Goal: Task Accomplishment & Management: Manage account settings

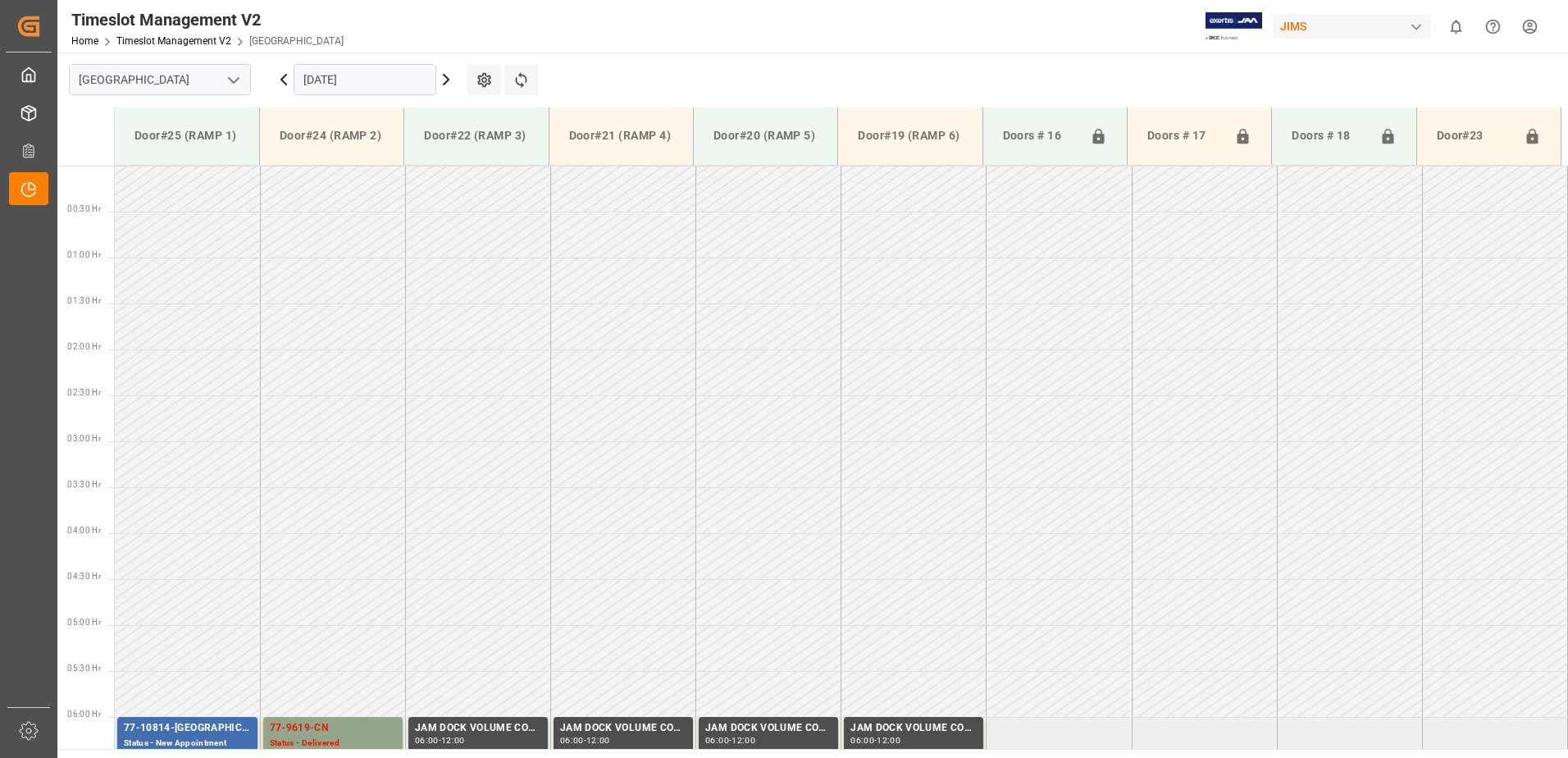
scroll to position [532, 0]
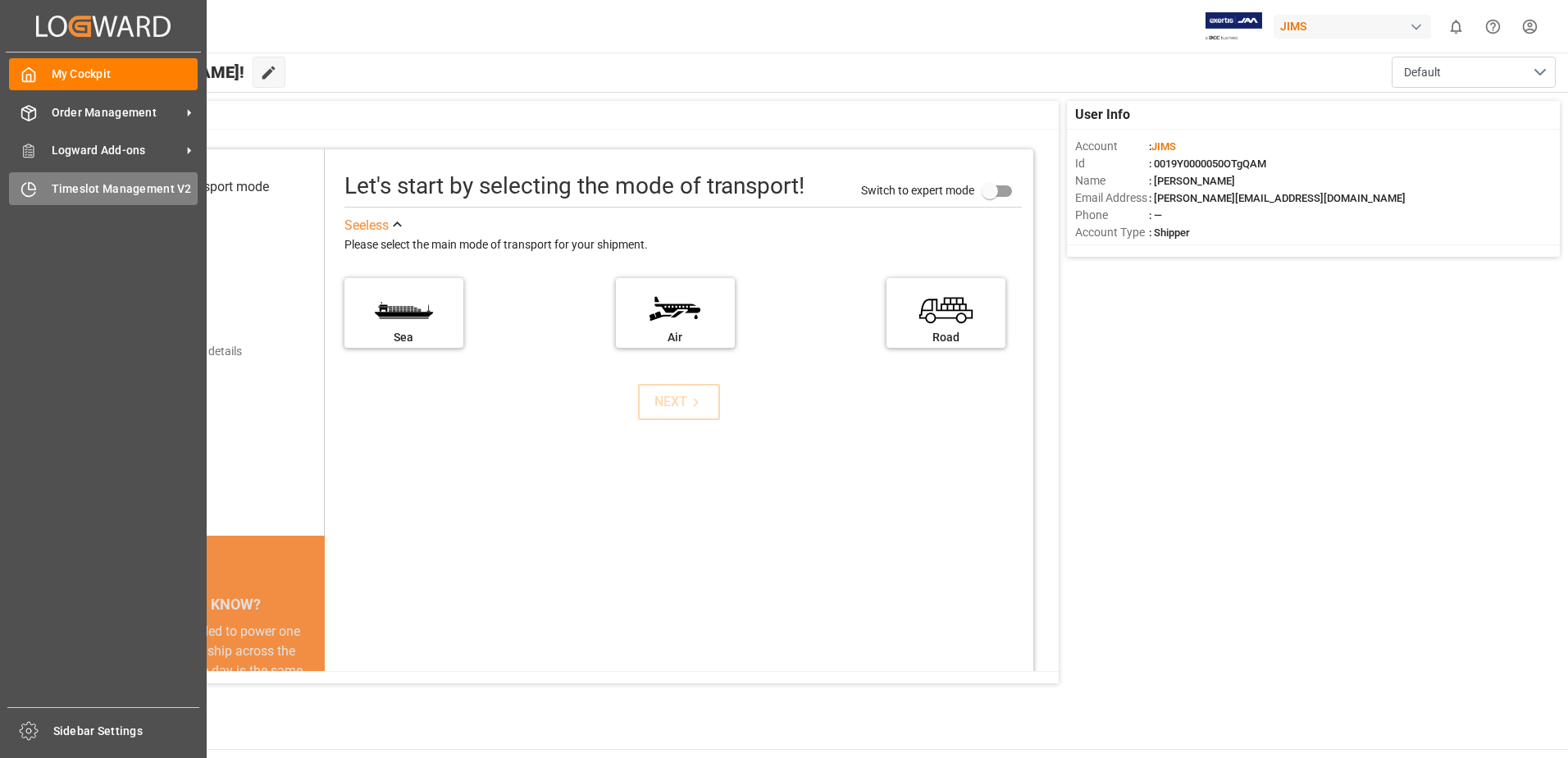
click at [101, 187] on span "Timeslot Management V2" at bounding box center [125, 189] width 147 height 17
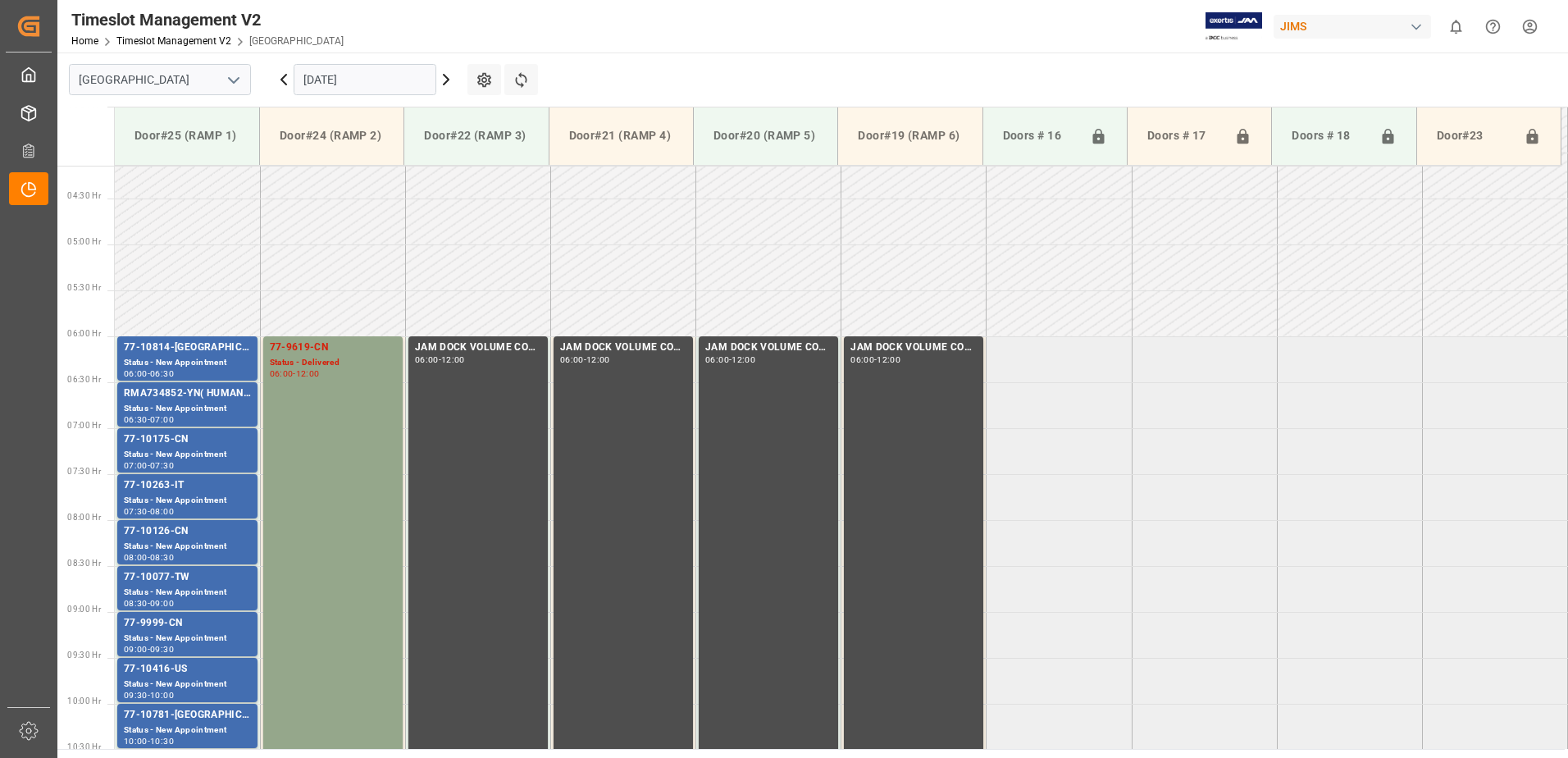
scroll to position [542, 0]
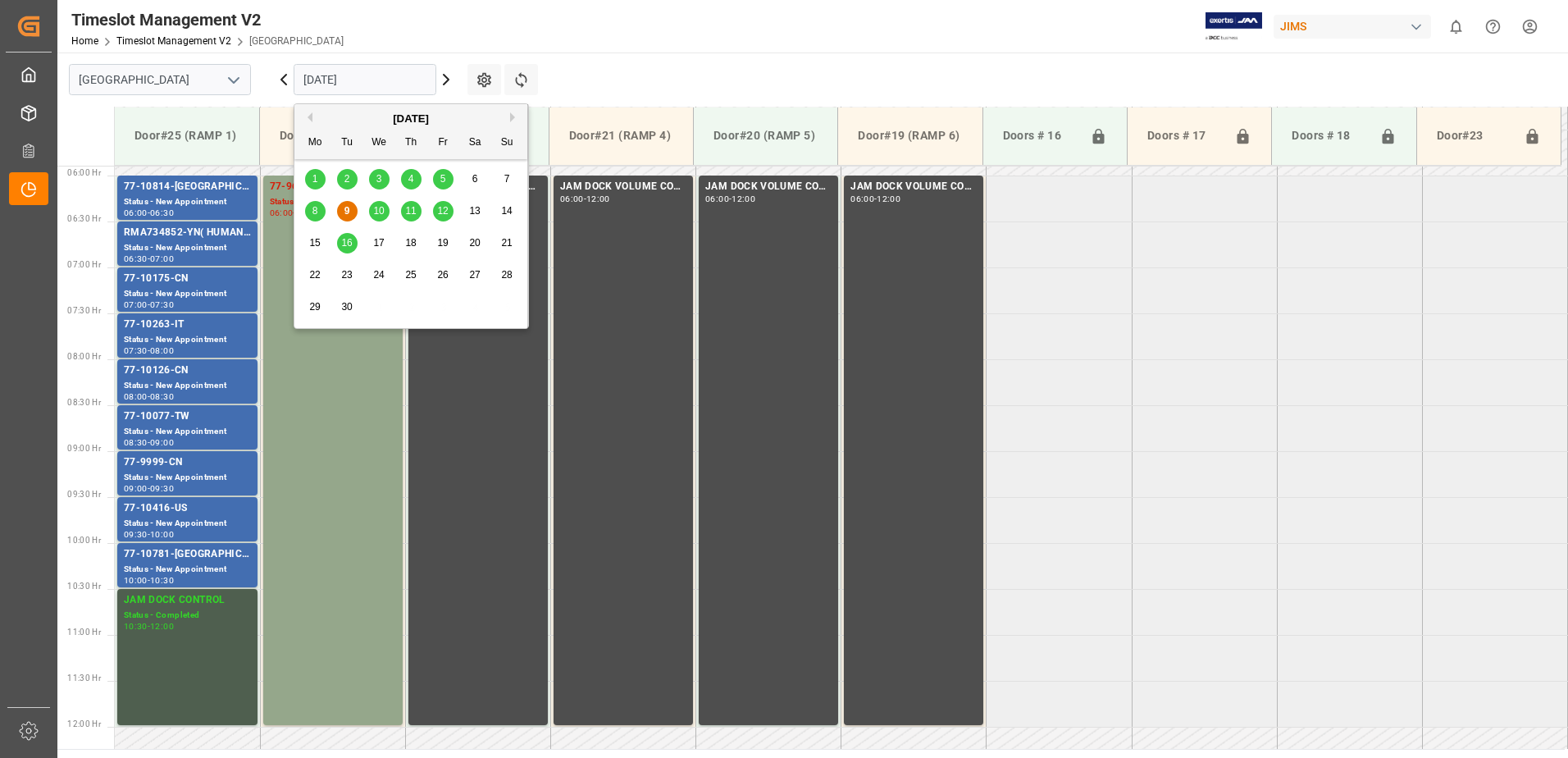
click at [375, 73] on input "[DATE]" at bounding box center [365, 79] width 143 height 31
click at [443, 180] on span "5" at bounding box center [443, 179] width 6 height 12
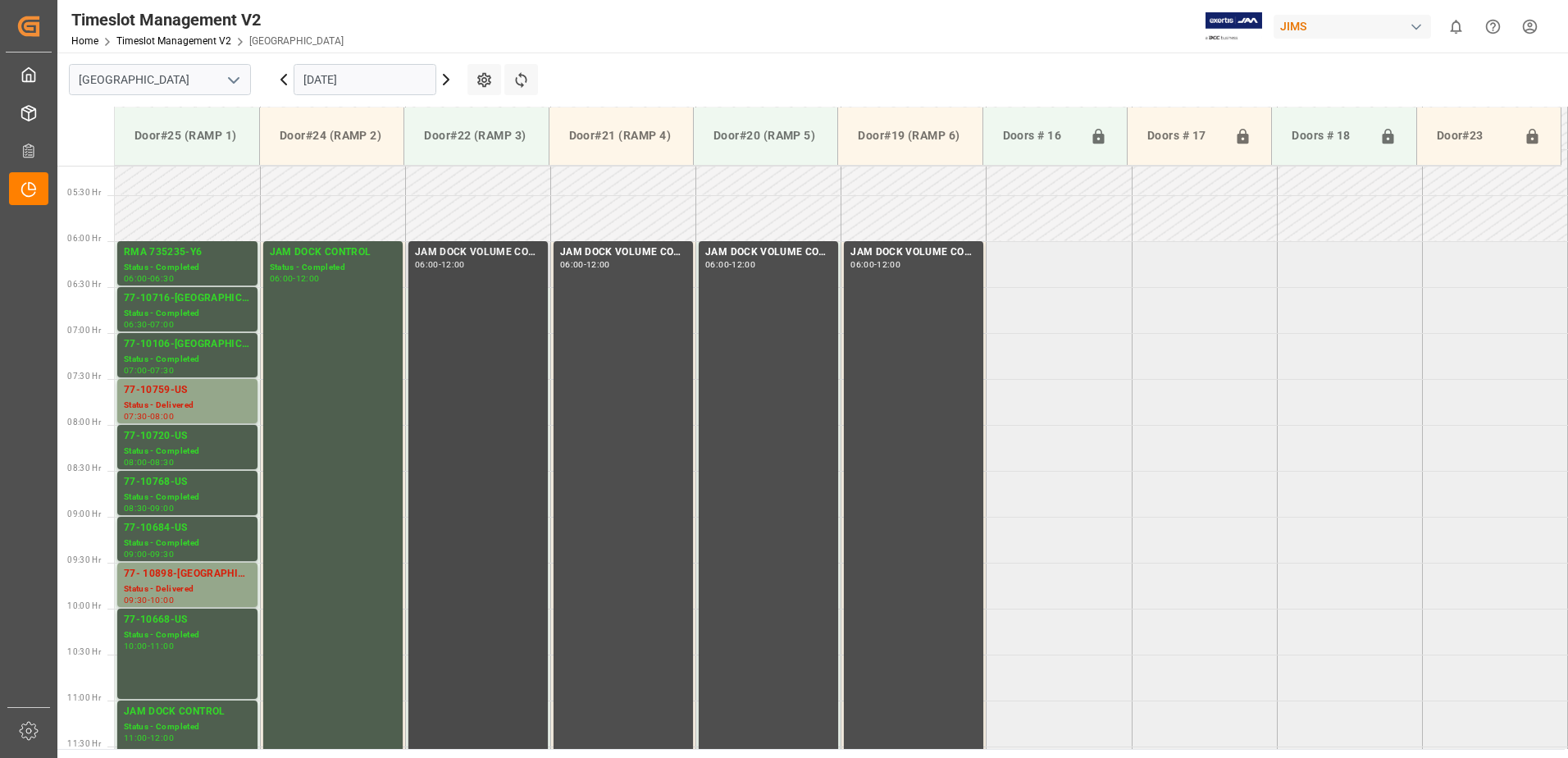
scroll to position [459, 0]
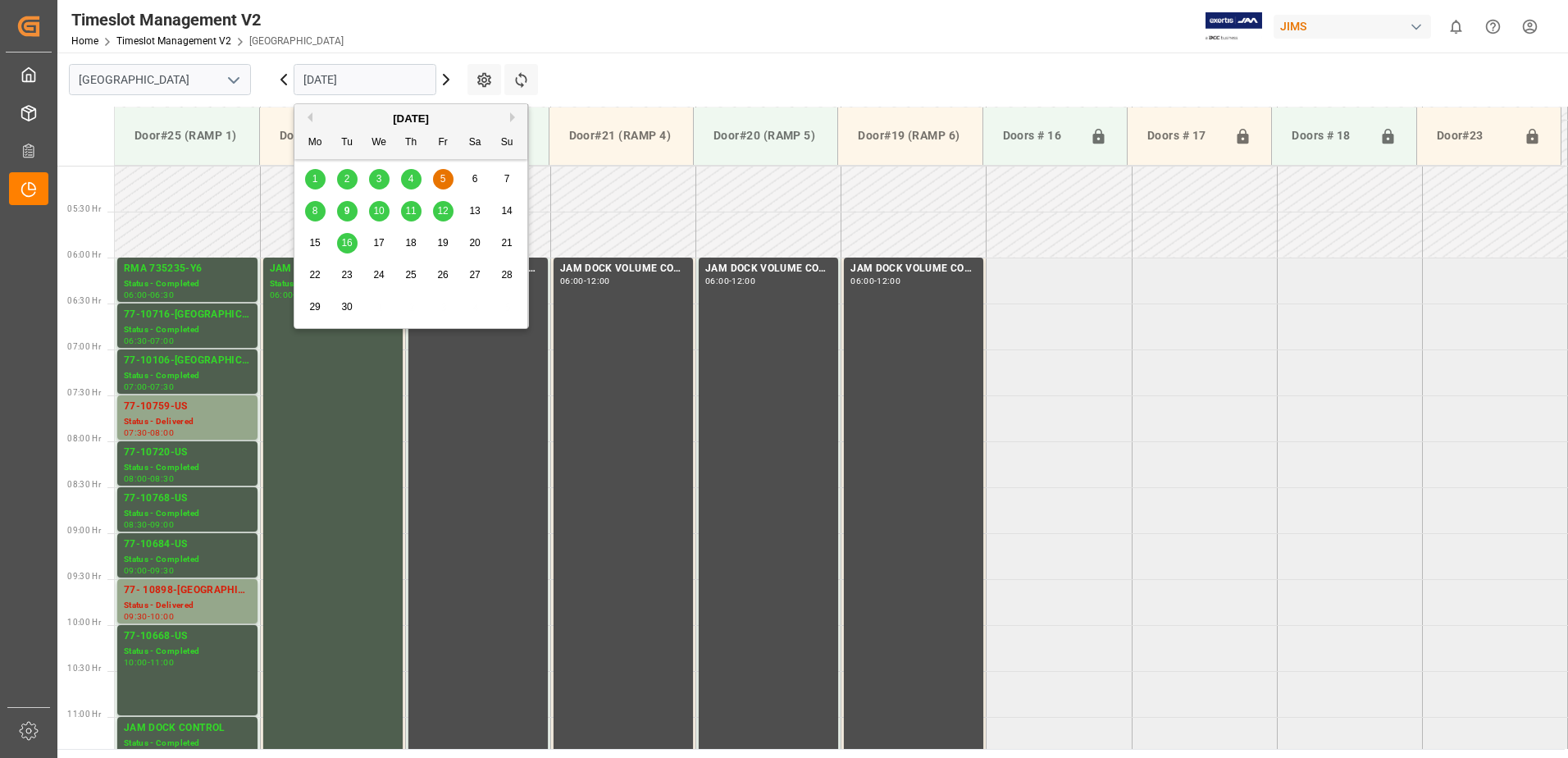
click at [408, 92] on input "[DATE]" at bounding box center [365, 79] width 143 height 31
click at [317, 211] on span "8" at bounding box center [315, 211] width 6 height 12
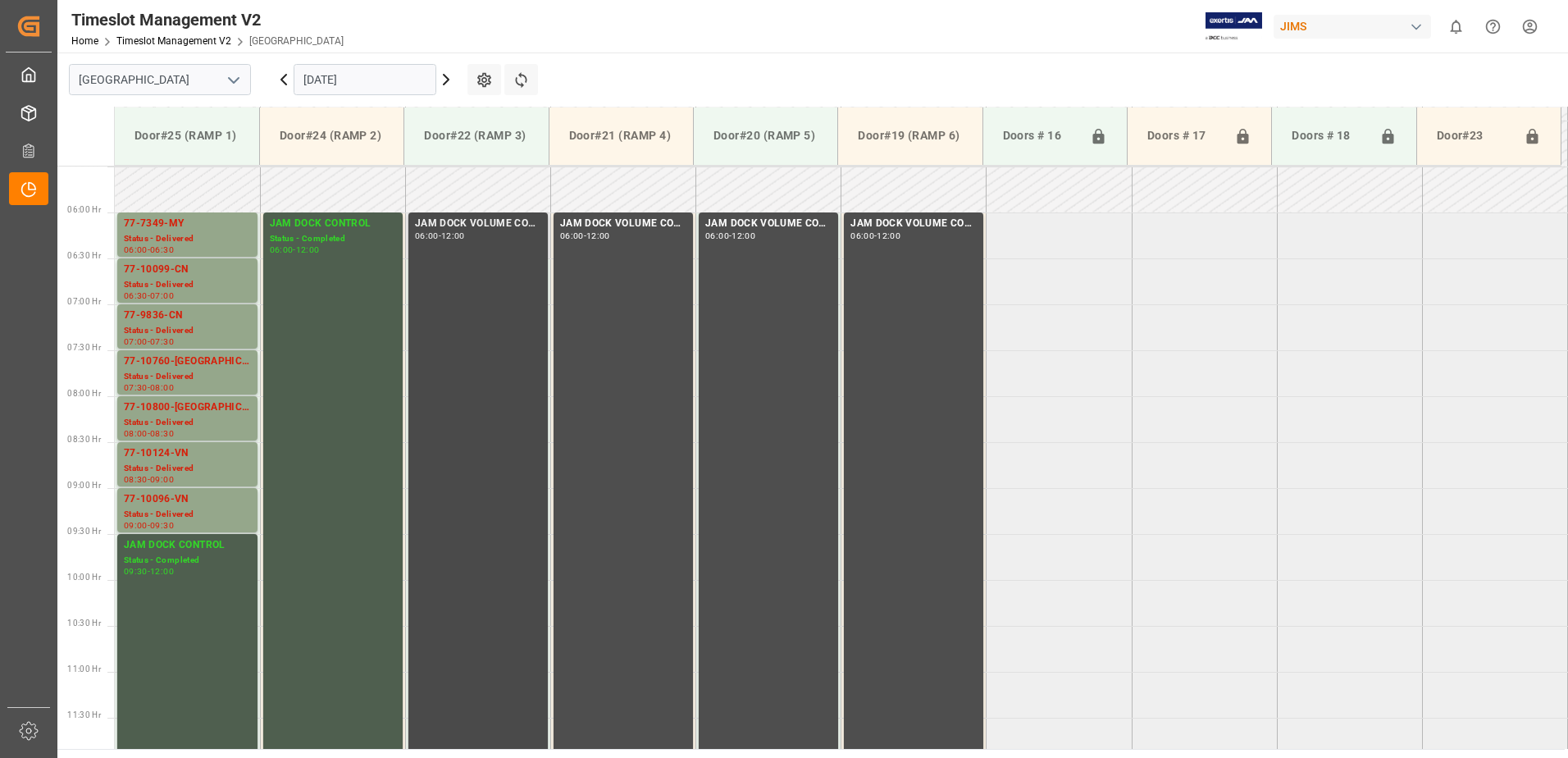
scroll to position [542, 0]
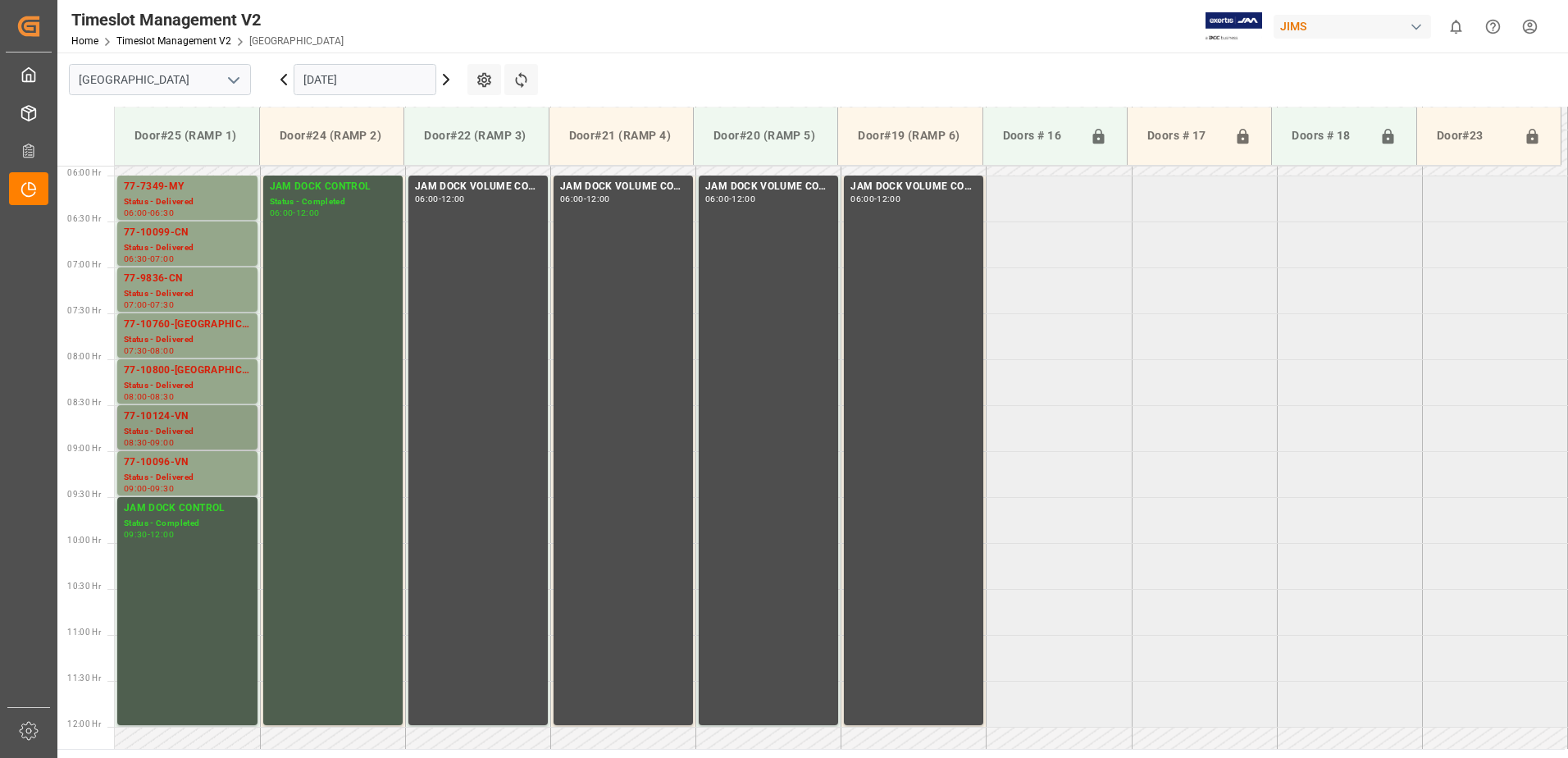
click at [192, 426] on div "Status - Delivered" at bounding box center [187, 432] width 127 height 14
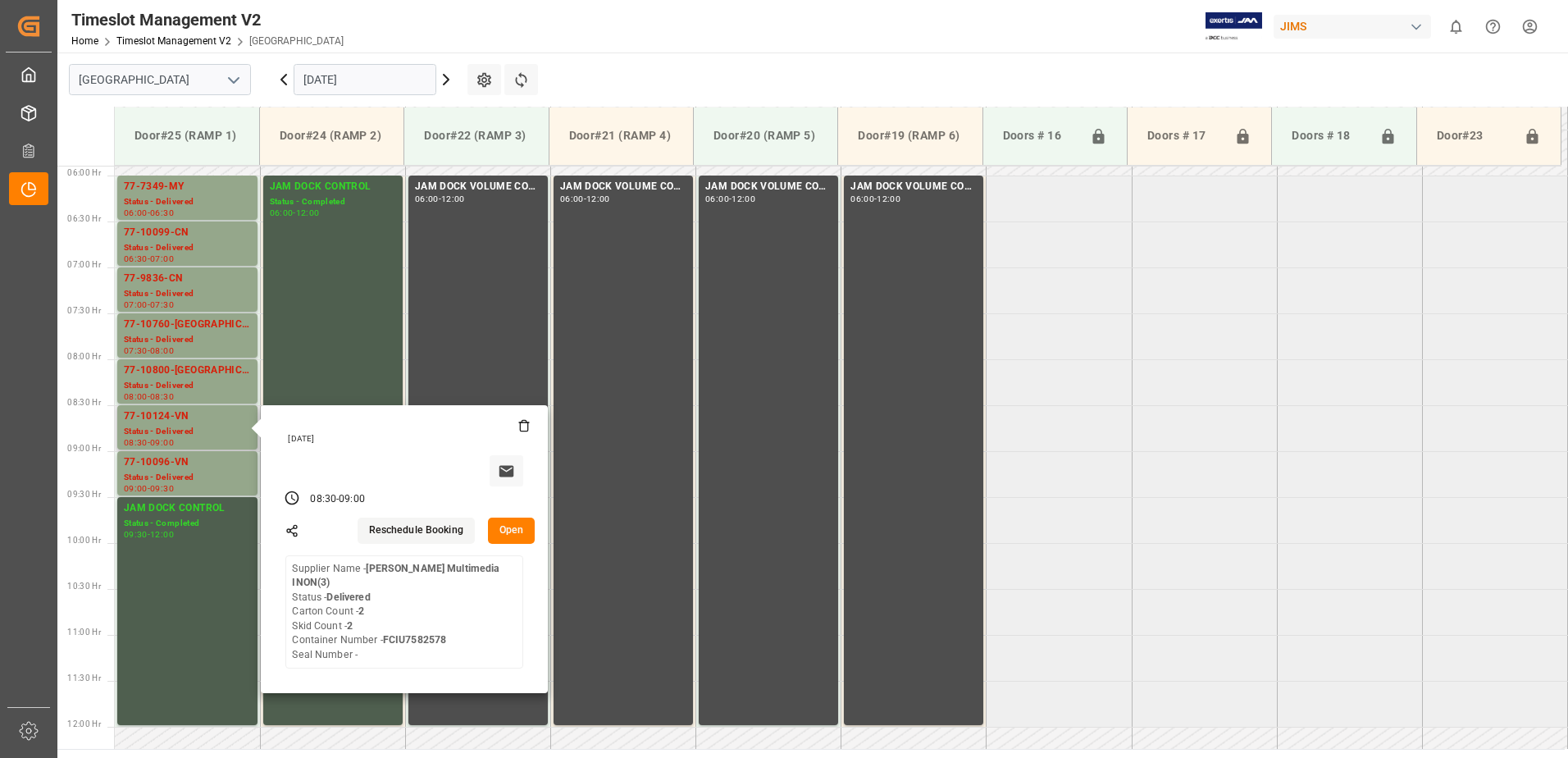
click at [517, 531] on button "Open" at bounding box center [512, 531] width 48 height 26
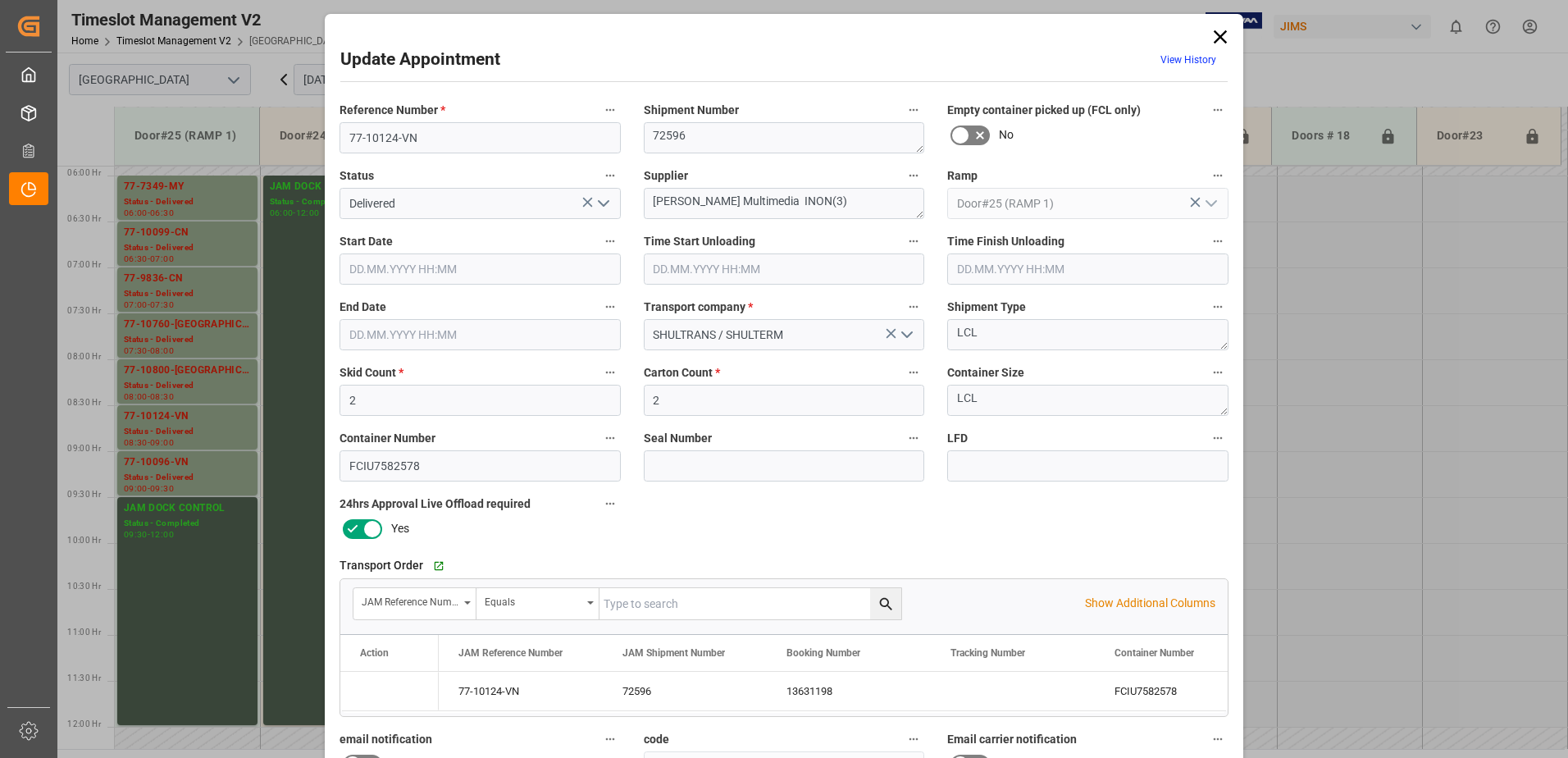
type input "[DATE] 08:30"
type input "[DATE] 09:00"
type input "[DATE] 15:17"
click at [602, 204] on polyline "open menu" at bounding box center [603, 203] width 10 height 5
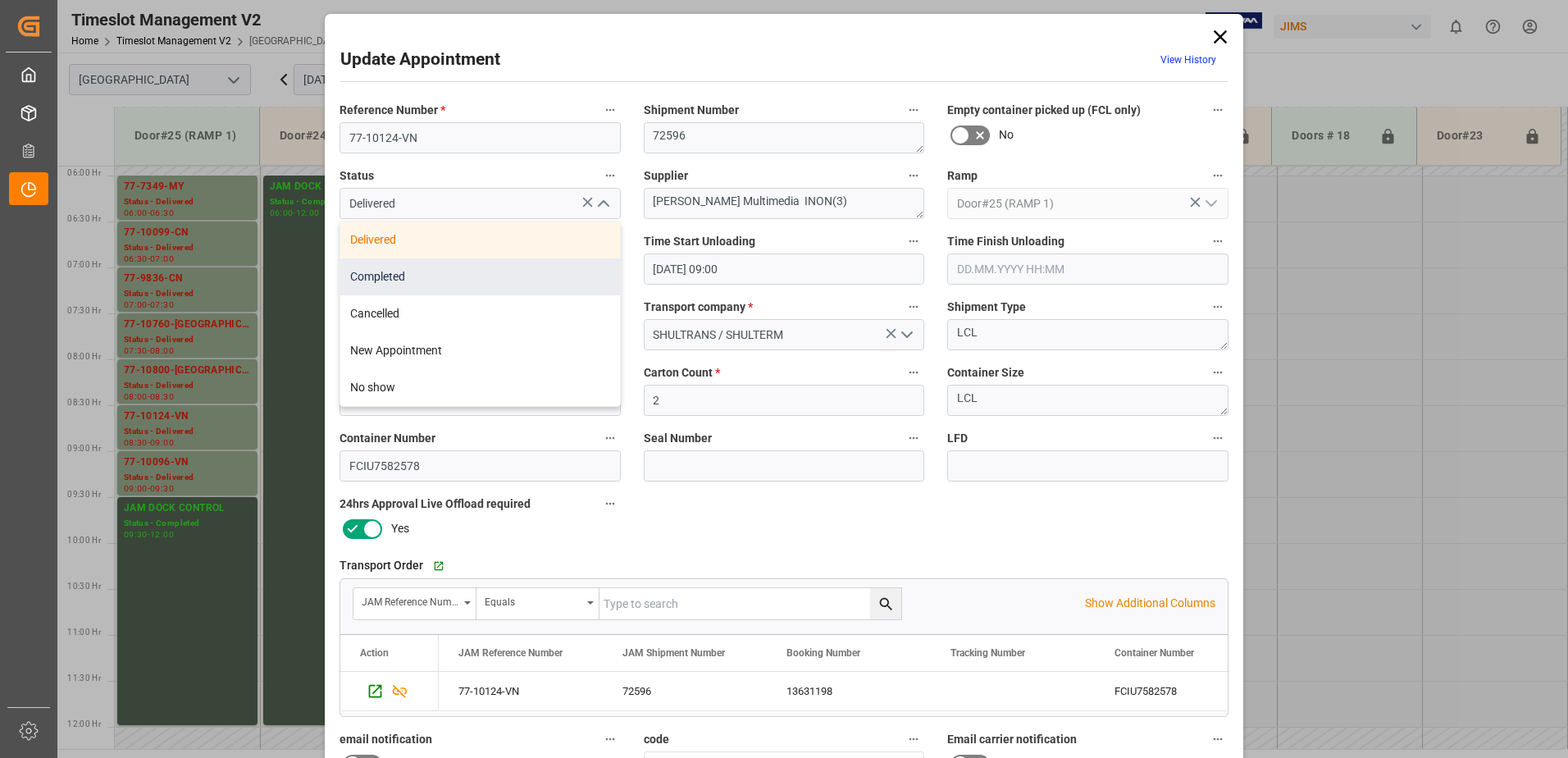
click at [464, 276] on div "Completed" at bounding box center [479, 277] width 280 height 37
type input "Completed"
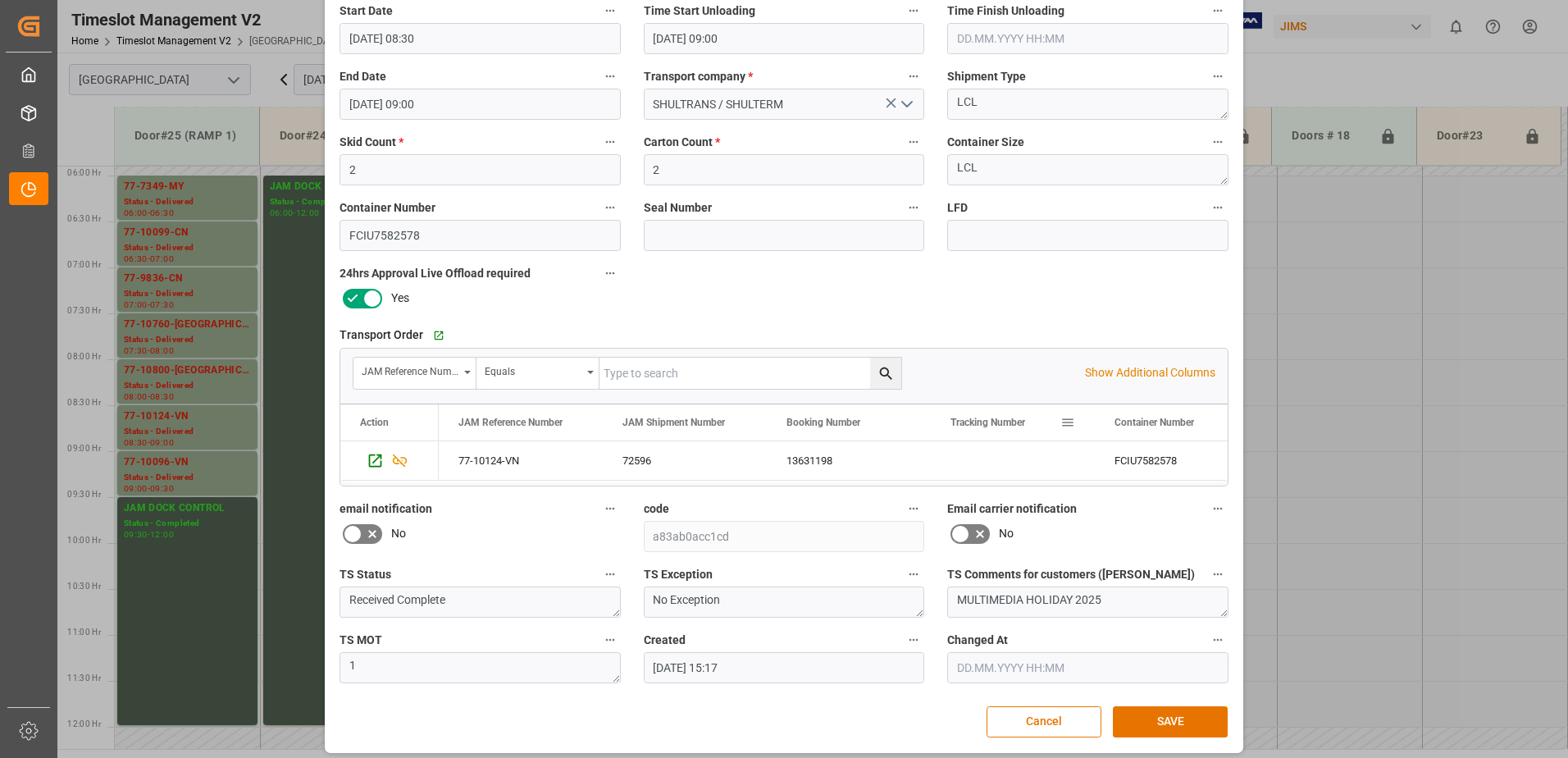
scroll to position [239, 0]
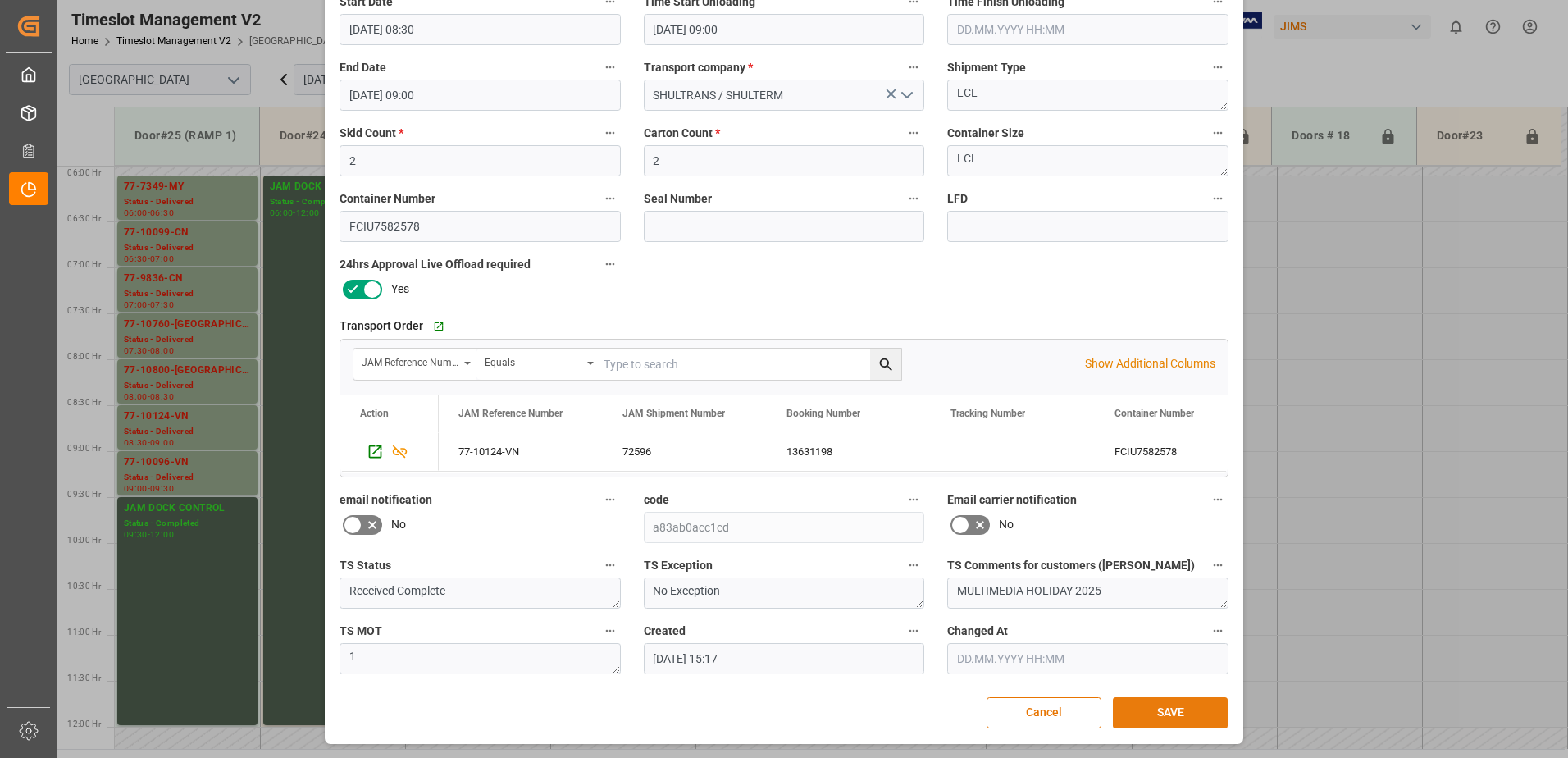
click at [1170, 712] on button "SAVE" at bounding box center [1169, 713] width 115 height 31
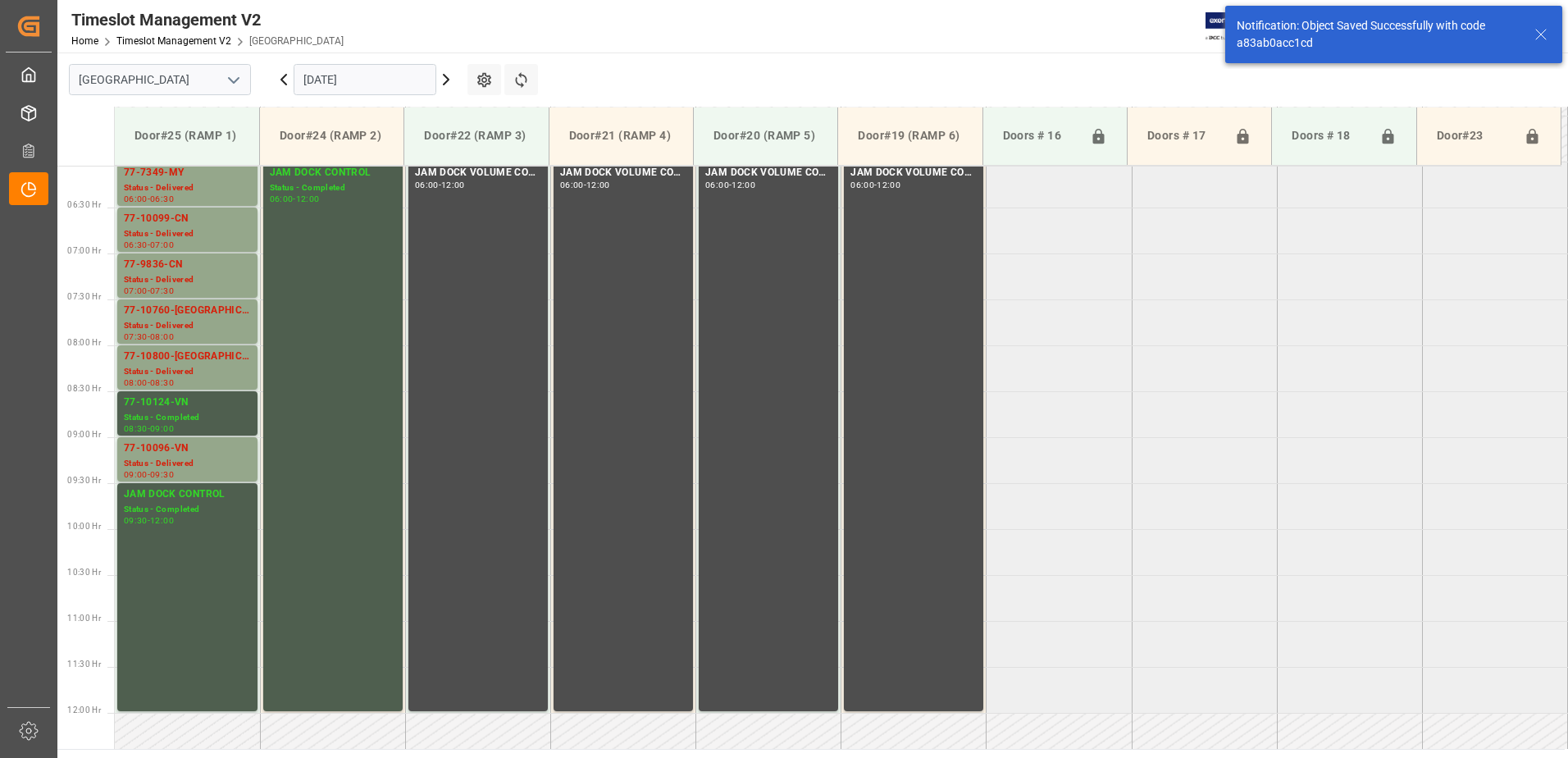
scroll to position [633, 0]
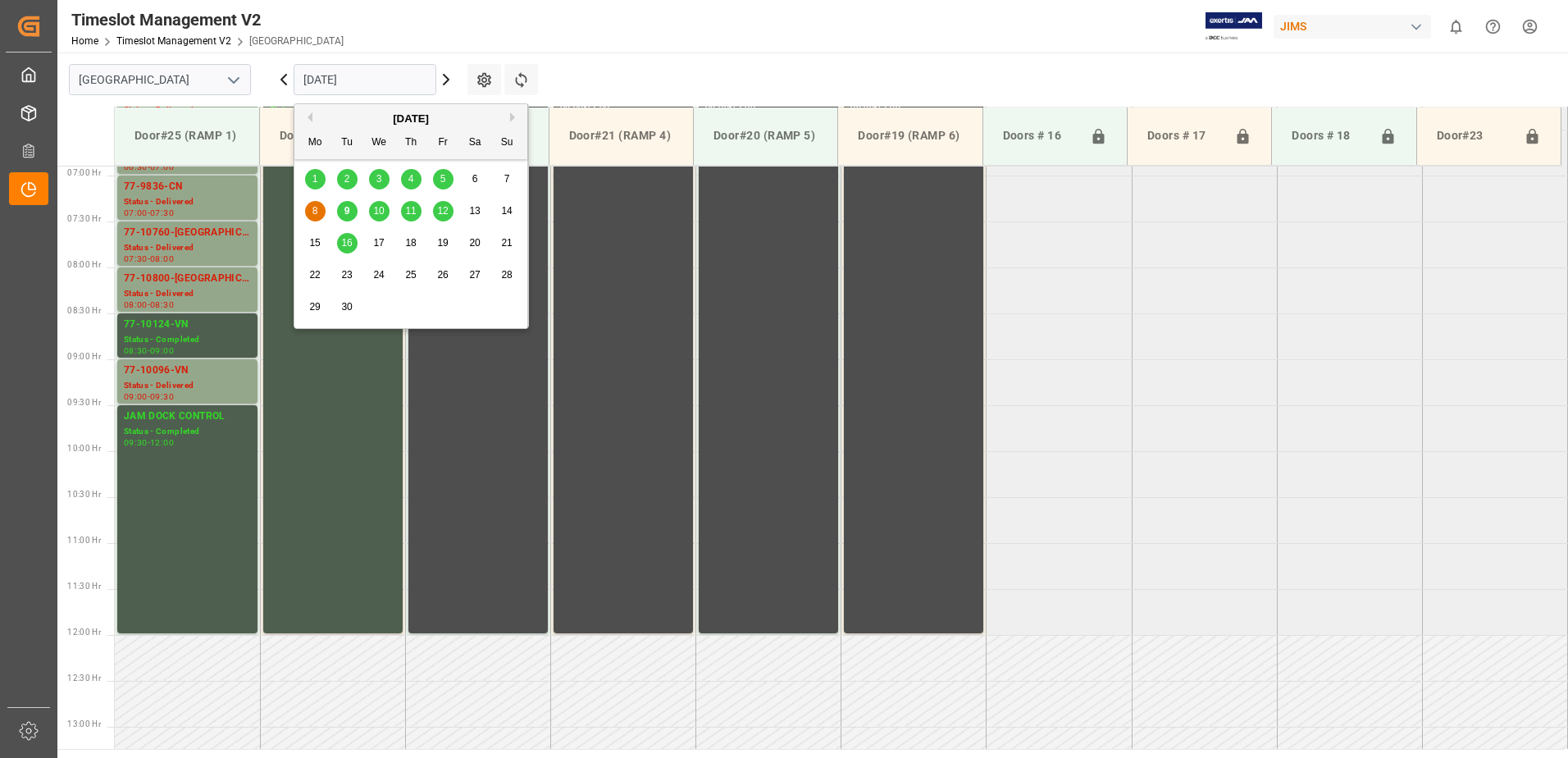
click at [379, 78] on input "[DATE]" at bounding box center [365, 79] width 143 height 31
click at [380, 211] on span "10" at bounding box center [378, 211] width 11 height 12
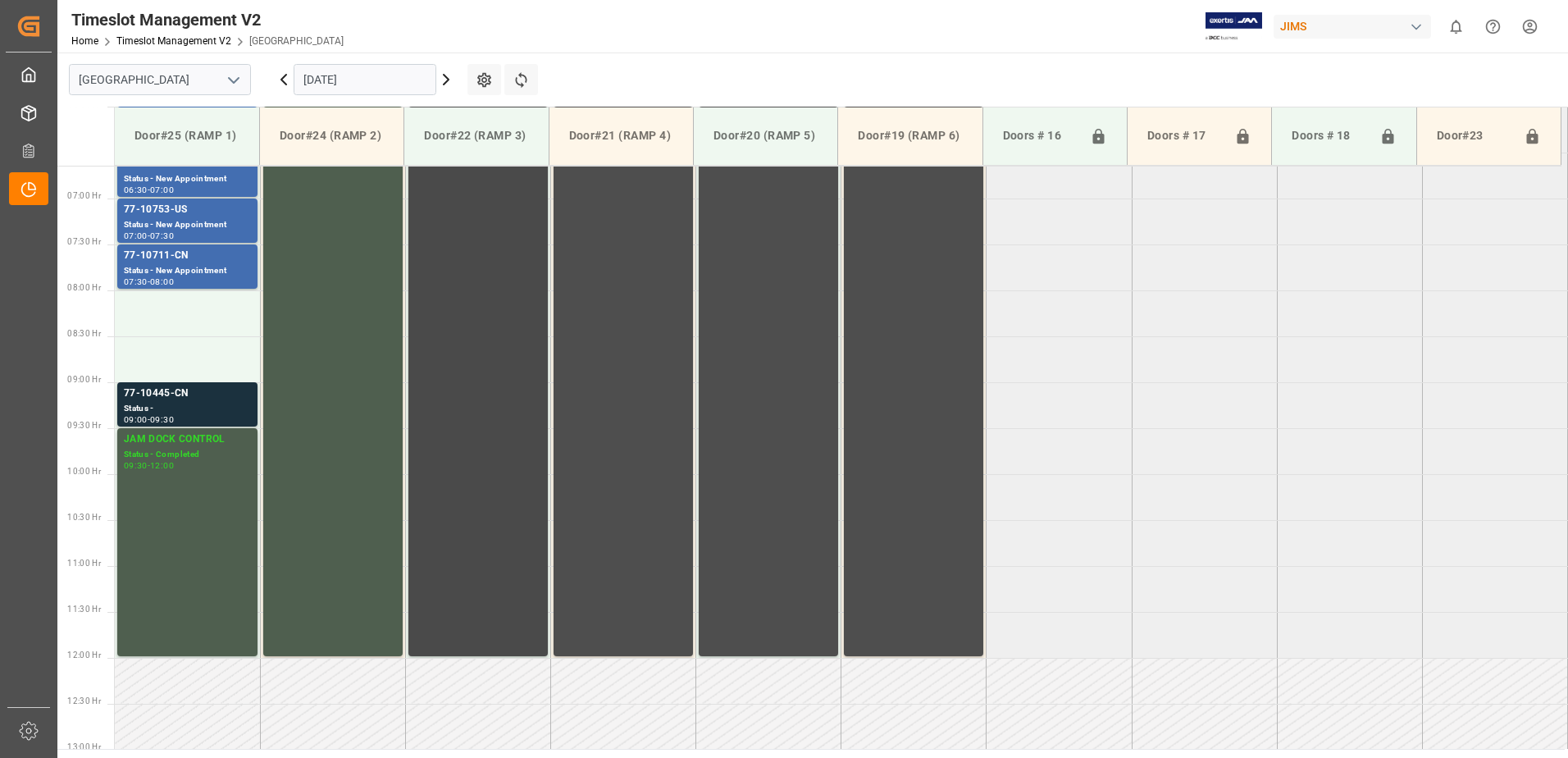
scroll to position [705, 0]
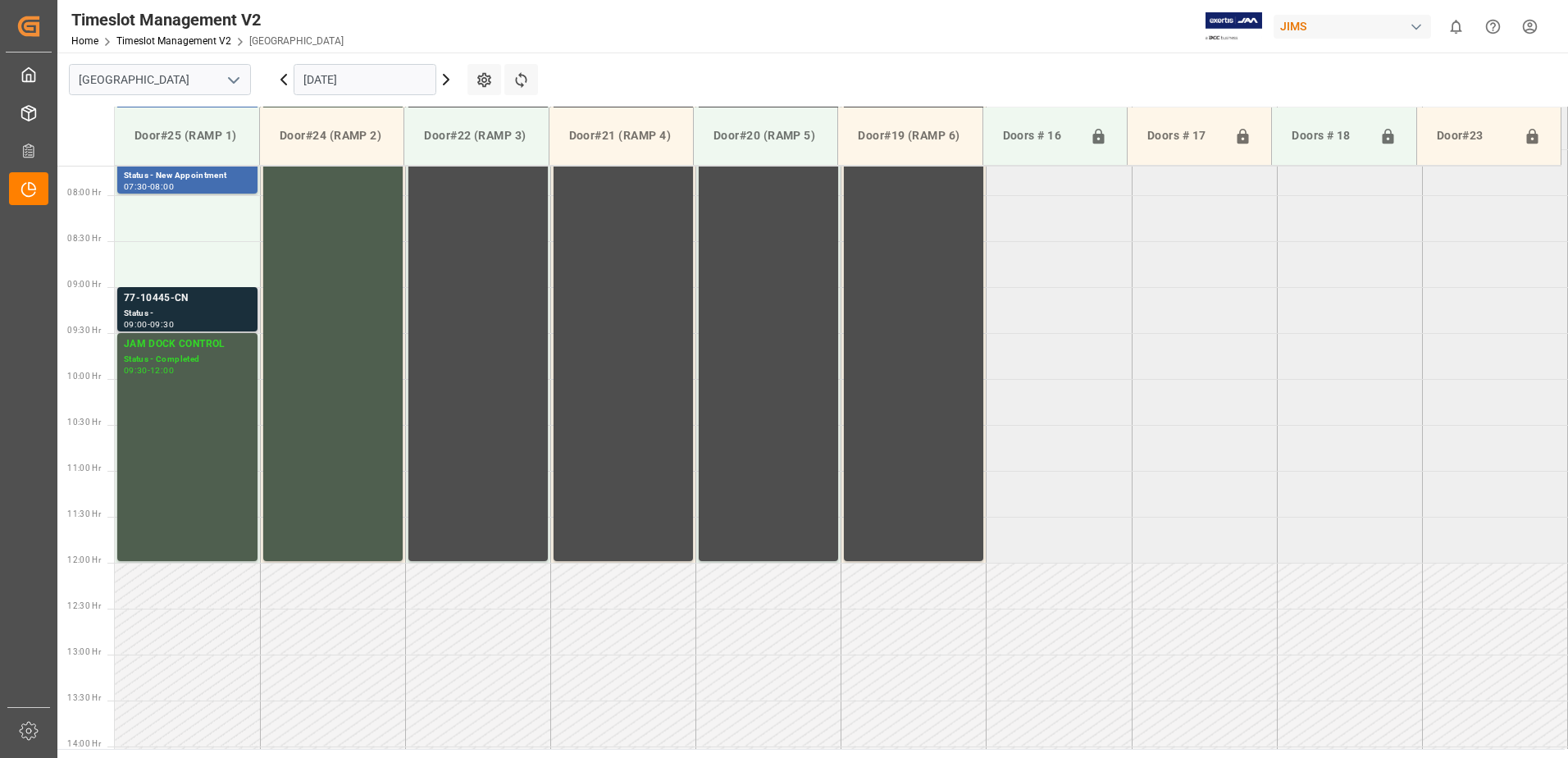
click at [170, 309] on div "Status -" at bounding box center [187, 314] width 127 height 14
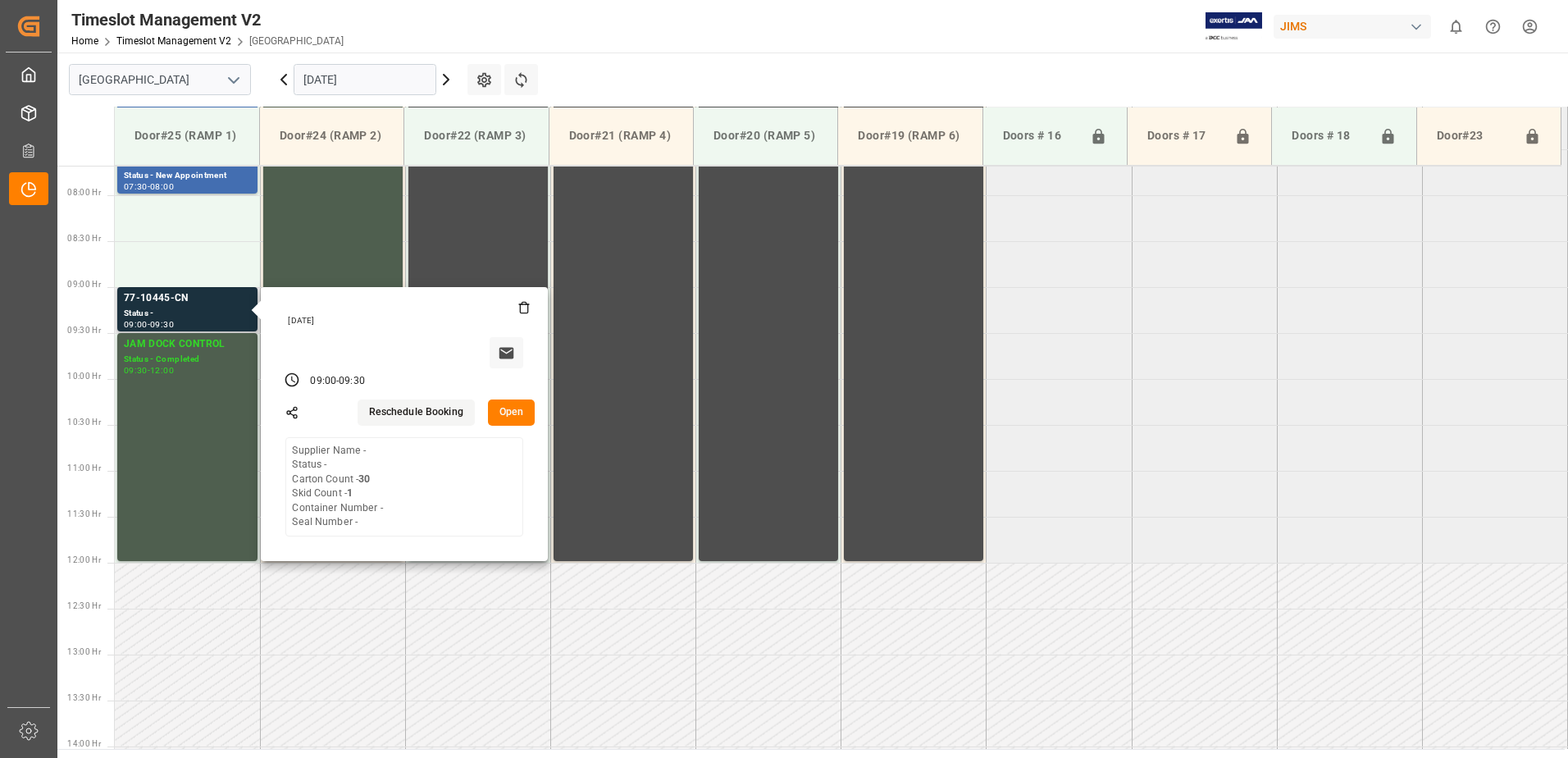
click at [509, 410] on button "Open" at bounding box center [512, 413] width 48 height 26
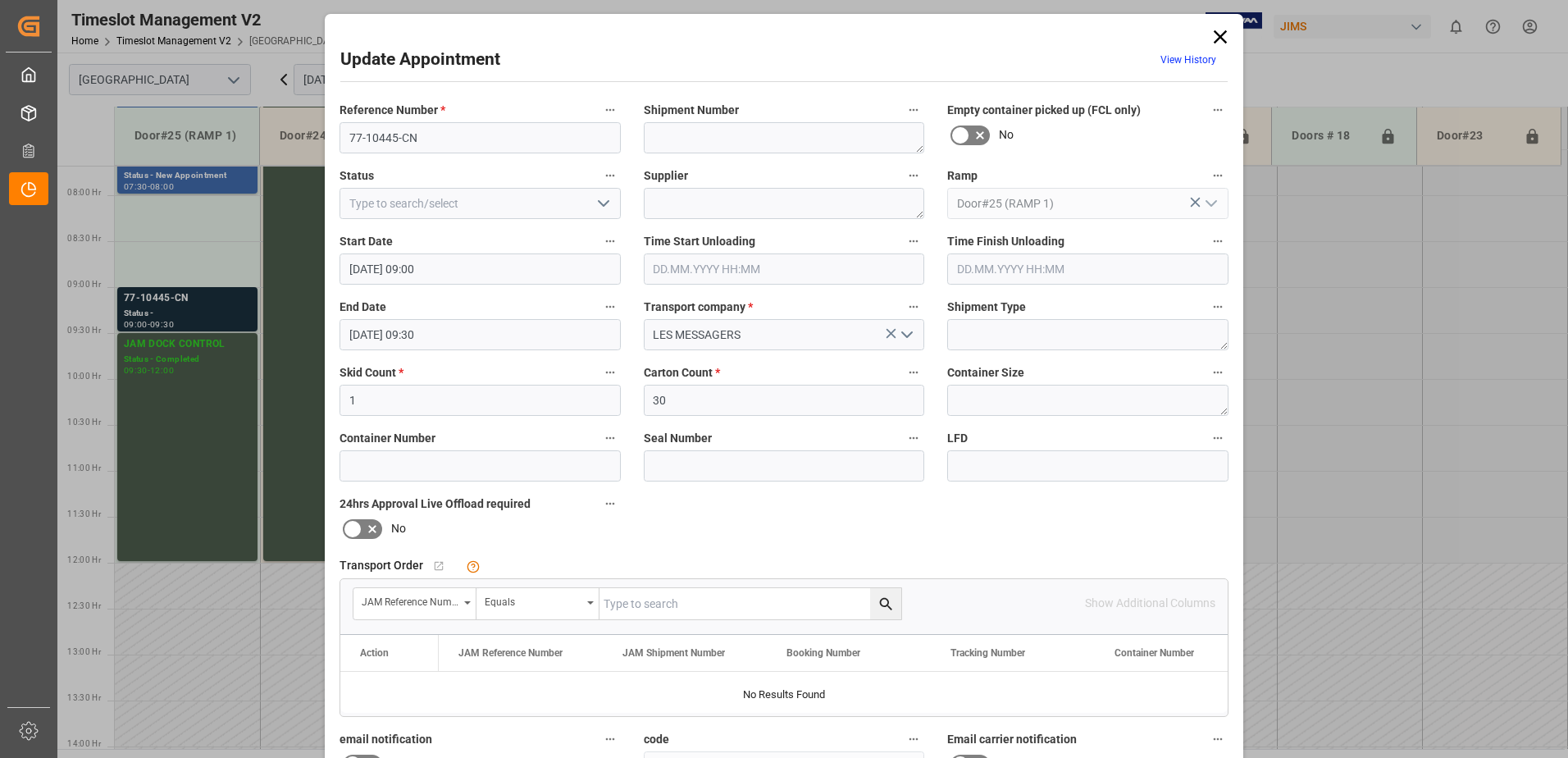
click at [629, 599] on input "text" at bounding box center [750, 604] width 302 height 31
type input "77-10445-cn"
click at [873, 602] on button "search button" at bounding box center [886, 604] width 31 height 31
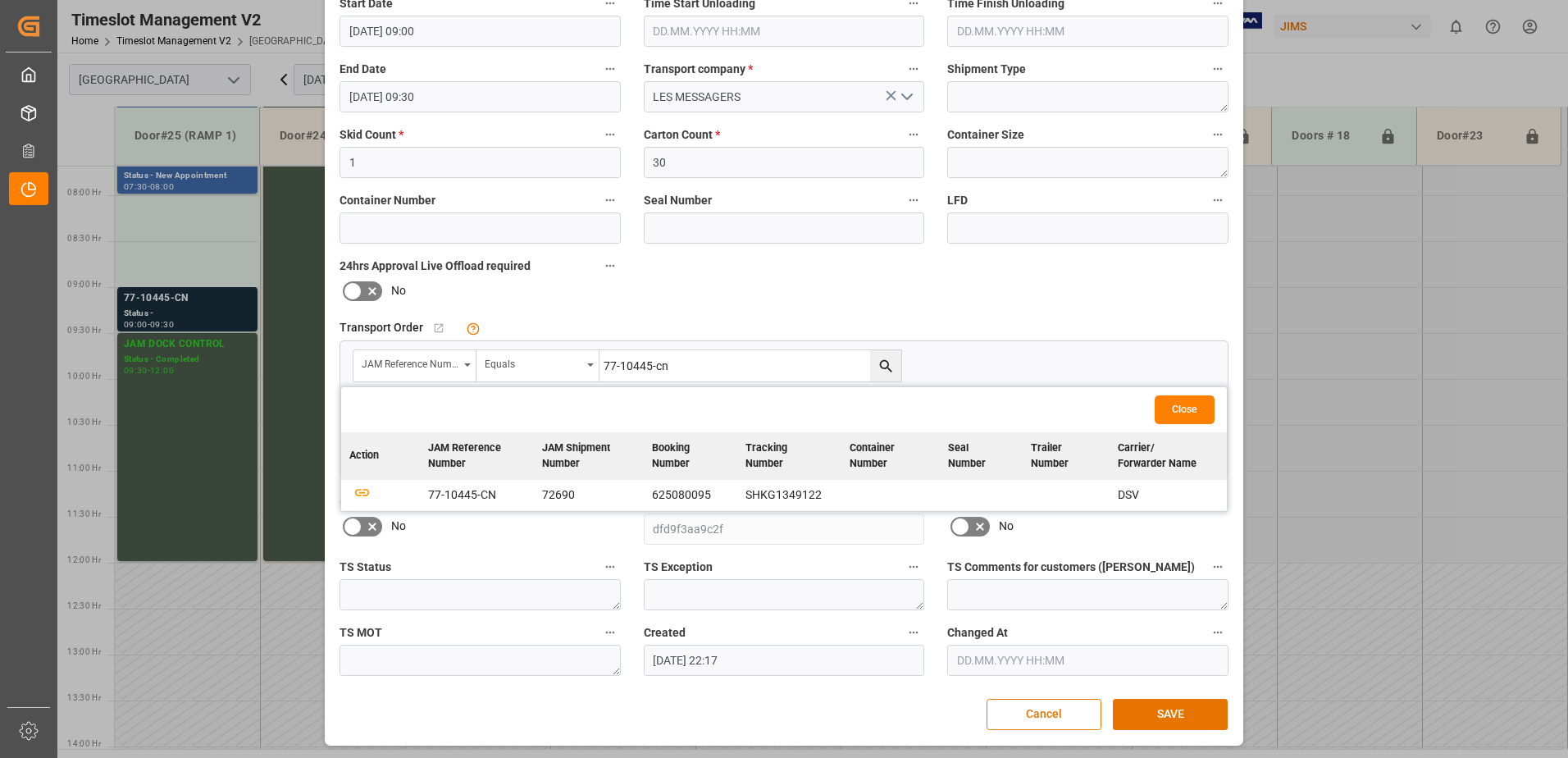
scroll to position [239, 0]
click at [355, 489] on icon "button" at bounding box center [361, 490] width 21 height 21
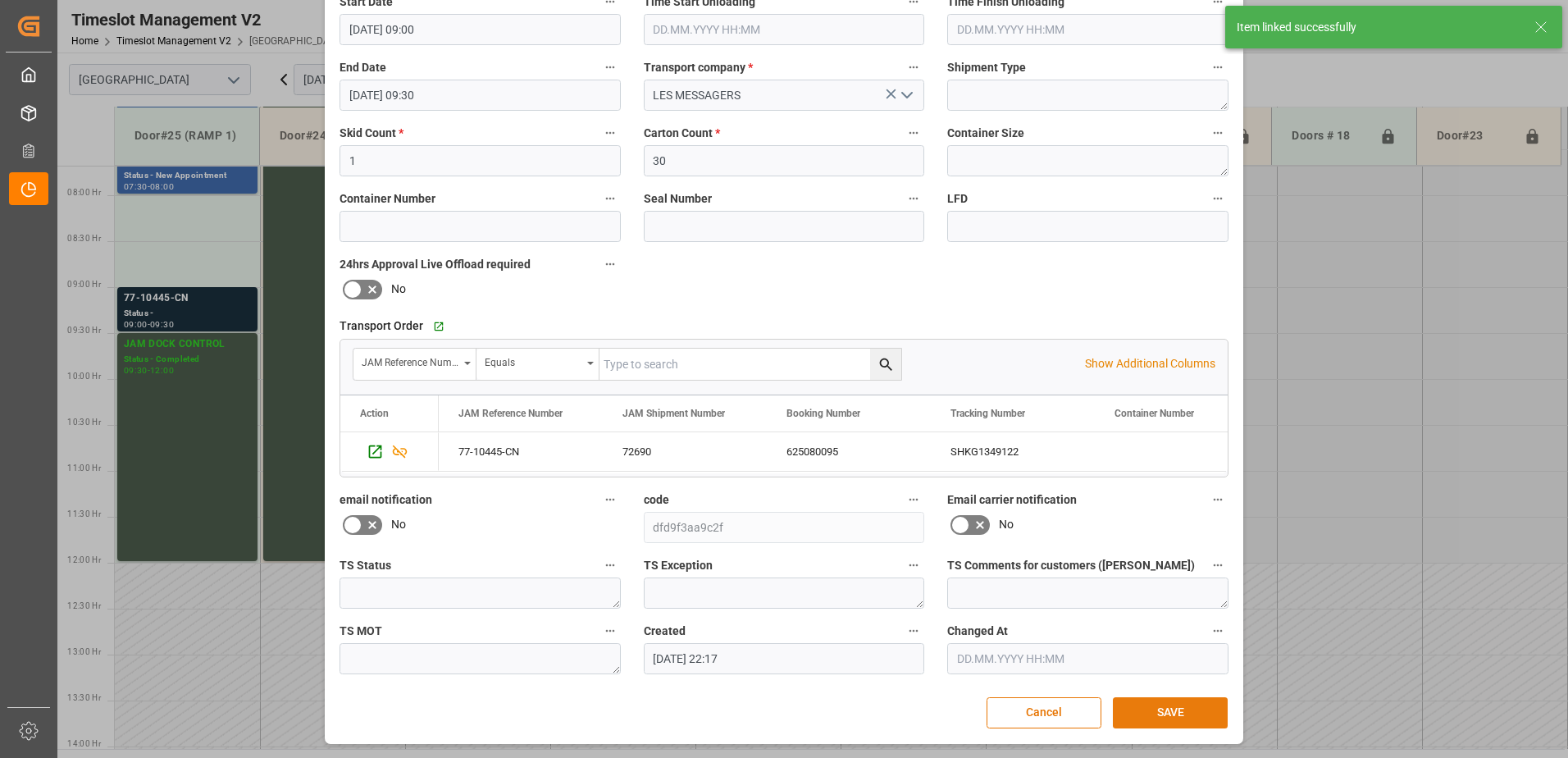
click at [1167, 713] on button "SAVE" at bounding box center [1169, 713] width 115 height 31
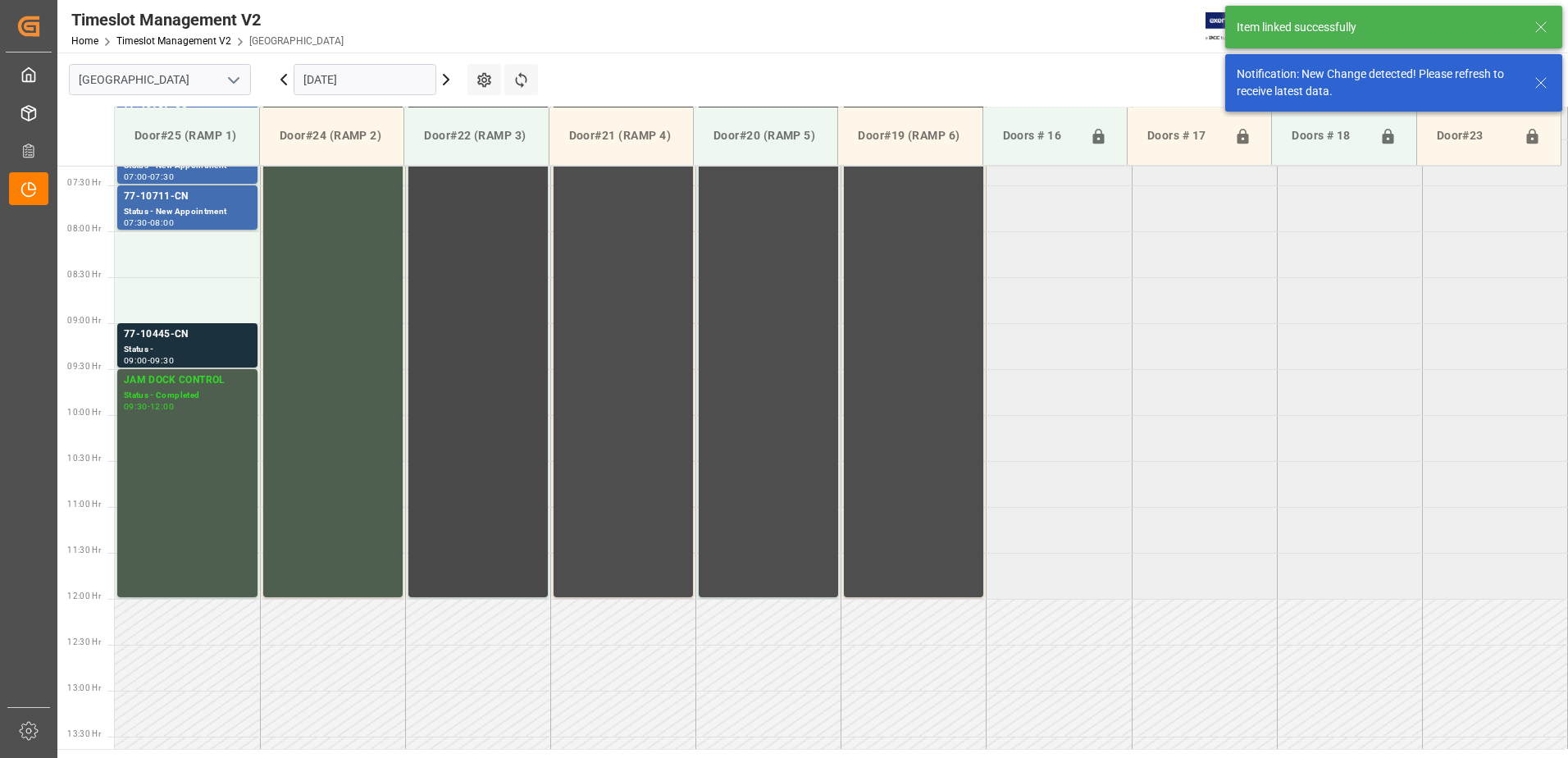
scroll to position [643, 0]
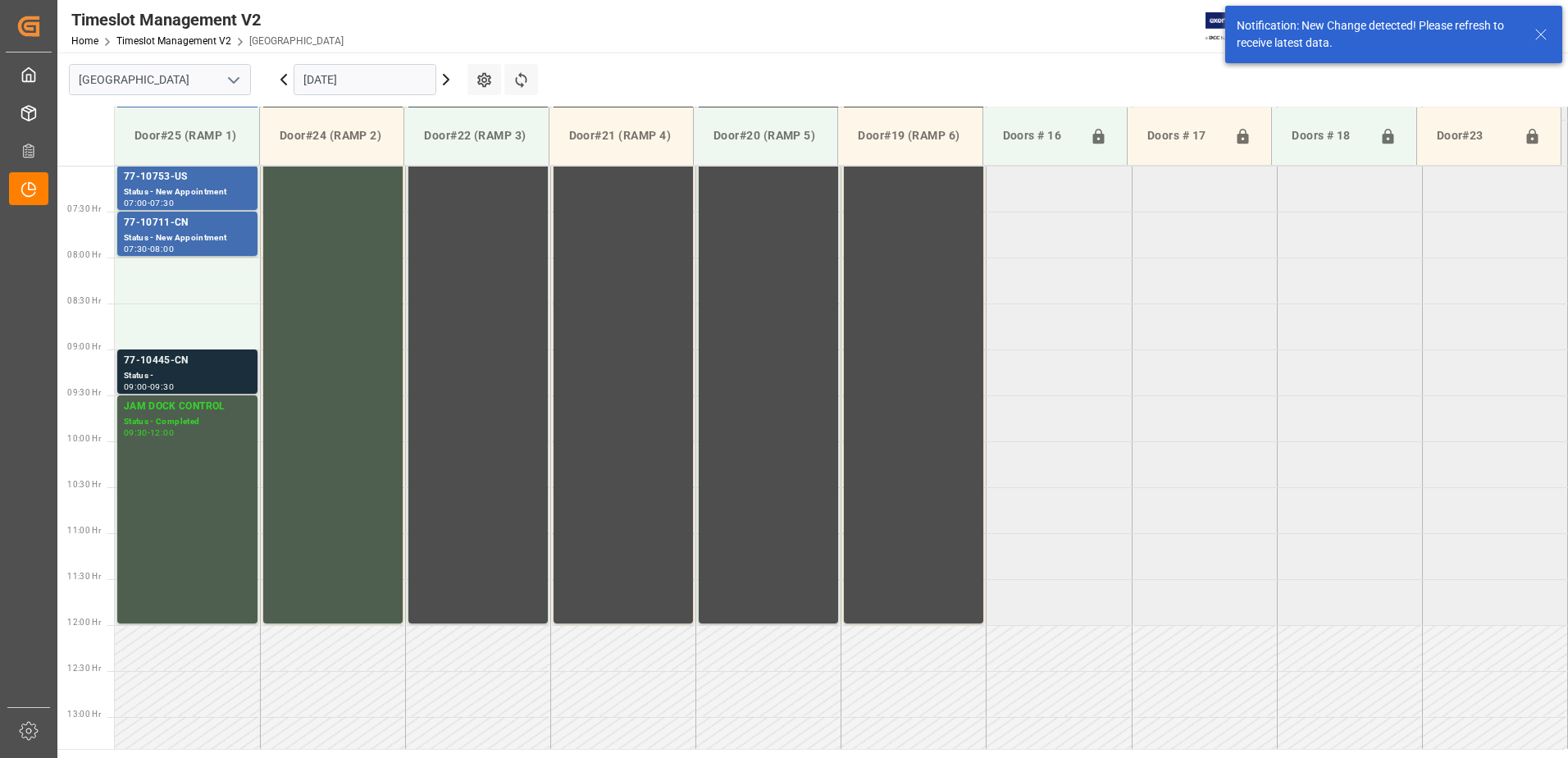
click at [174, 367] on div "77-10445-CN" at bounding box center [187, 361] width 127 height 17
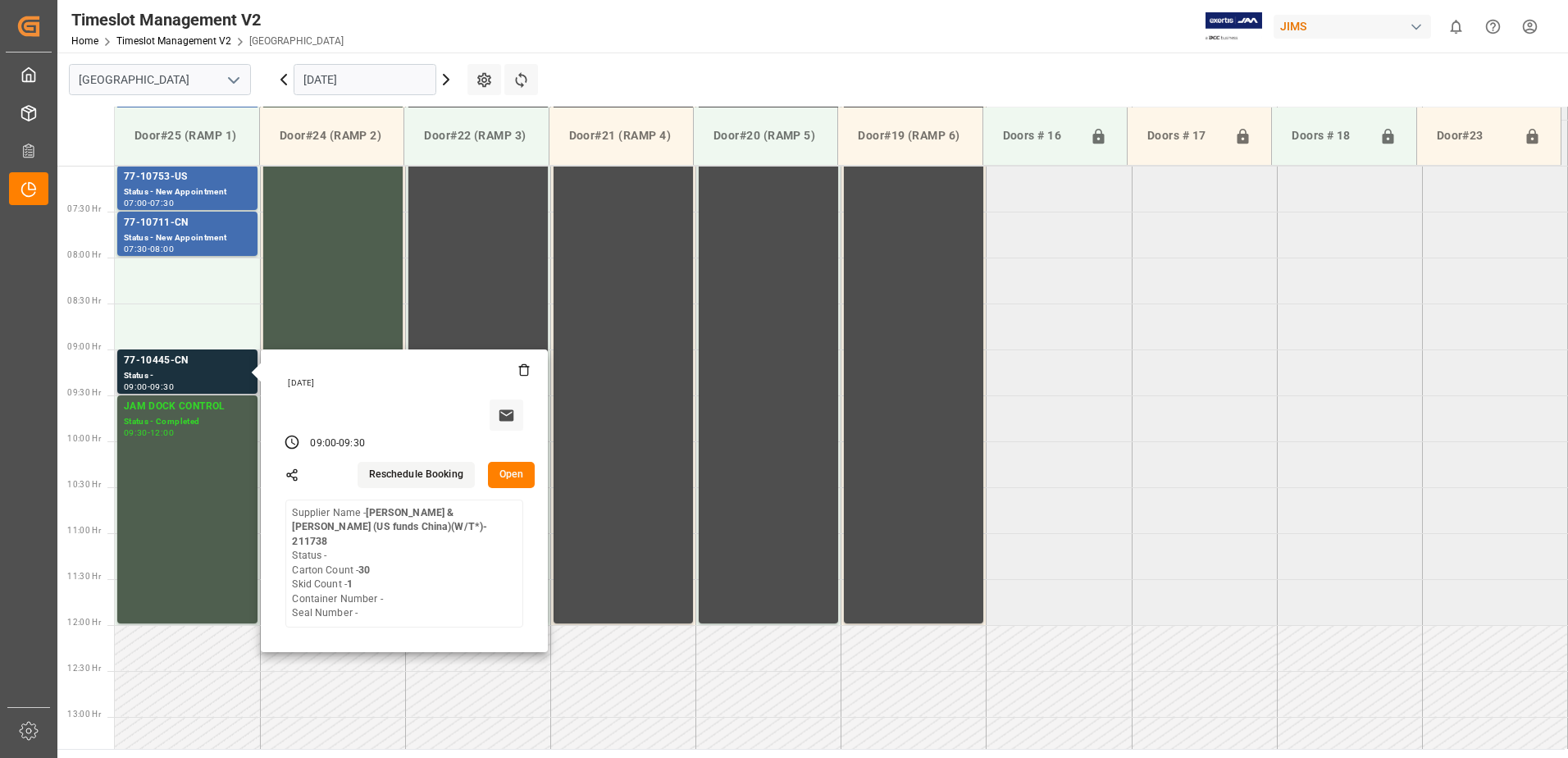
click at [508, 469] on button "Open" at bounding box center [512, 475] width 48 height 26
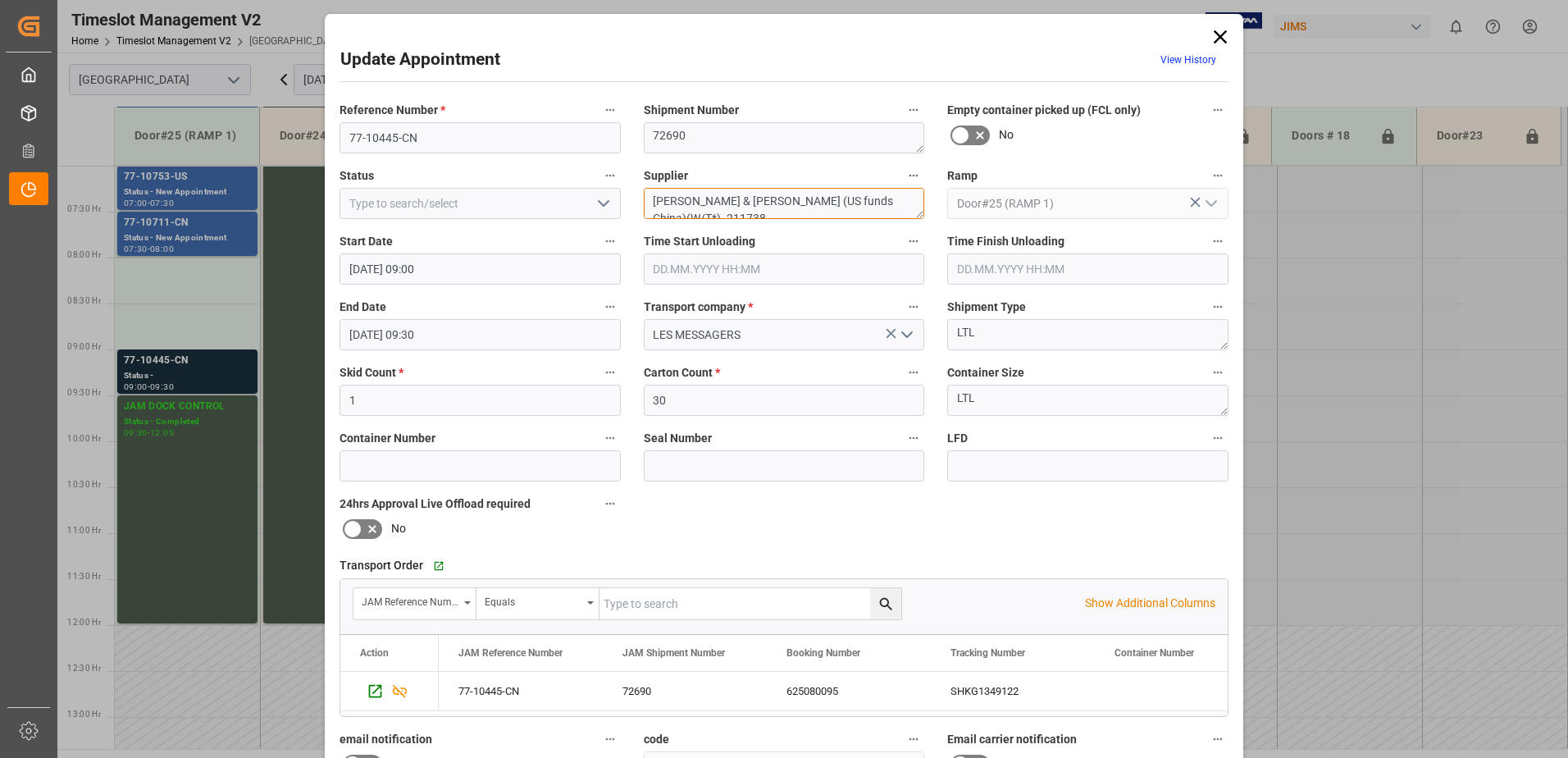
drag, startPoint x: 904, startPoint y: 201, endPoint x: 723, endPoint y: 197, distance: 181.0
click at [723, 197] on textarea "[PERSON_NAME] & [PERSON_NAME] (US funds China)(W/T*)- 211738" at bounding box center [784, 204] width 281 height 31
type textarea "[PERSON_NAME] & [PERSON_NAME] IN06(6)"
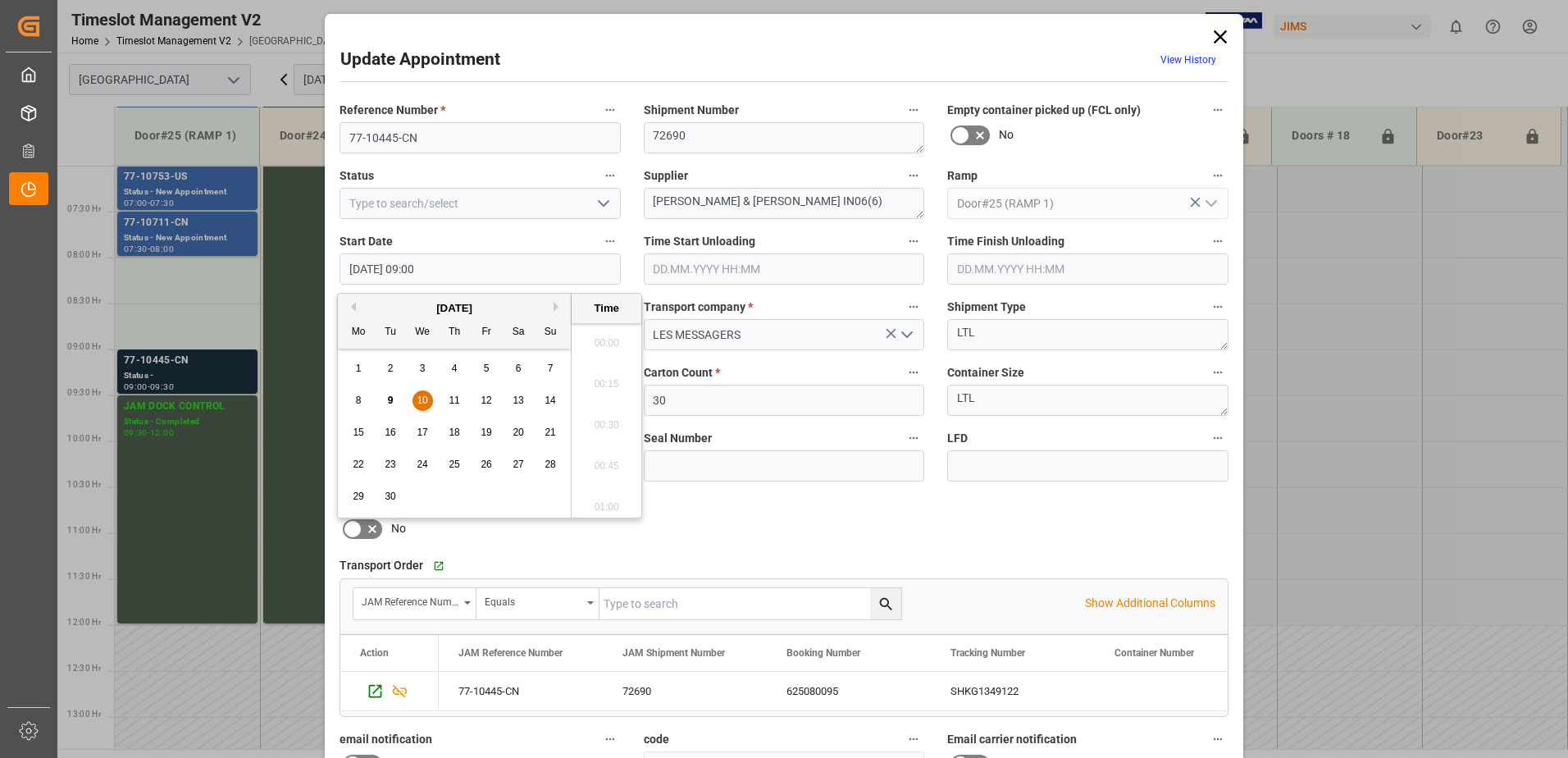
click at [570, 273] on input "[DATE] 09:00" at bounding box center [479, 269] width 281 height 31
click at [423, 400] on span "10" at bounding box center [422, 400] width 11 height 12
click at [601, 339] on li "08:00" at bounding box center [606, 338] width 69 height 41
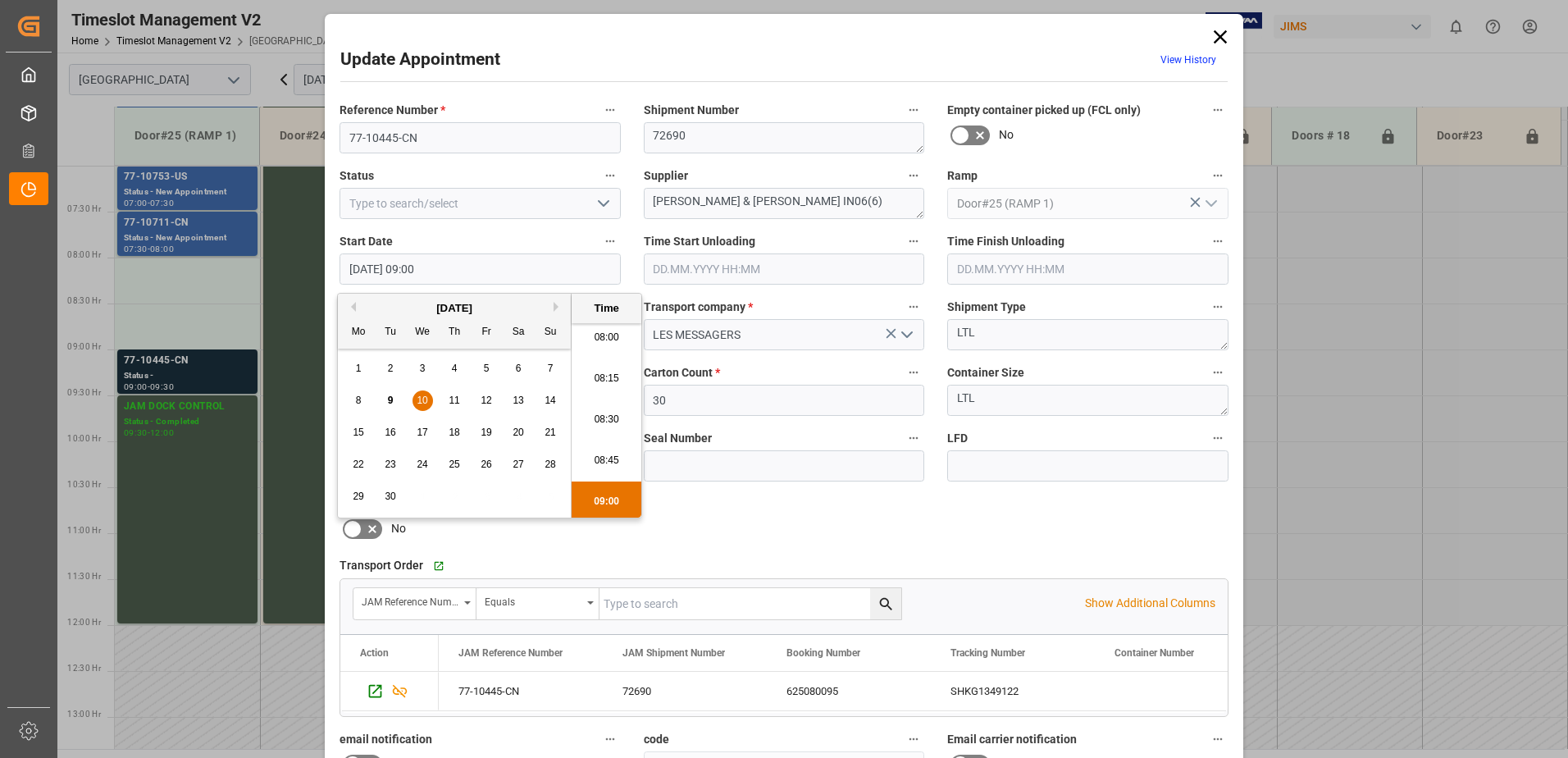
type input "[DATE] 08:00"
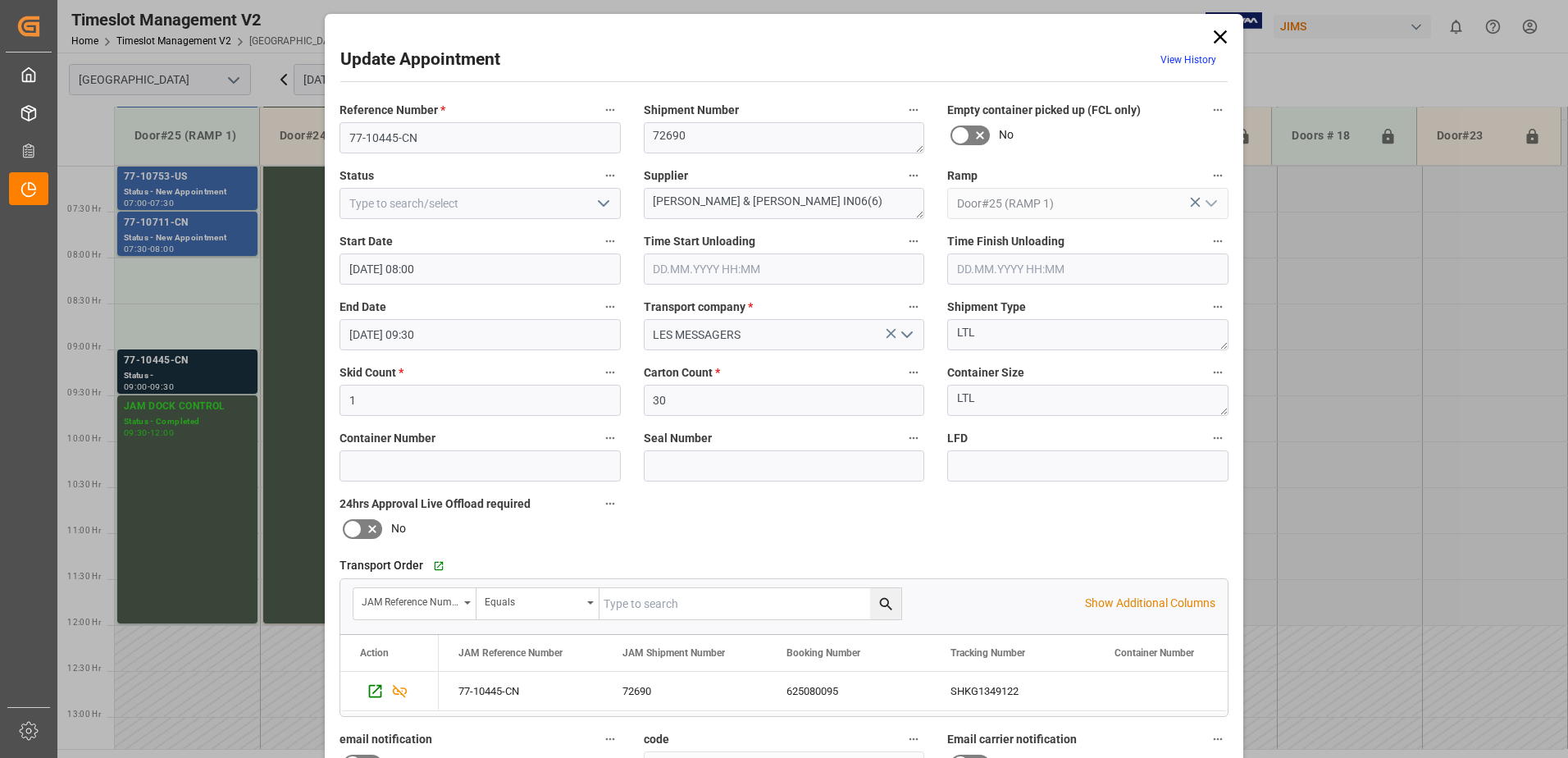
click at [499, 339] on input "[DATE] 09:30" at bounding box center [479, 334] width 281 height 31
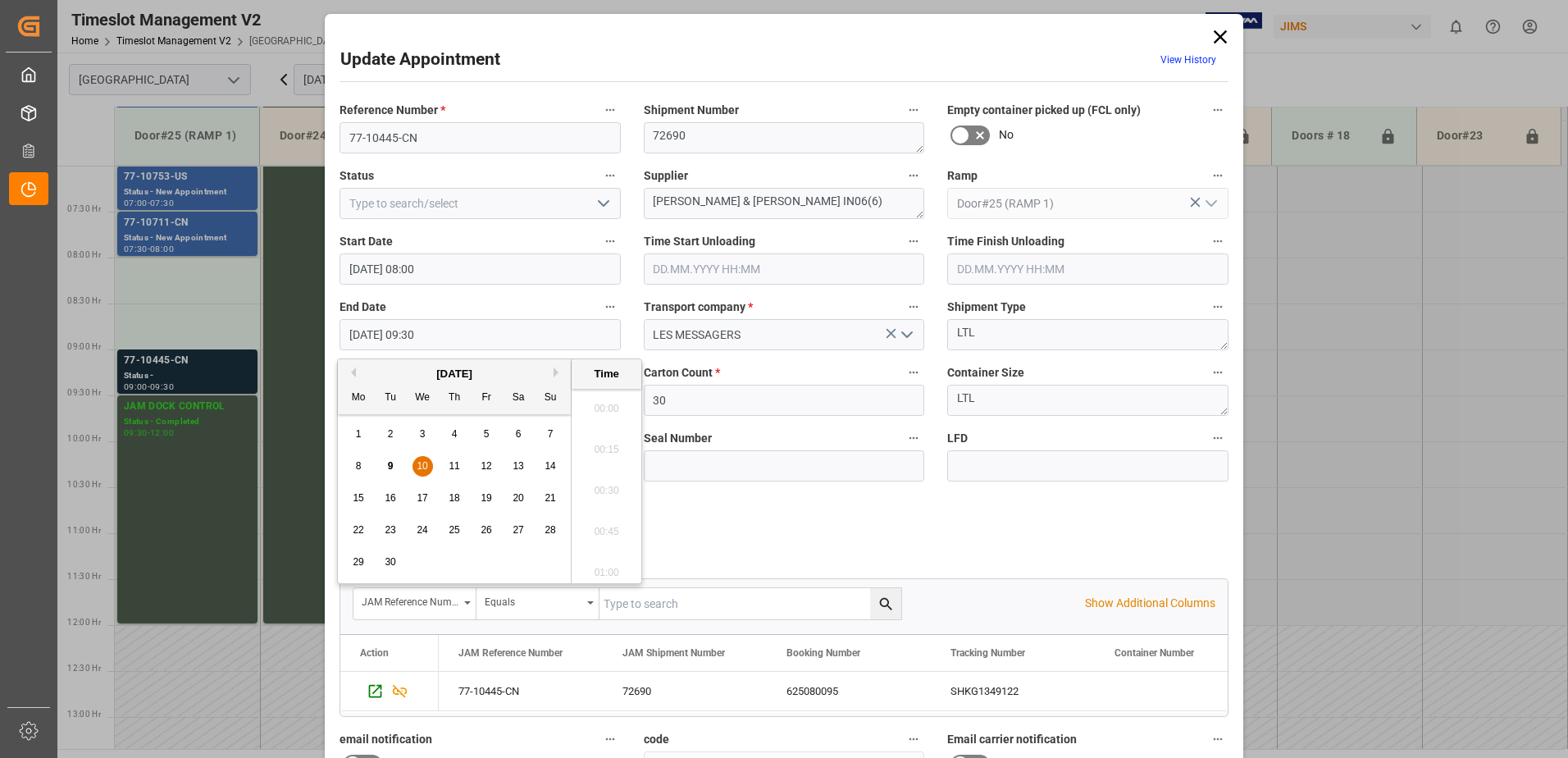
scroll to position [1482, 0]
click at [421, 462] on span "10" at bounding box center [422, 466] width 11 height 12
click at [602, 399] on li "08:30" at bounding box center [606, 404] width 69 height 41
type input "[DATE] 08:30"
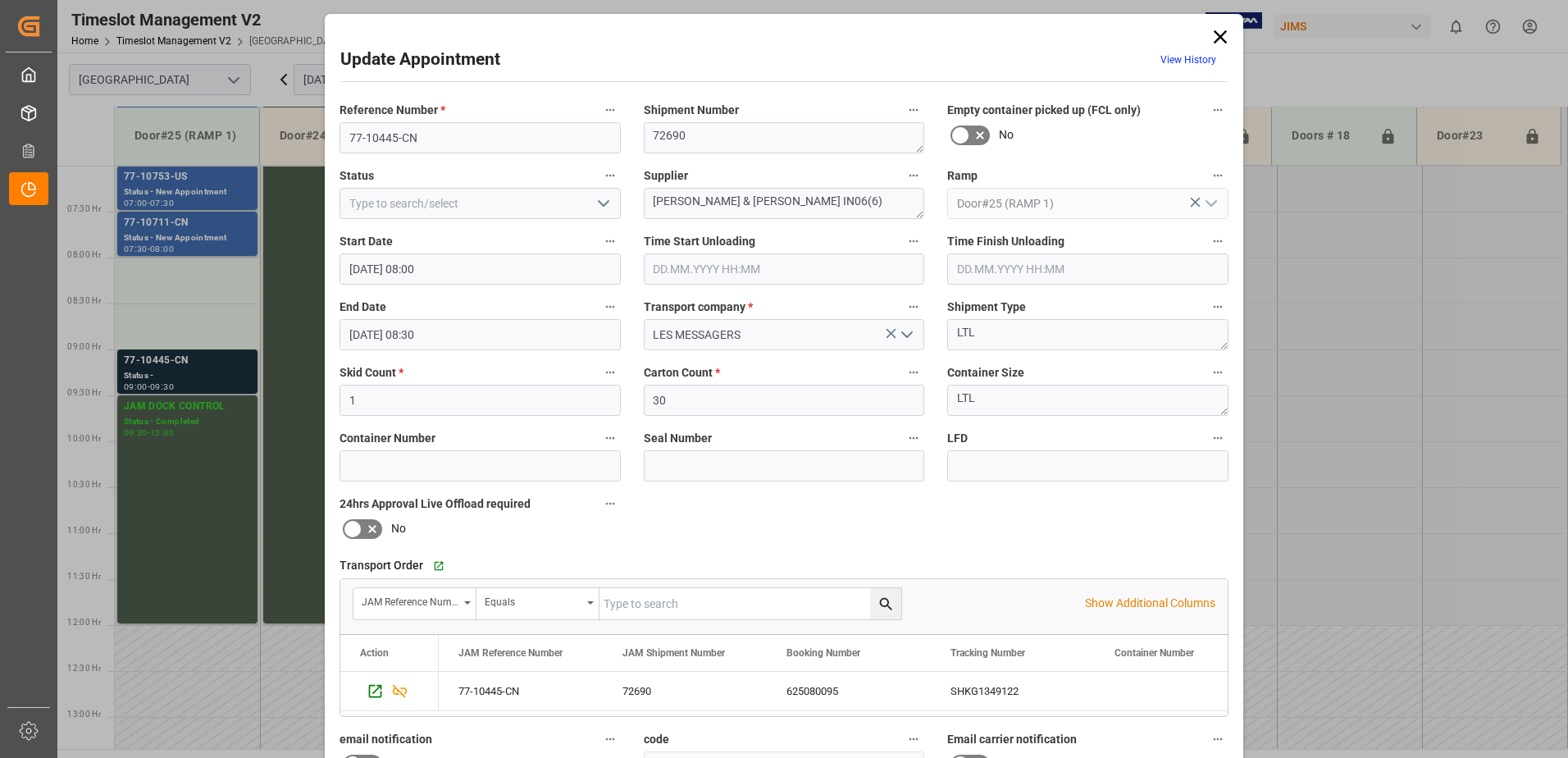
click at [600, 206] on polyline "open menu" at bounding box center [603, 203] width 10 height 5
click at [485, 355] on div "New Appointment" at bounding box center [479, 350] width 280 height 37
type input "New Appointment"
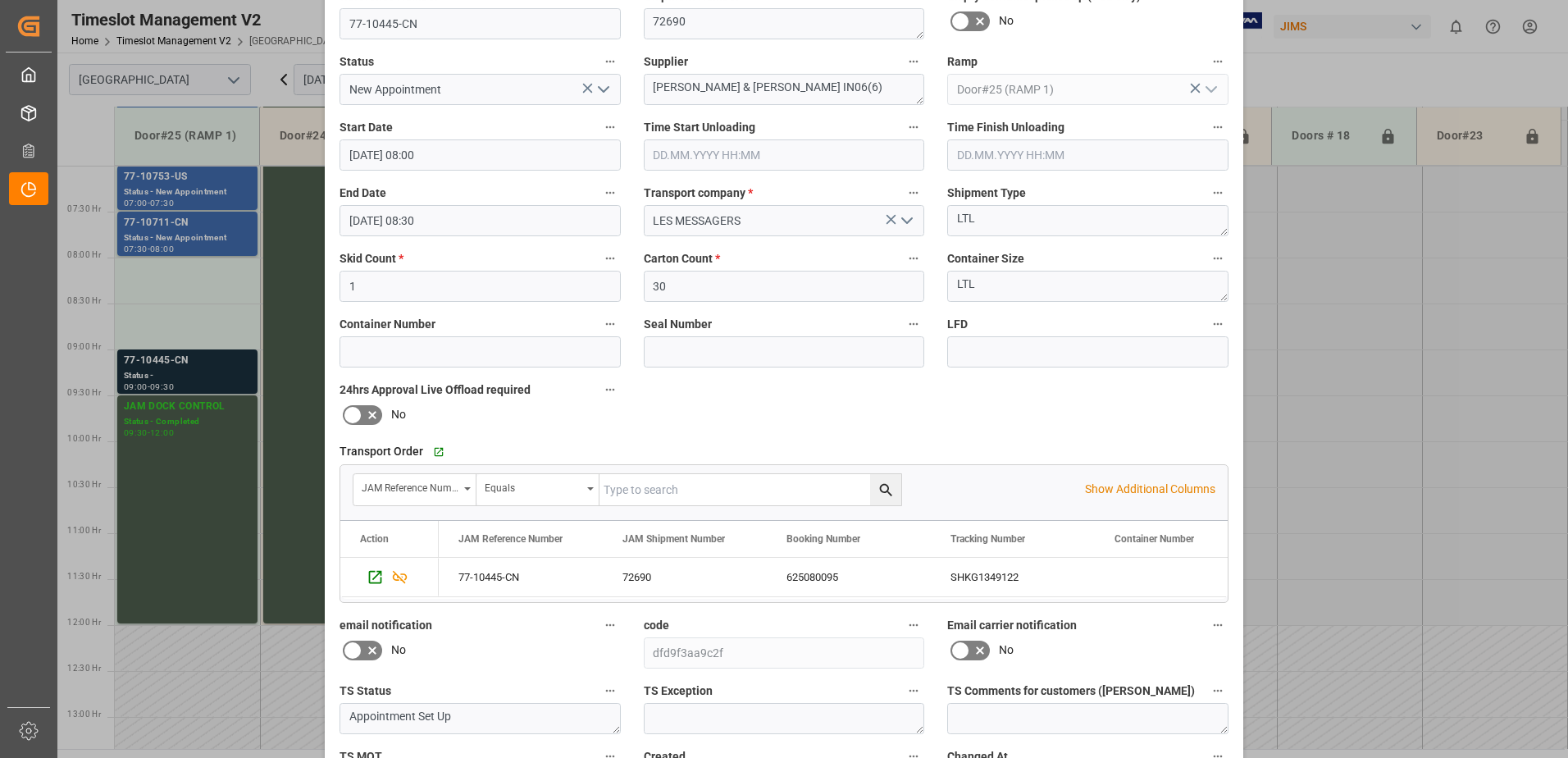
scroll to position [239, 0]
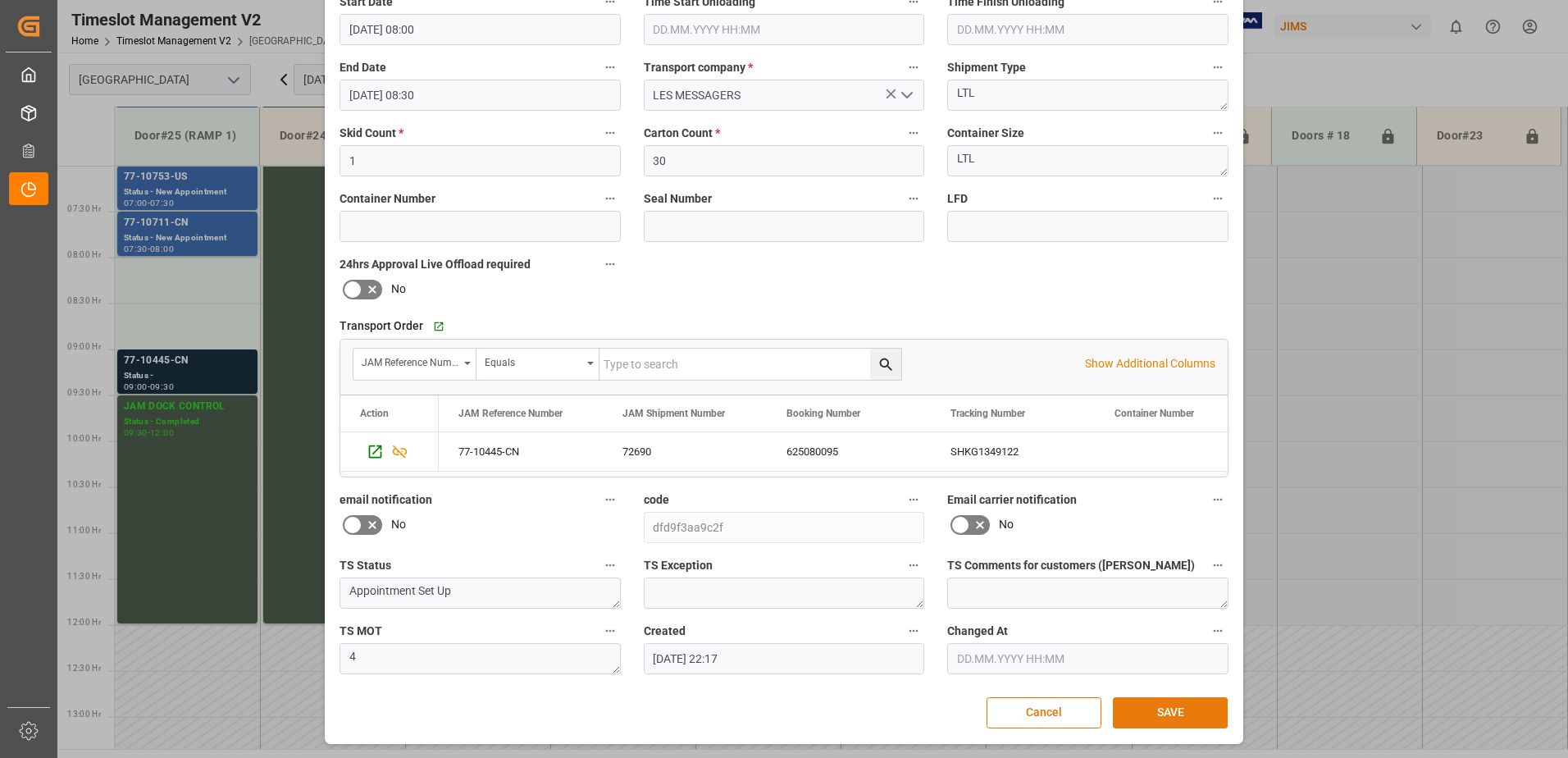
click at [1166, 711] on button "SAVE" at bounding box center [1169, 713] width 115 height 31
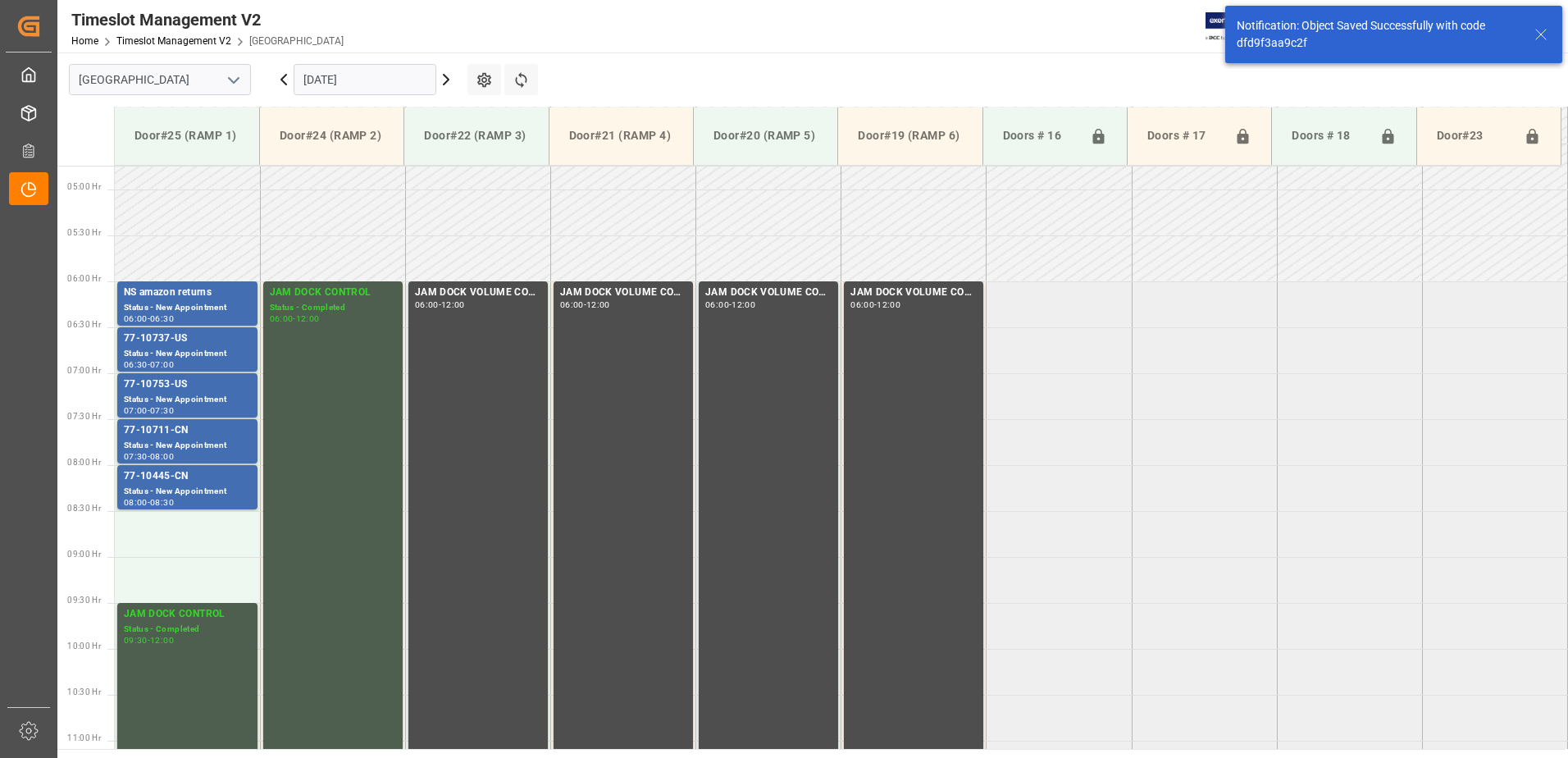
scroll to position [633, 0]
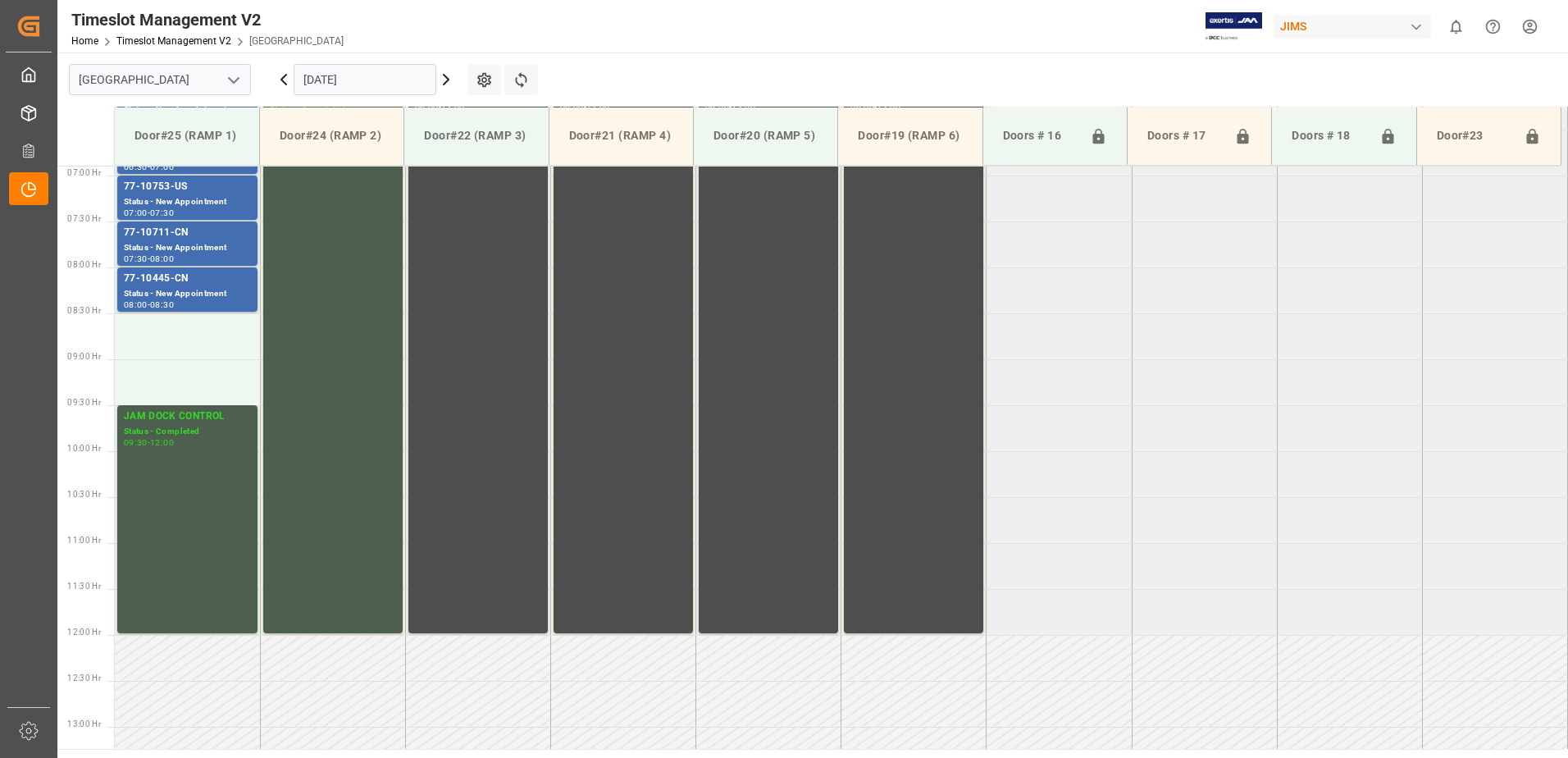
click at [381, 78] on input "[DATE]" at bounding box center [365, 79] width 143 height 31
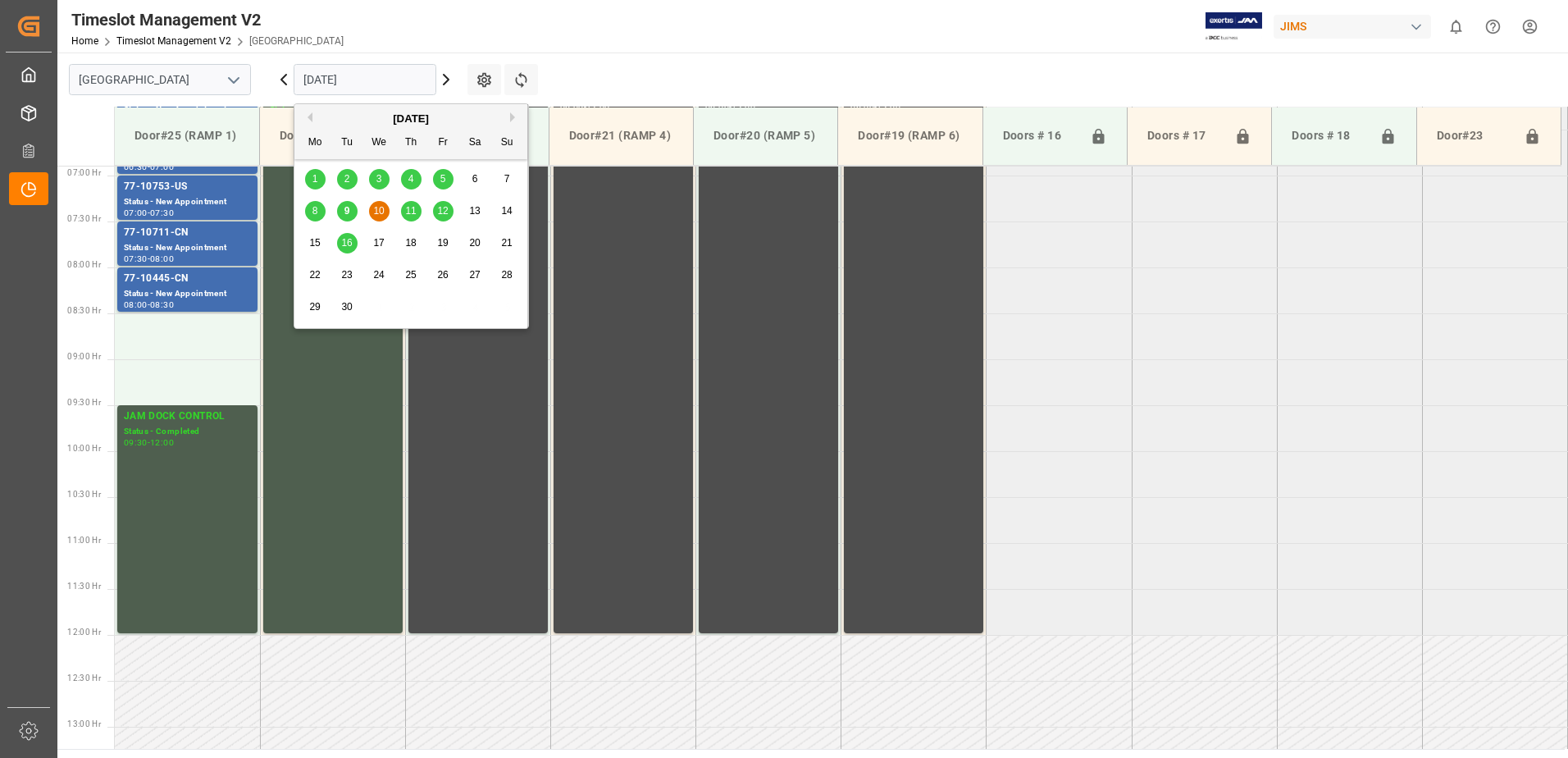
click at [414, 208] on span "11" at bounding box center [410, 211] width 11 height 12
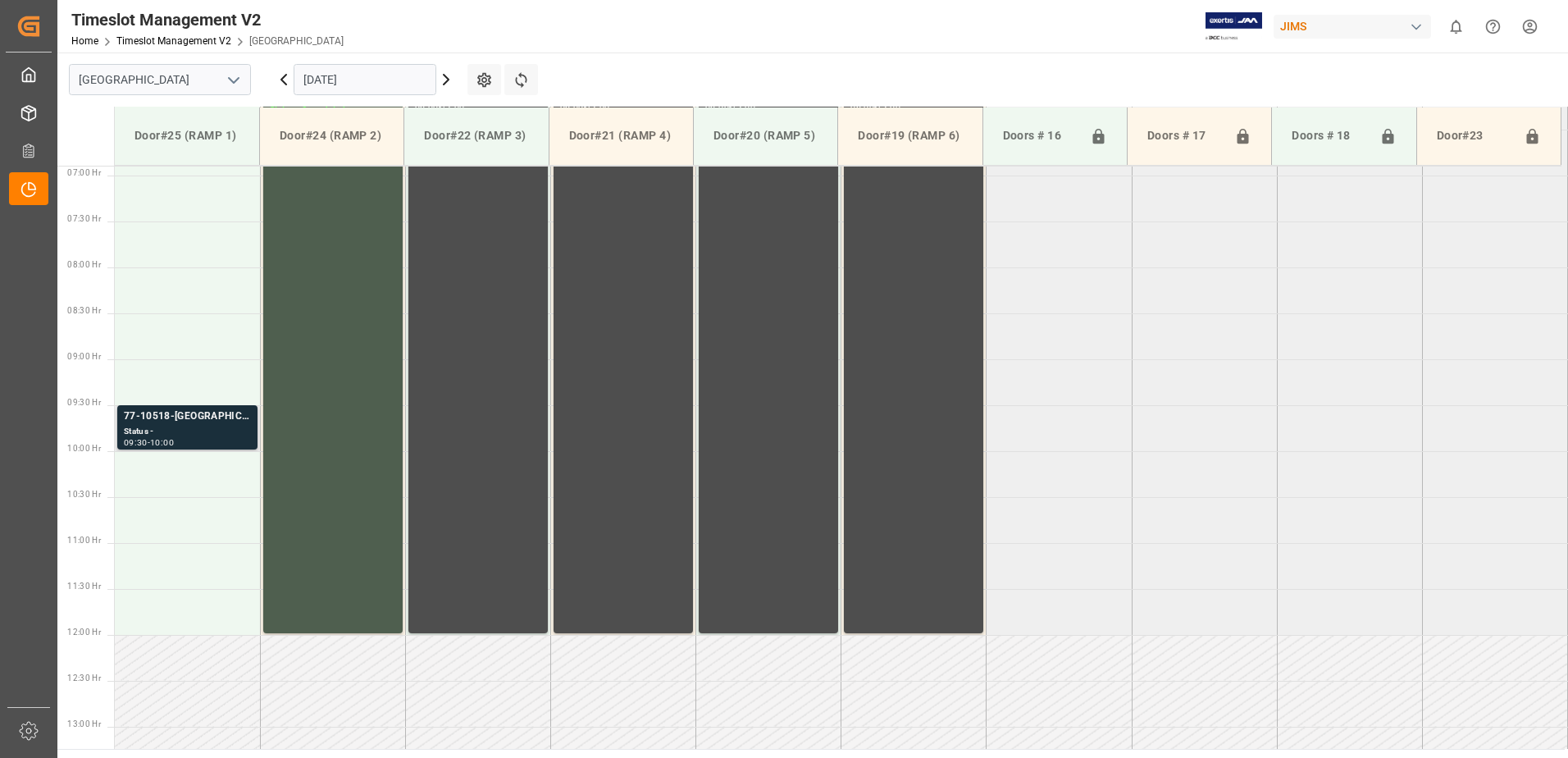
click at [164, 423] on div "77-10518-[GEOGRAPHIC_DATA]" at bounding box center [187, 417] width 127 height 17
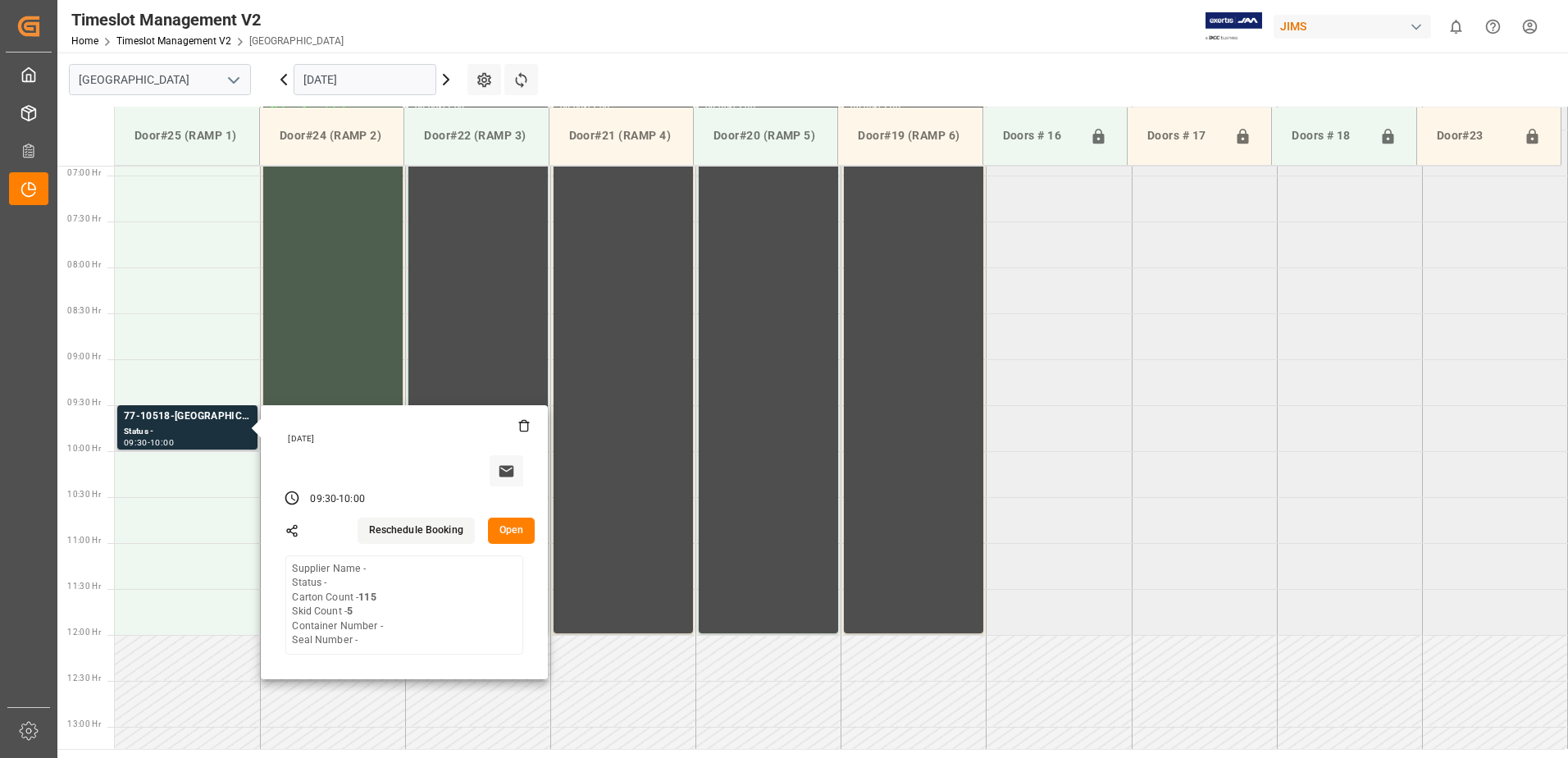
click at [512, 527] on button "Open" at bounding box center [512, 531] width 48 height 26
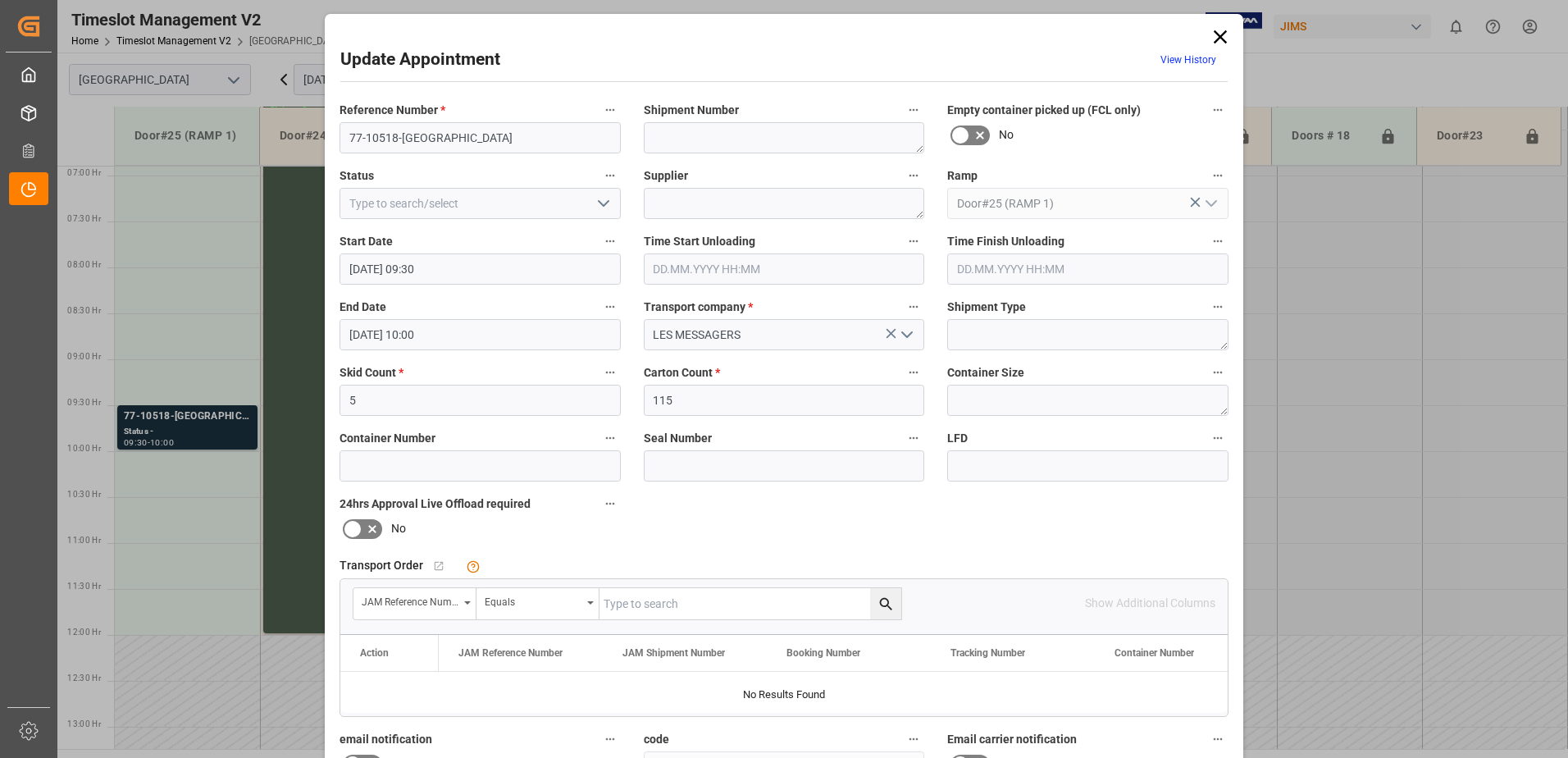
click at [648, 605] on input "text" at bounding box center [750, 604] width 302 height 31
type input "77-10518-[GEOGRAPHIC_DATA]"
click at [881, 607] on icon "search button" at bounding box center [886, 604] width 17 height 17
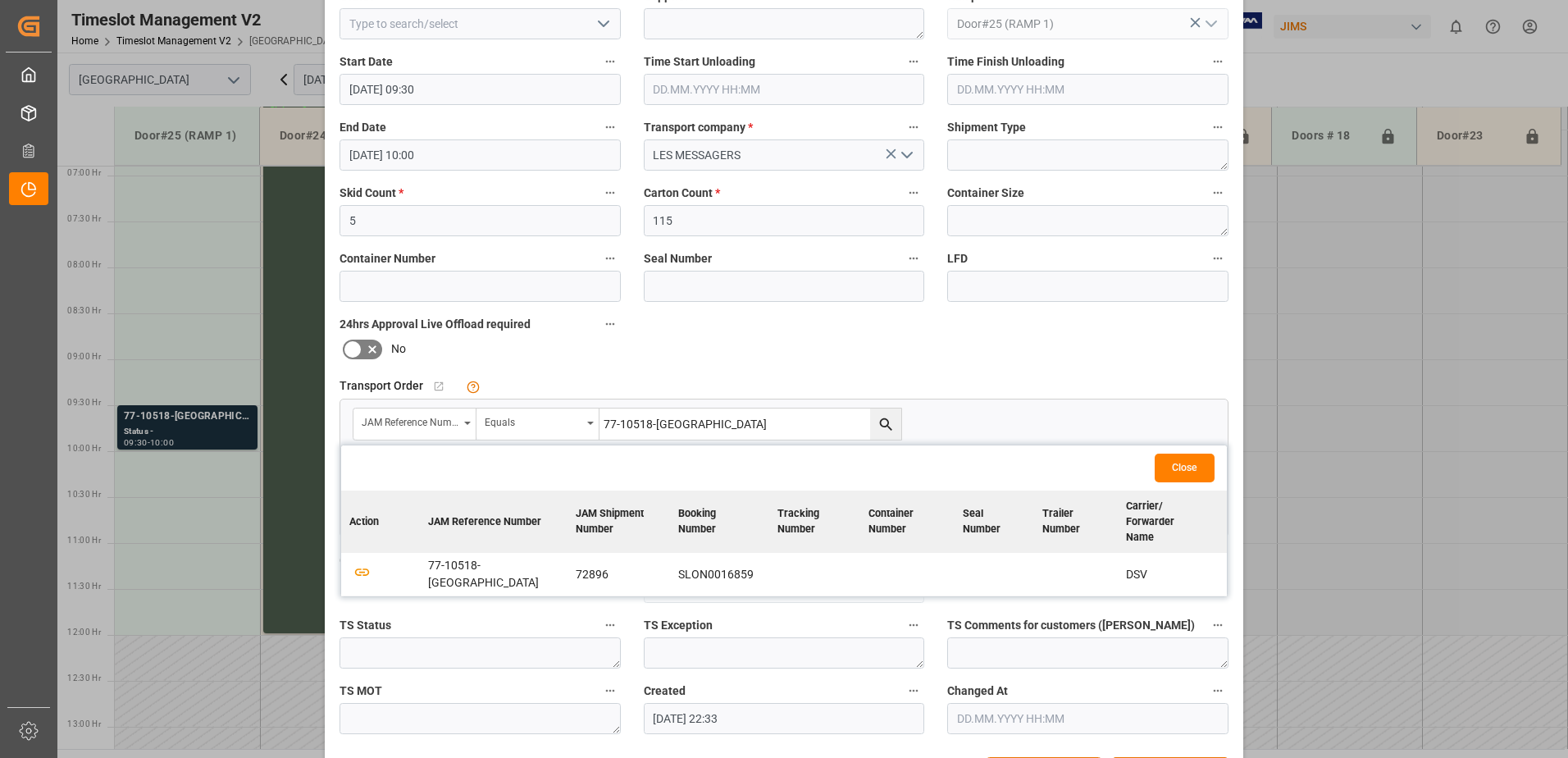
scroll to position [239, 0]
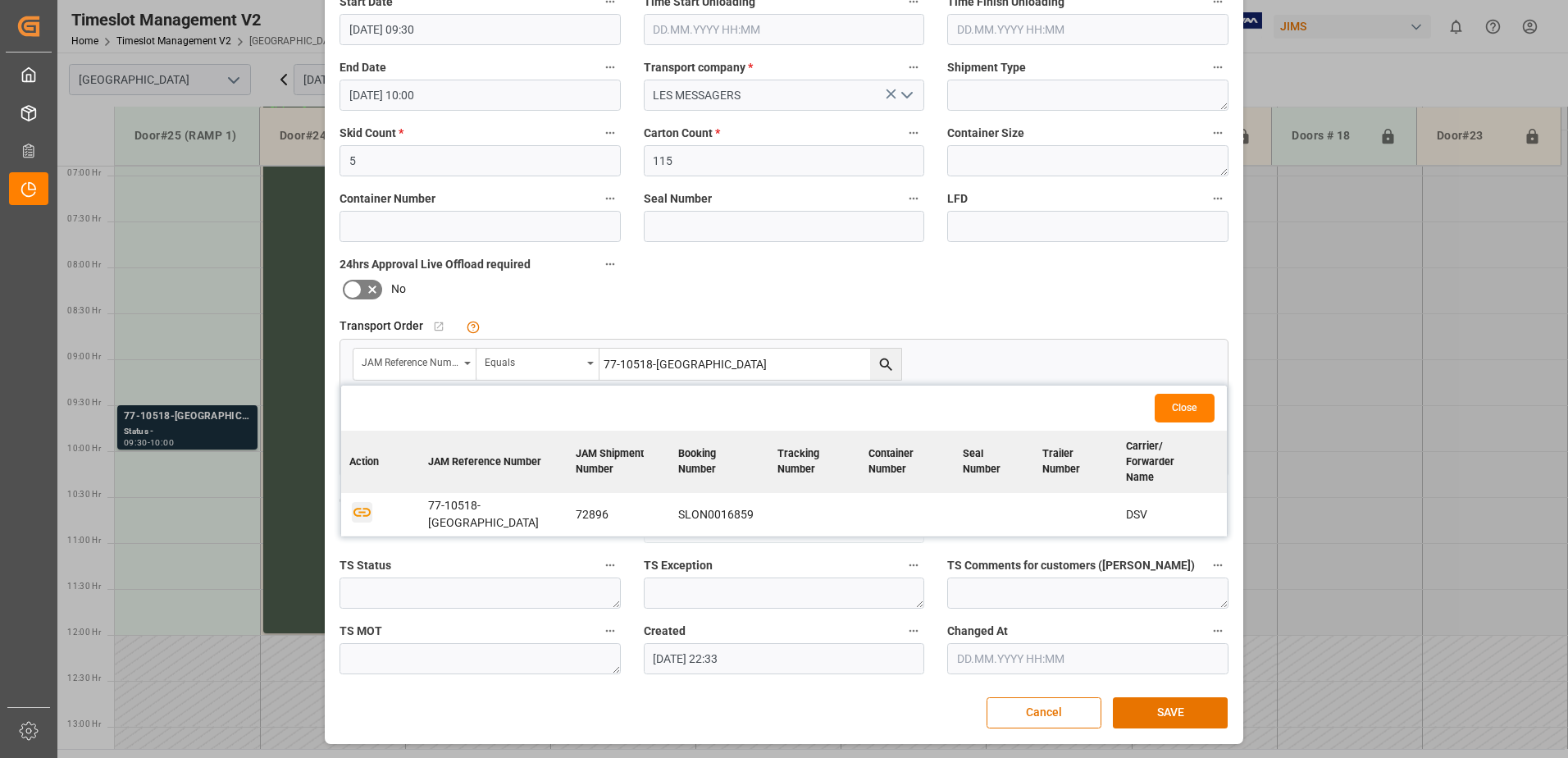
click at [359, 502] on icon "button" at bounding box center [361, 512] width 21 height 21
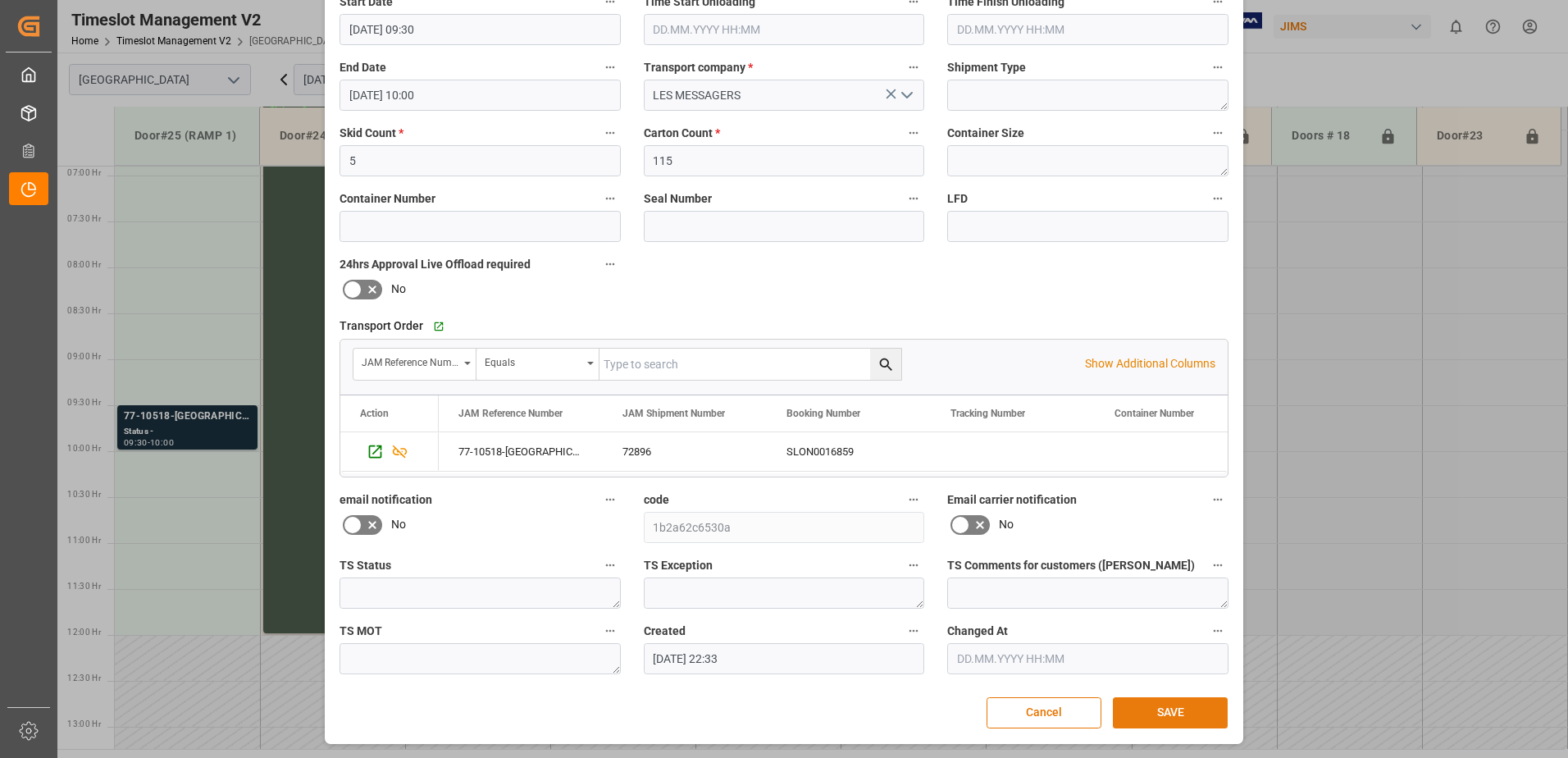
click at [1142, 699] on button "SAVE" at bounding box center [1169, 713] width 115 height 31
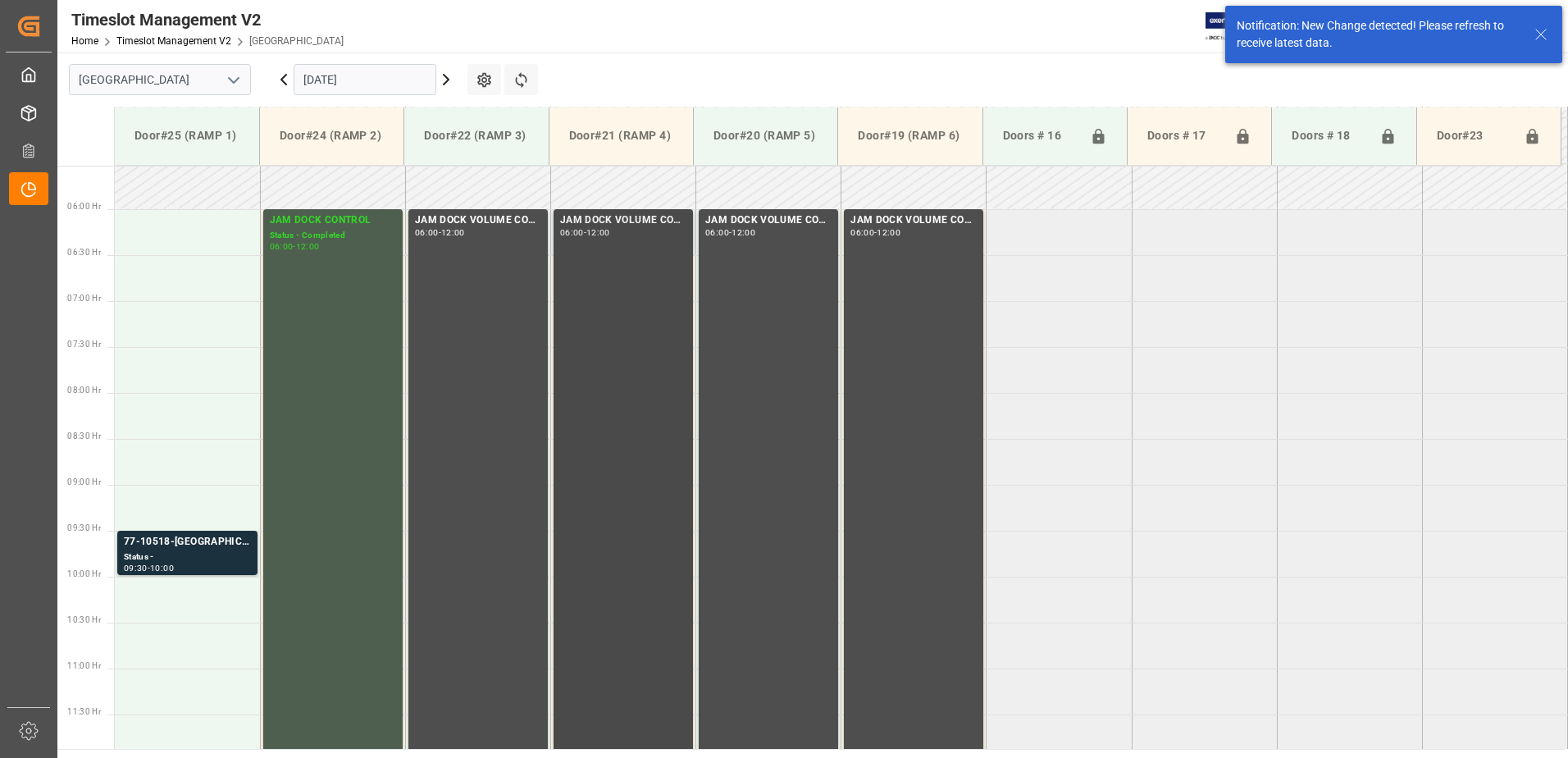
scroll to position [479, 0]
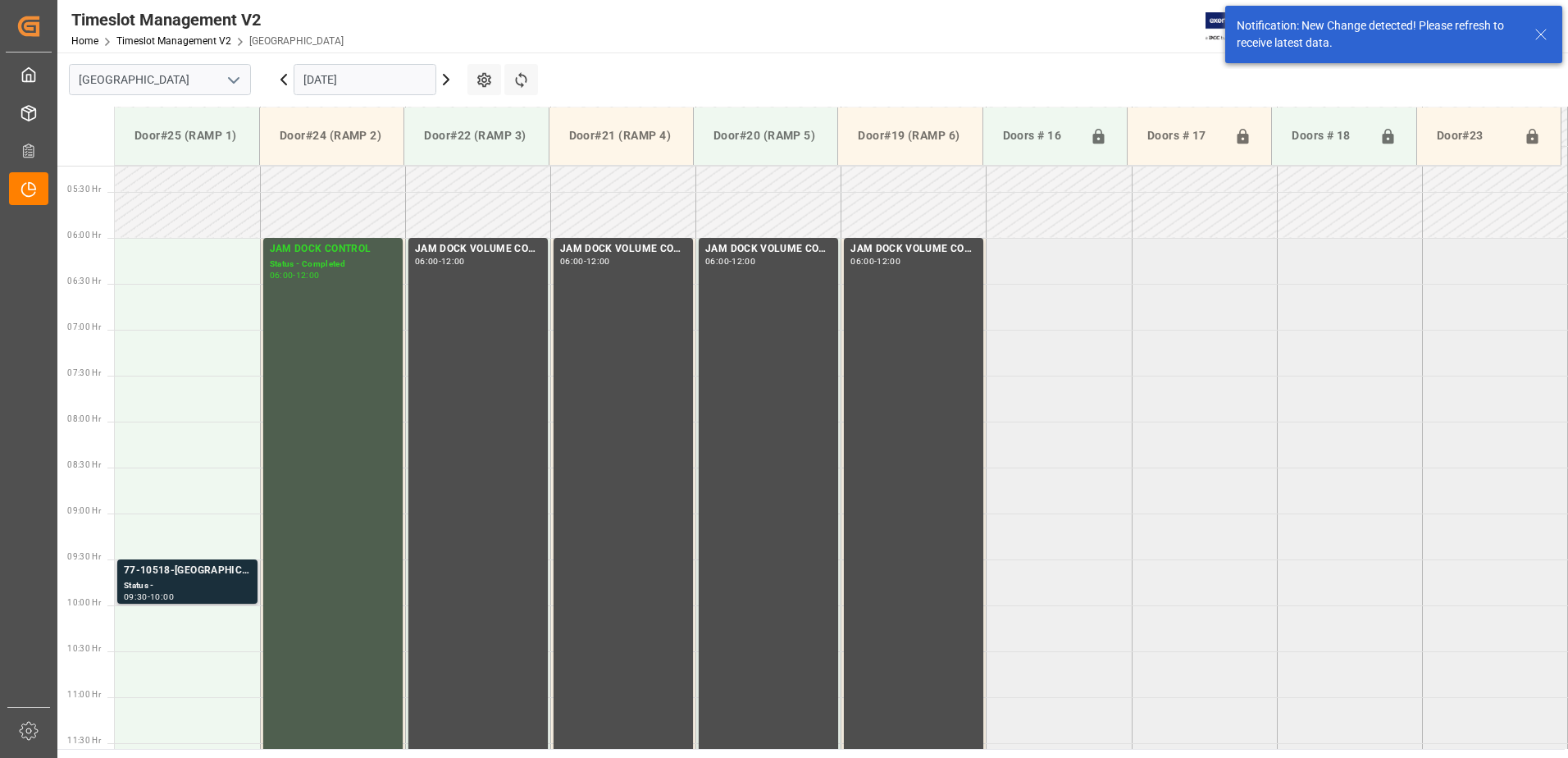
click at [196, 576] on div "77-10518-[GEOGRAPHIC_DATA]" at bounding box center [187, 571] width 127 height 17
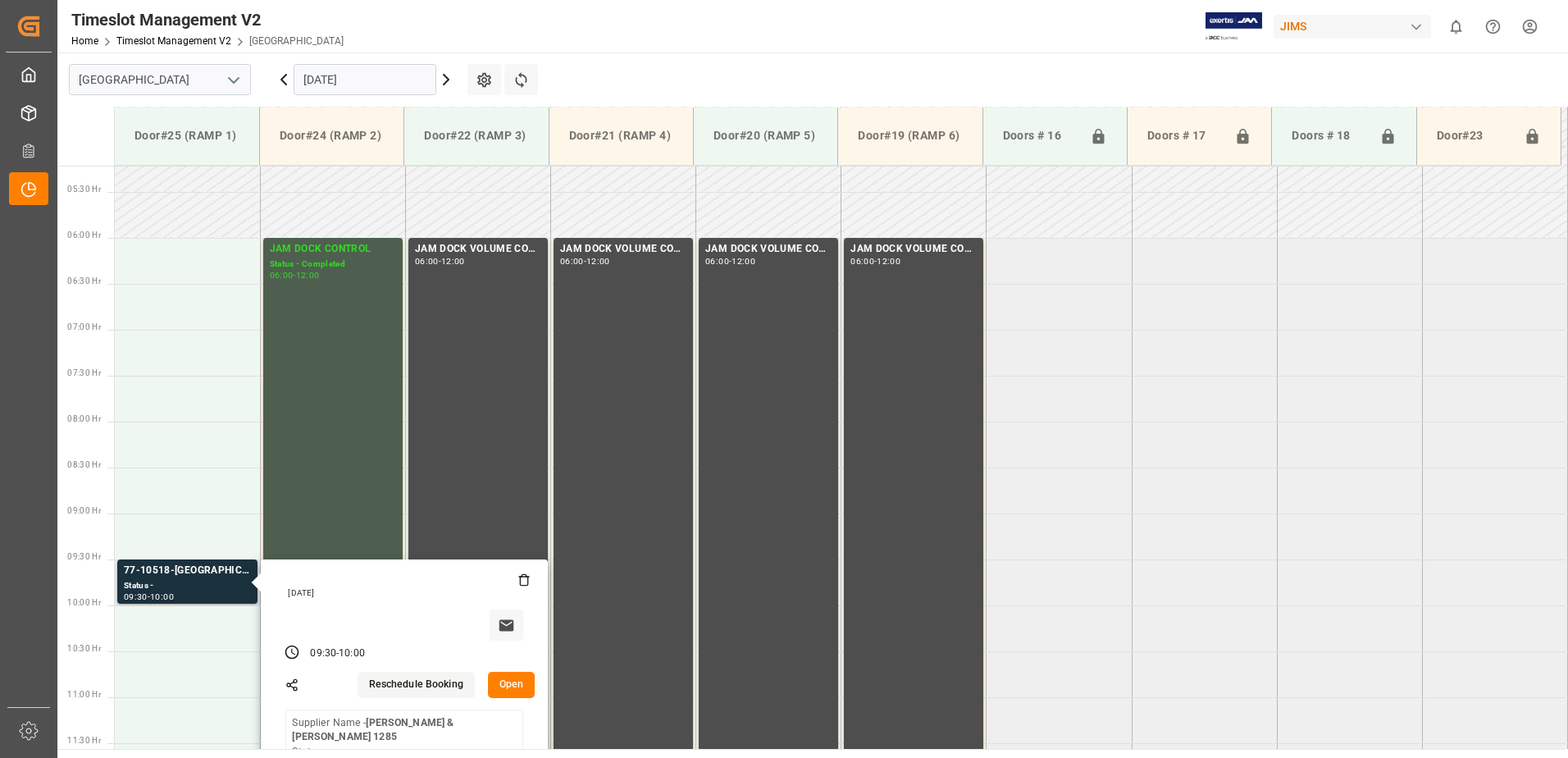
click at [509, 684] on button "Open" at bounding box center [512, 685] width 48 height 26
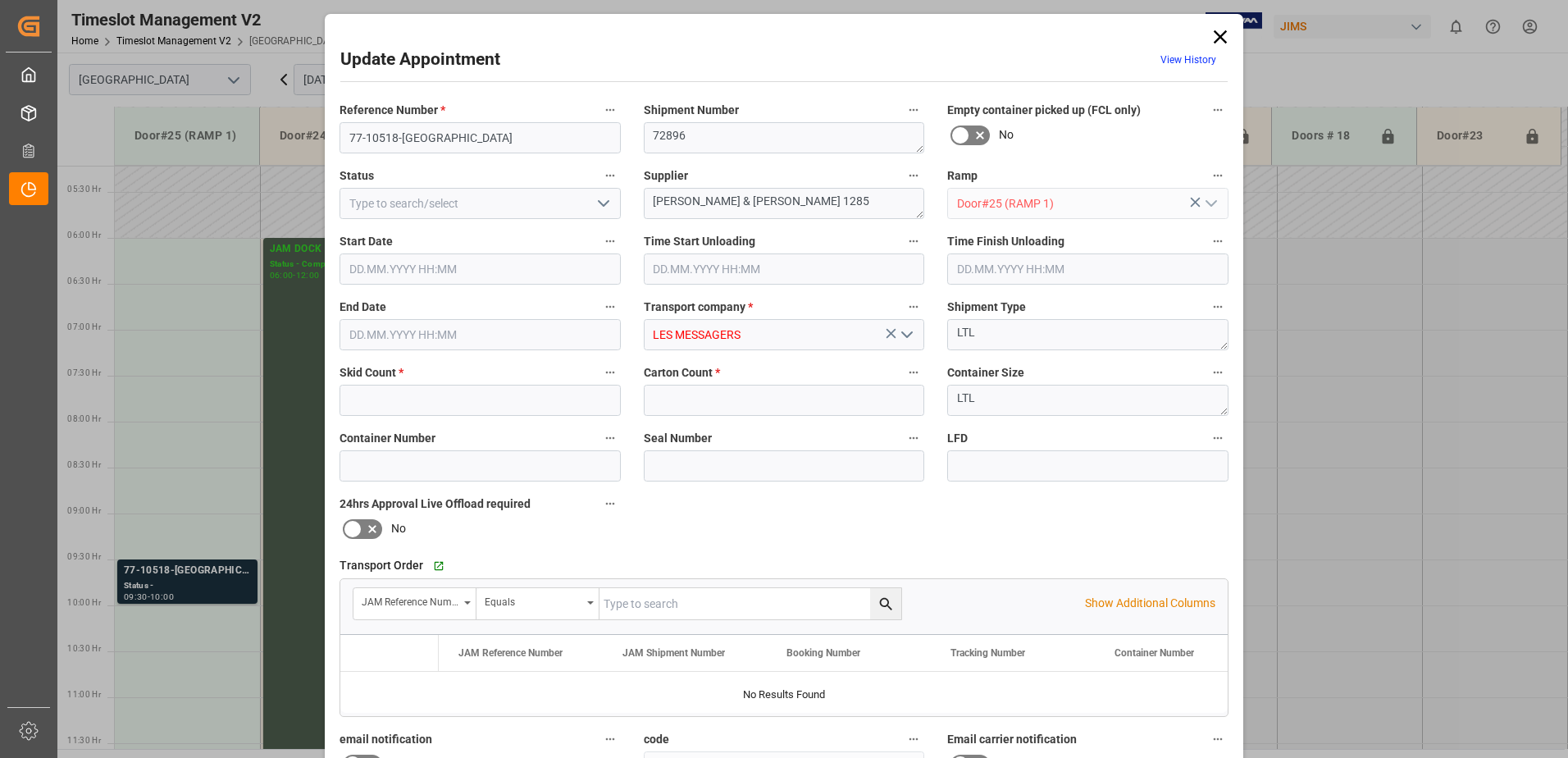
type input "5"
type input "115"
type input "[DATE] 09:30"
type input "[DATE] 10:00"
type input "[DATE] 22:33"
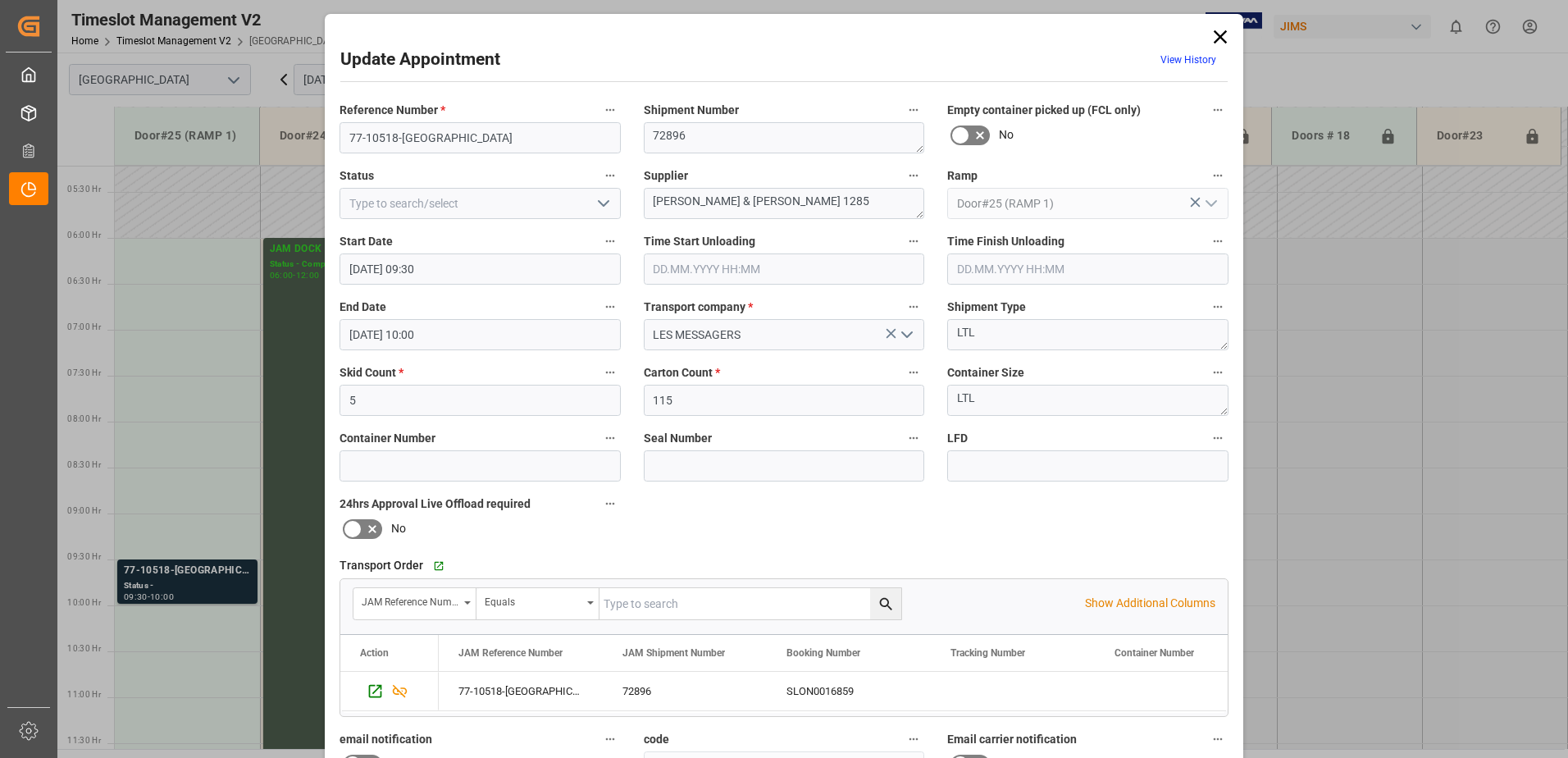
click at [602, 201] on icon "open menu" at bounding box center [603, 203] width 20 height 20
click at [494, 353] on div "New Appointment" at bounding box center [479, 350] width 280 height 37
type input "New Appointment"
click at [758, 201] on textarea "[PERSON_NAME] & [PERSON_NAME] 1285" at bounding box center [784, 204] width 281 height 31
type textarea "[PERSON_NAME] & [PERSON_NAME] IN06(34)"
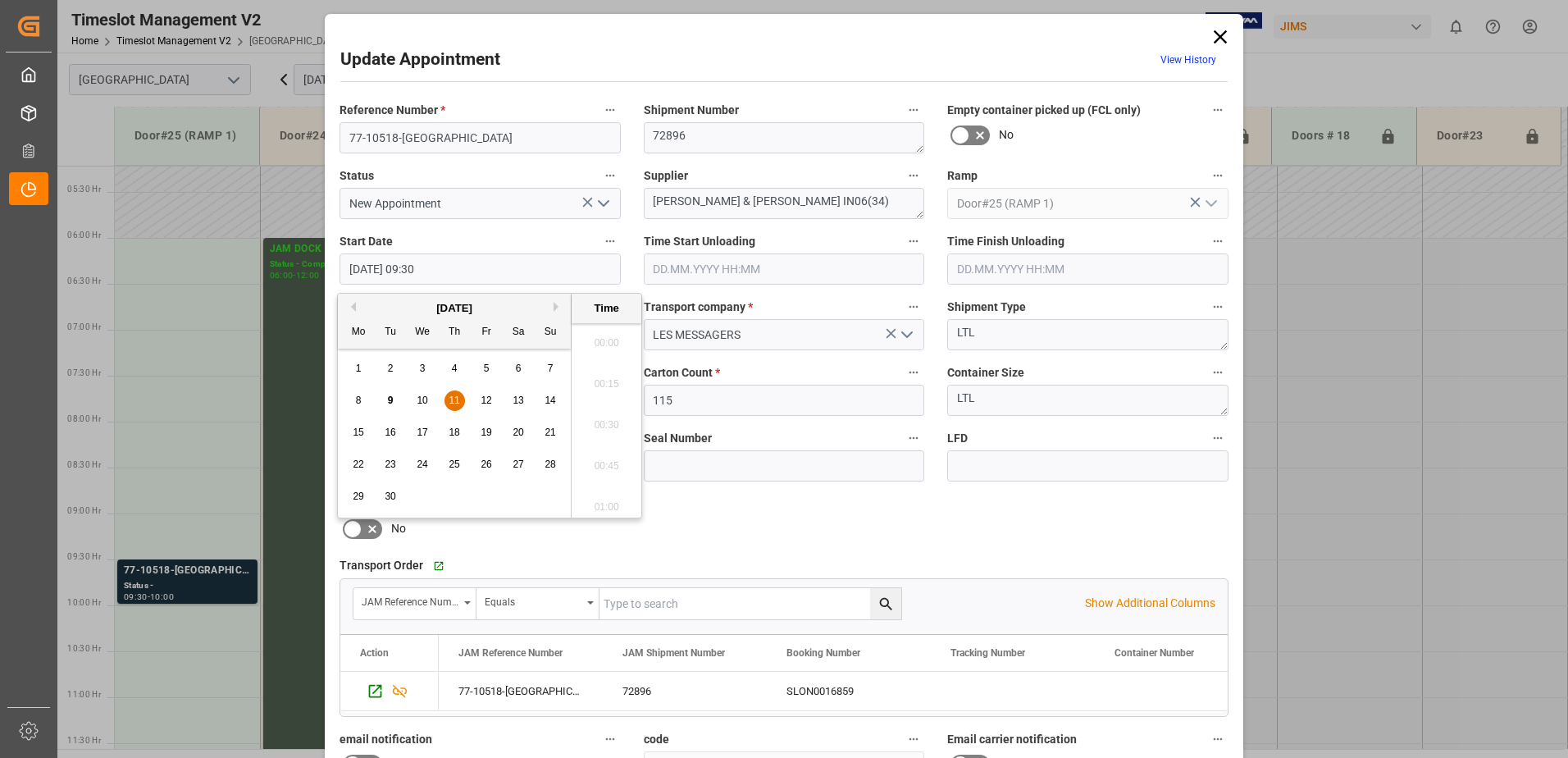
click at [575, 273] on input "[DATE] 09:30" at bounding box center [479, 269] width 281 height 31
click at [454, 399] on span "11" at bounding box center [453, 400] width 11 height 12
click at [601, 338] on li "06:00" at bounding box center [606, 338] width 69 height 41
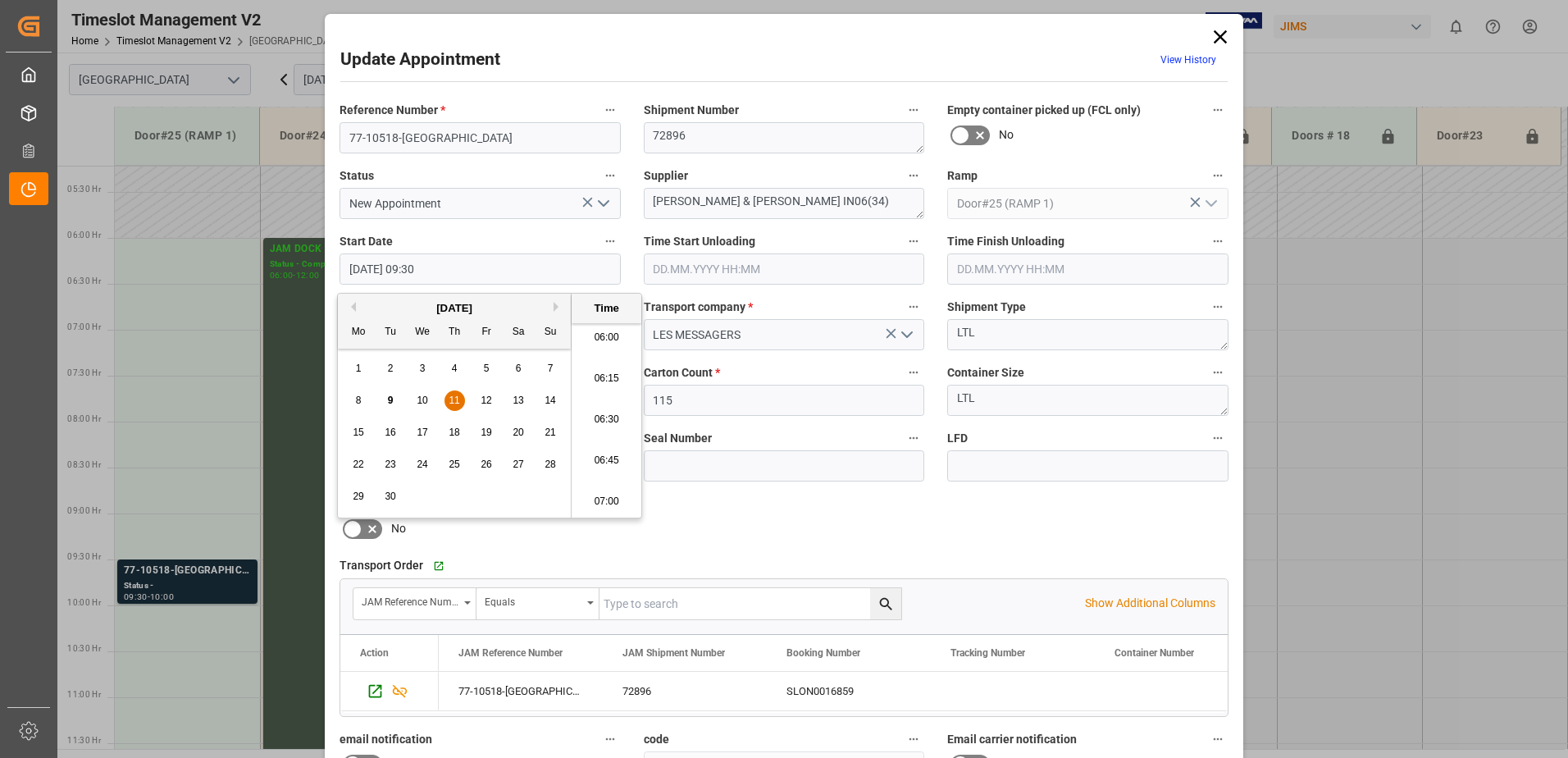
type input "[DATE] 06:00"
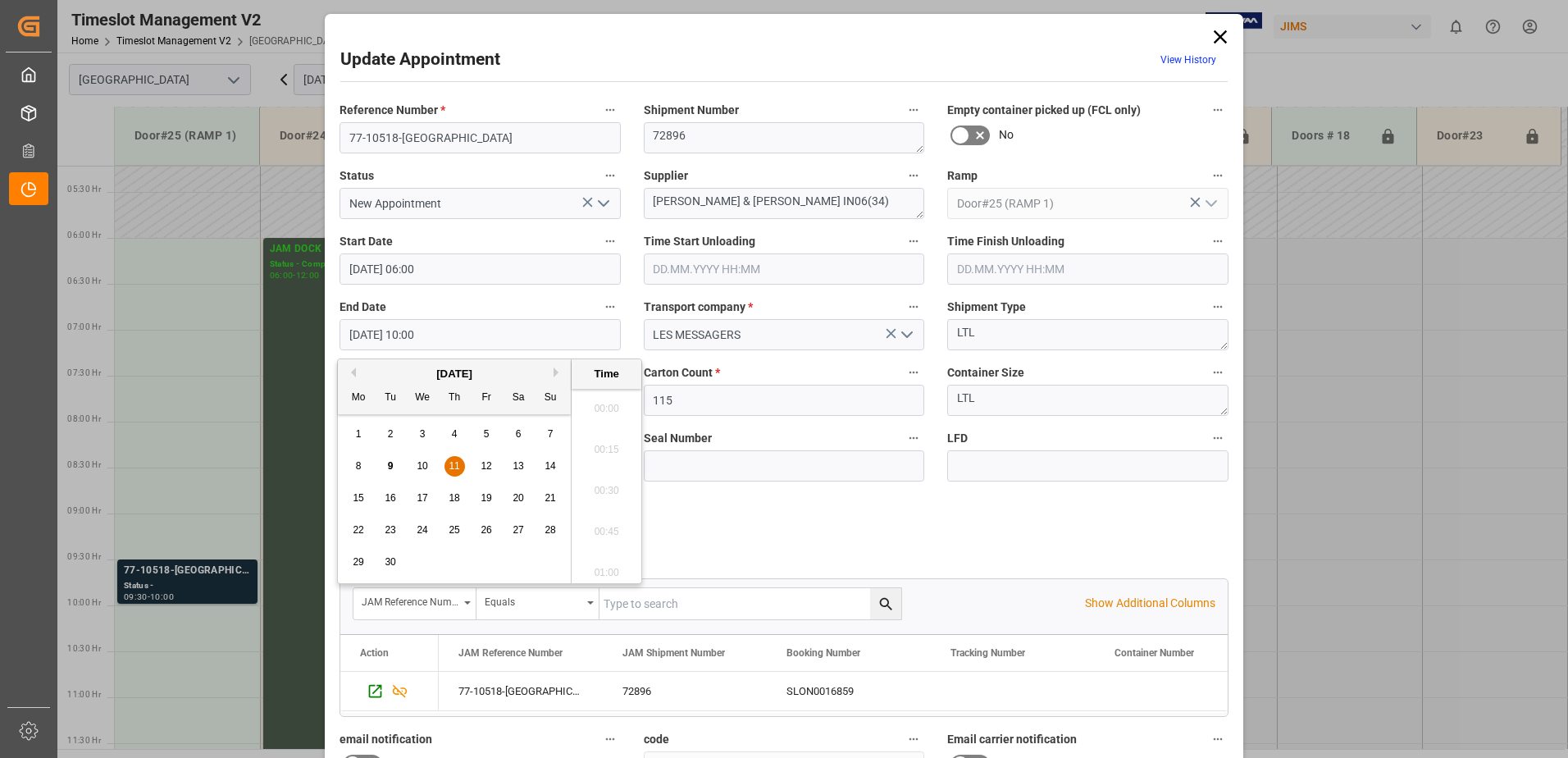
click at [501, 336] on input "[DATE] 10:00" at bounding box center [479, 334] width 281 height 31
click at [453, 465] on span "11" at bounding box center [453, 466] width 11 height 12
click at [602, 402] on li "06:30" at bounding box center [606, 404] width 69 height 41
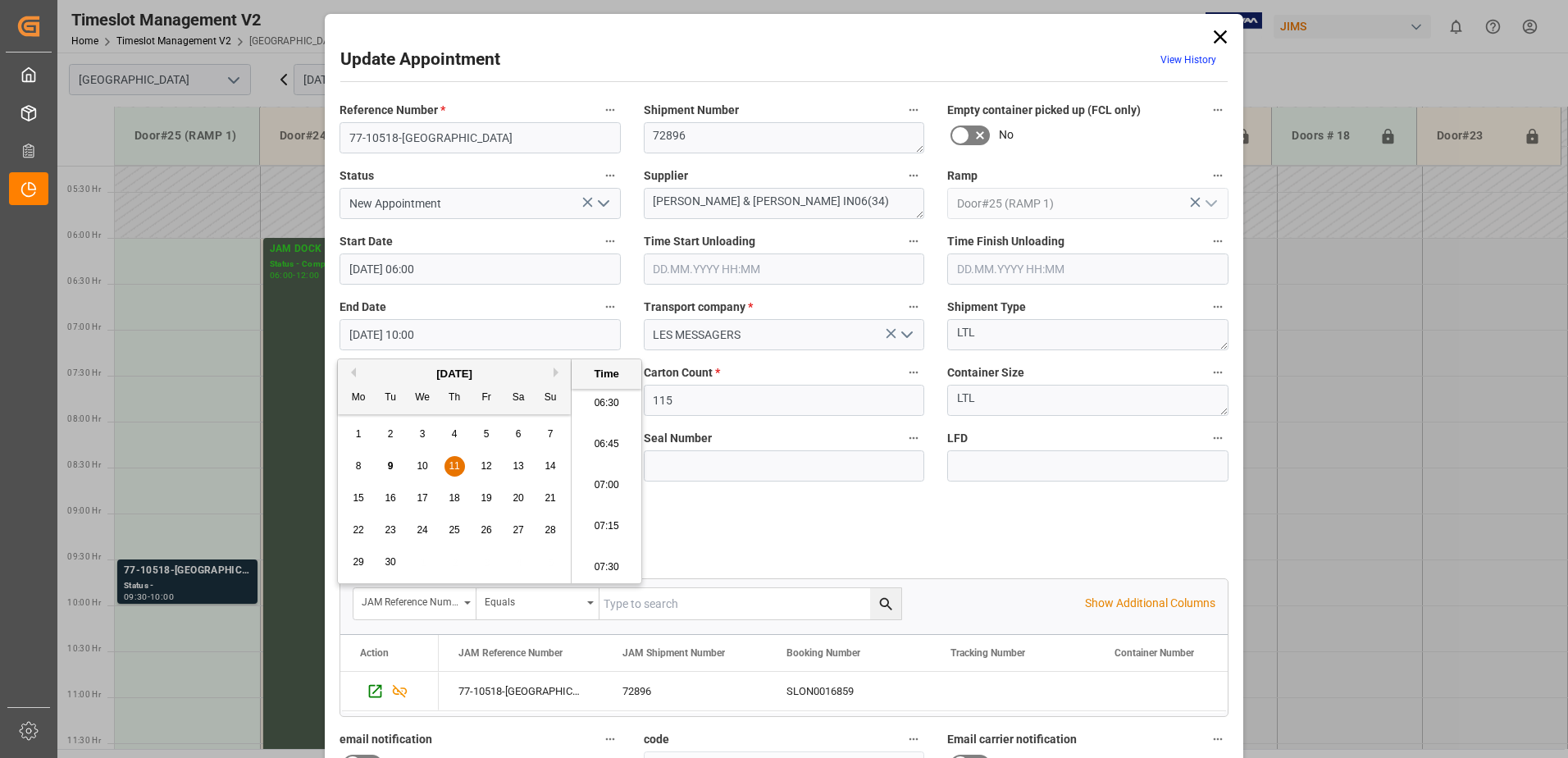
type input "[DATE] 06:30"
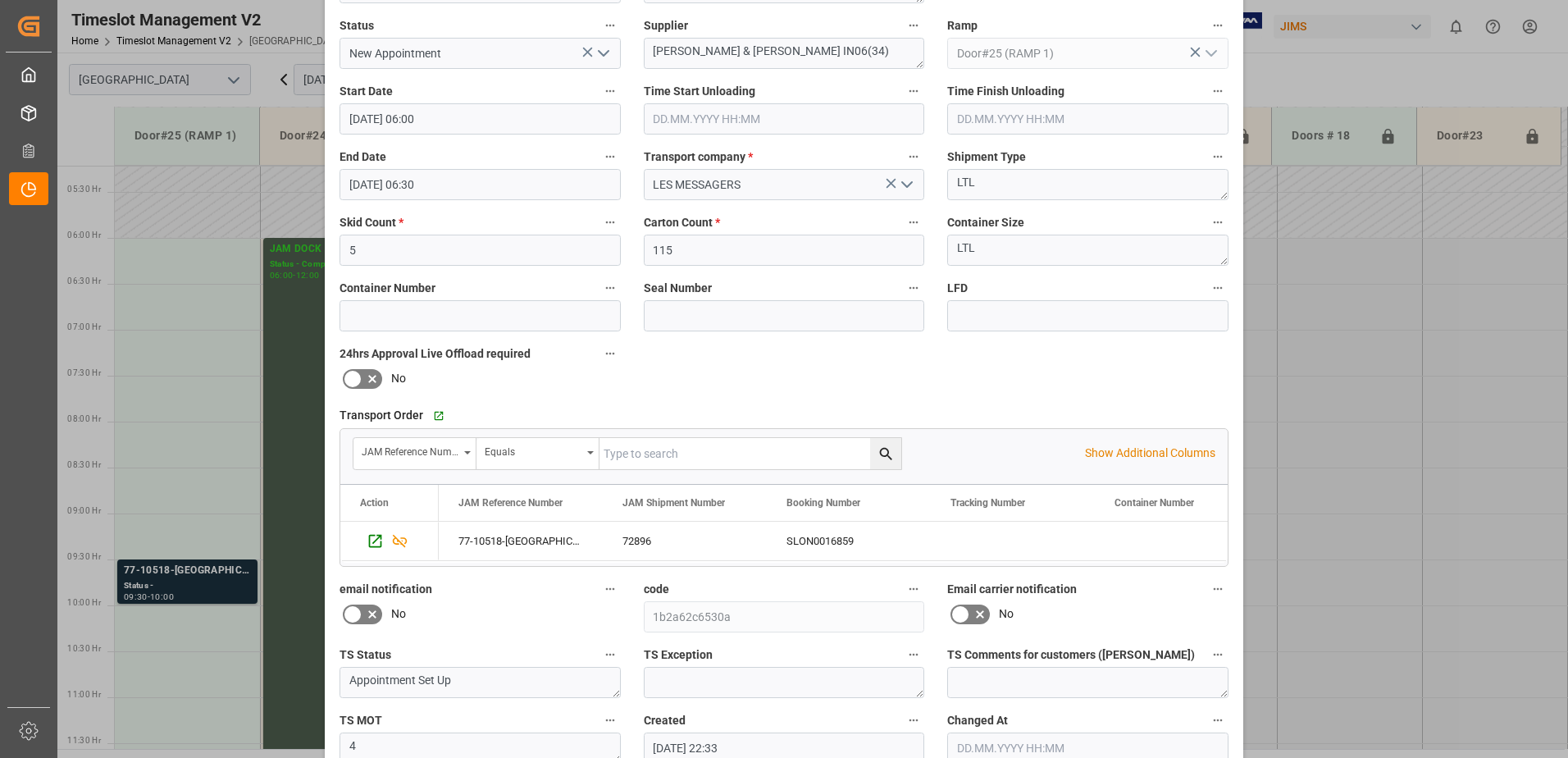
scroll to position [239, 0]
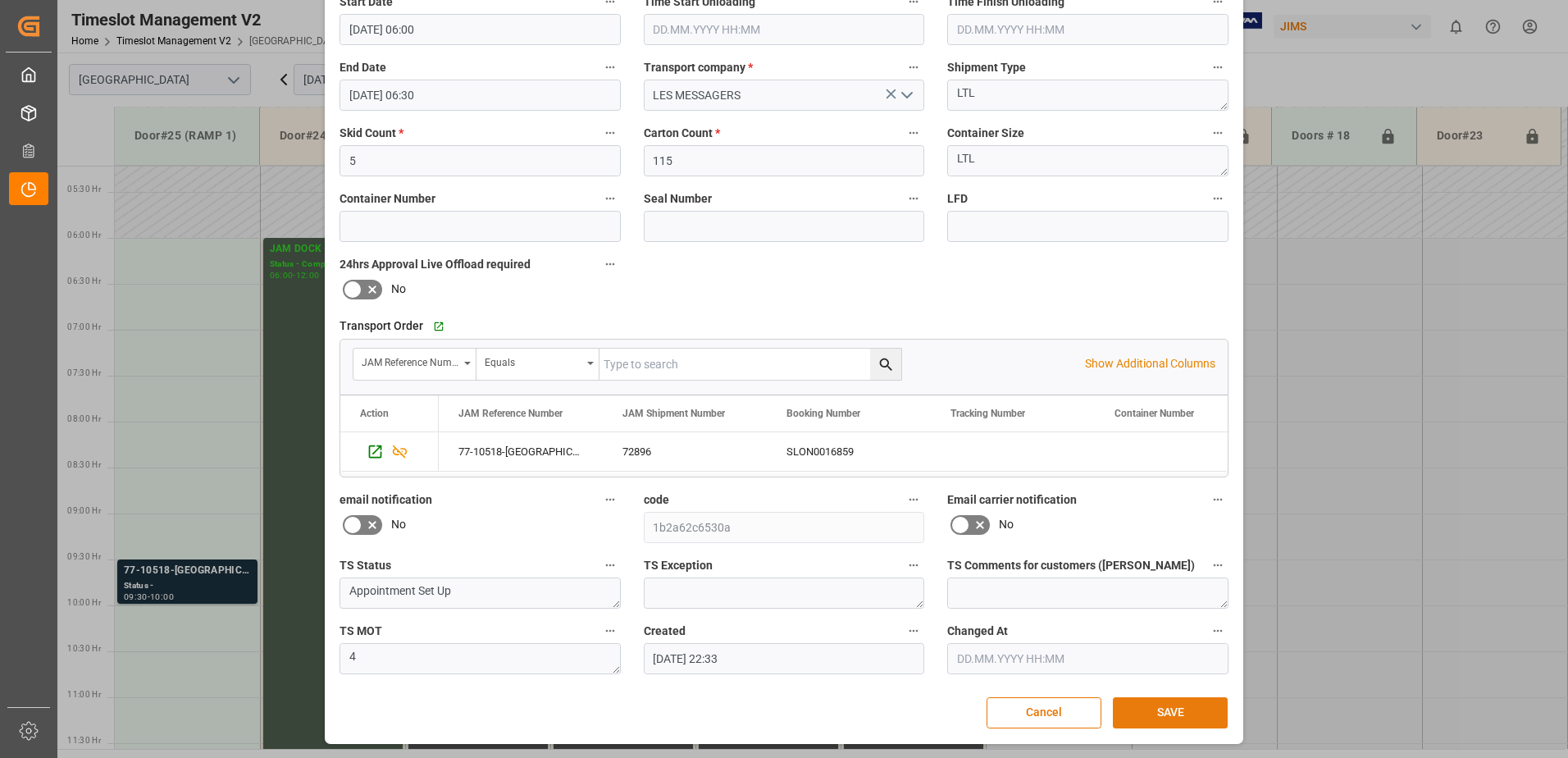
click at [1169, 710] on button "SAVE" at bounding box center [1169, 713] width 115 height 31
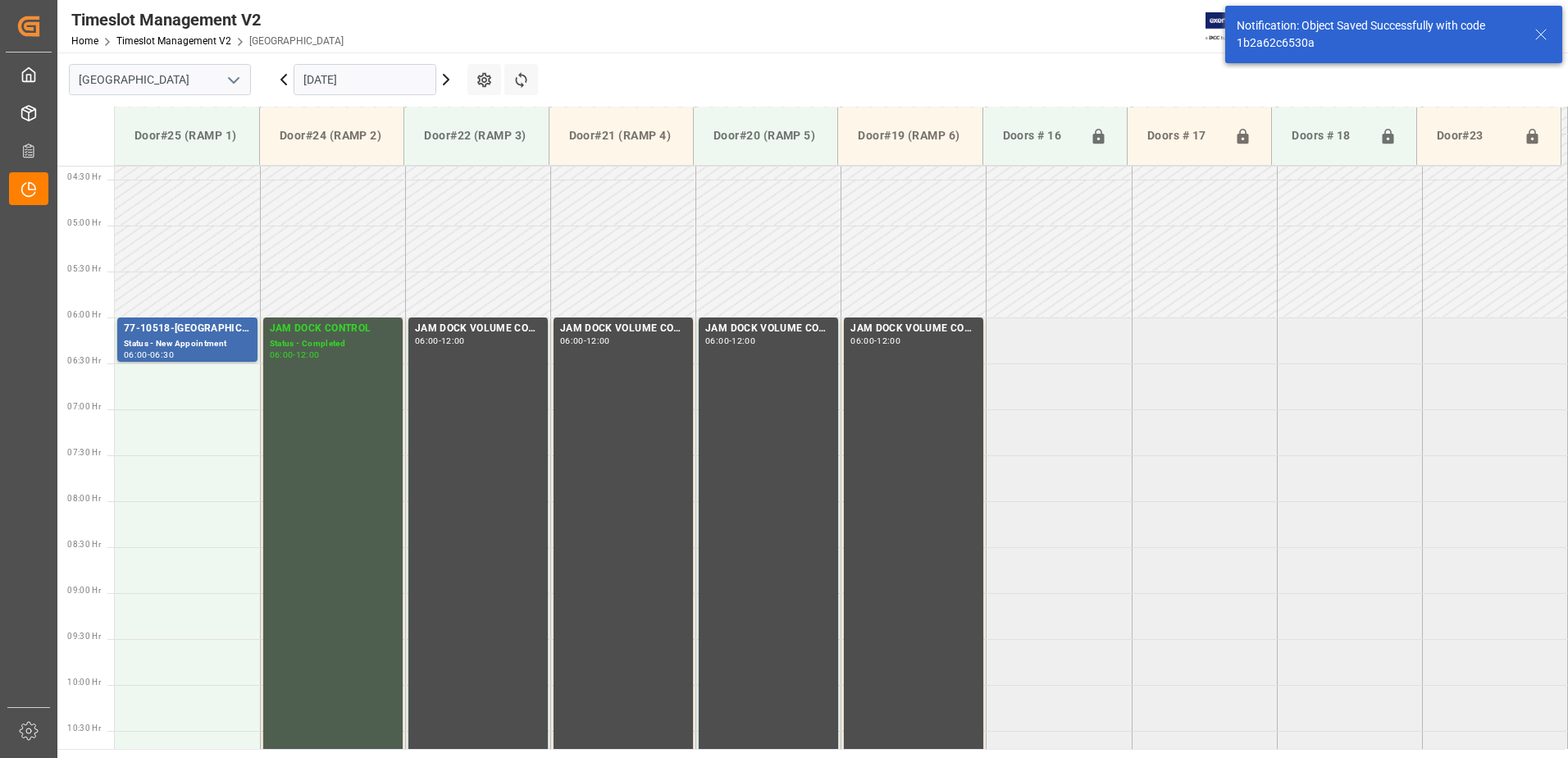
scroll to position [449, 0]
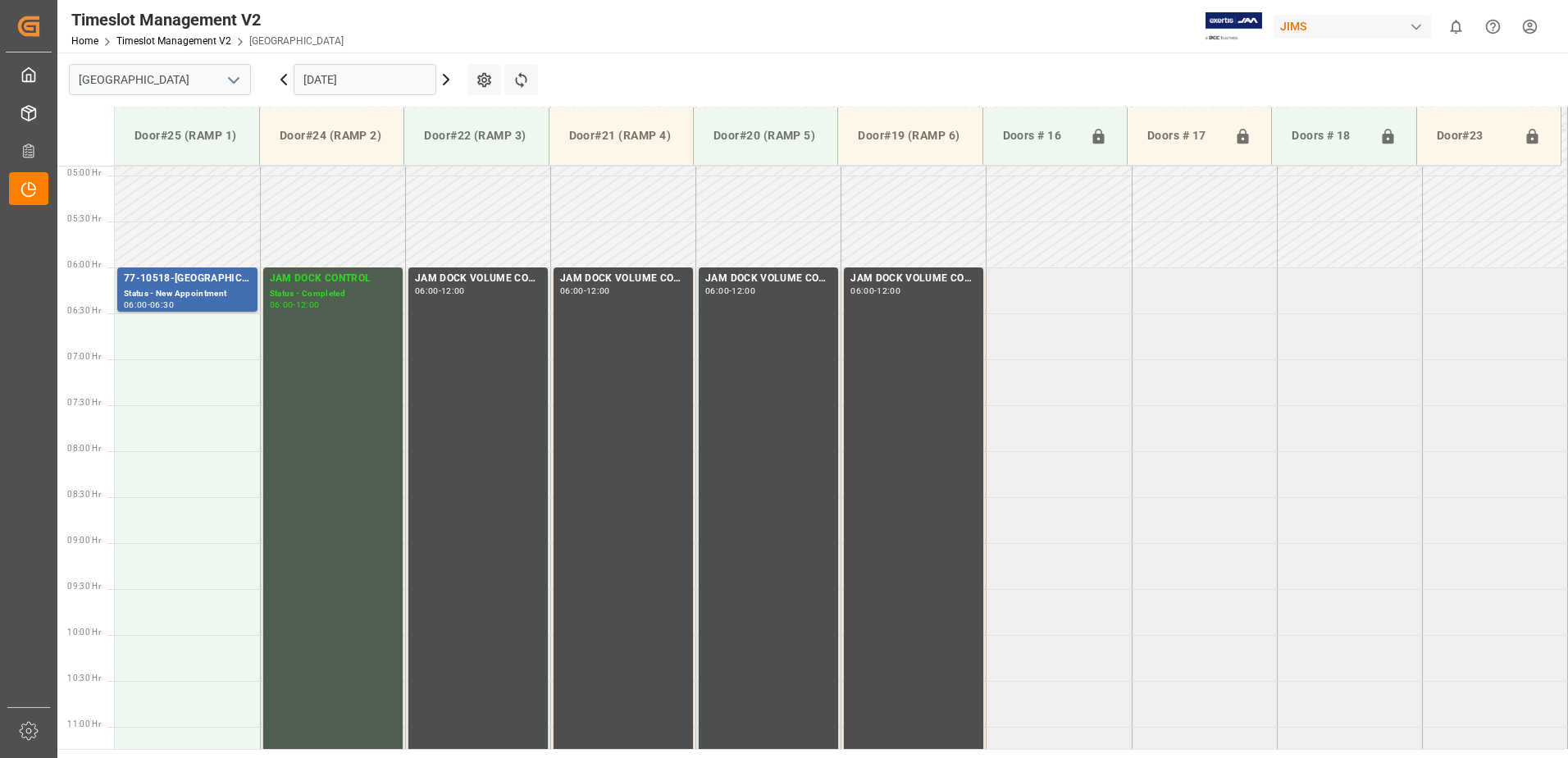
click at [446, 78] on icon at bounding box center [446, 79] width 20 height 20
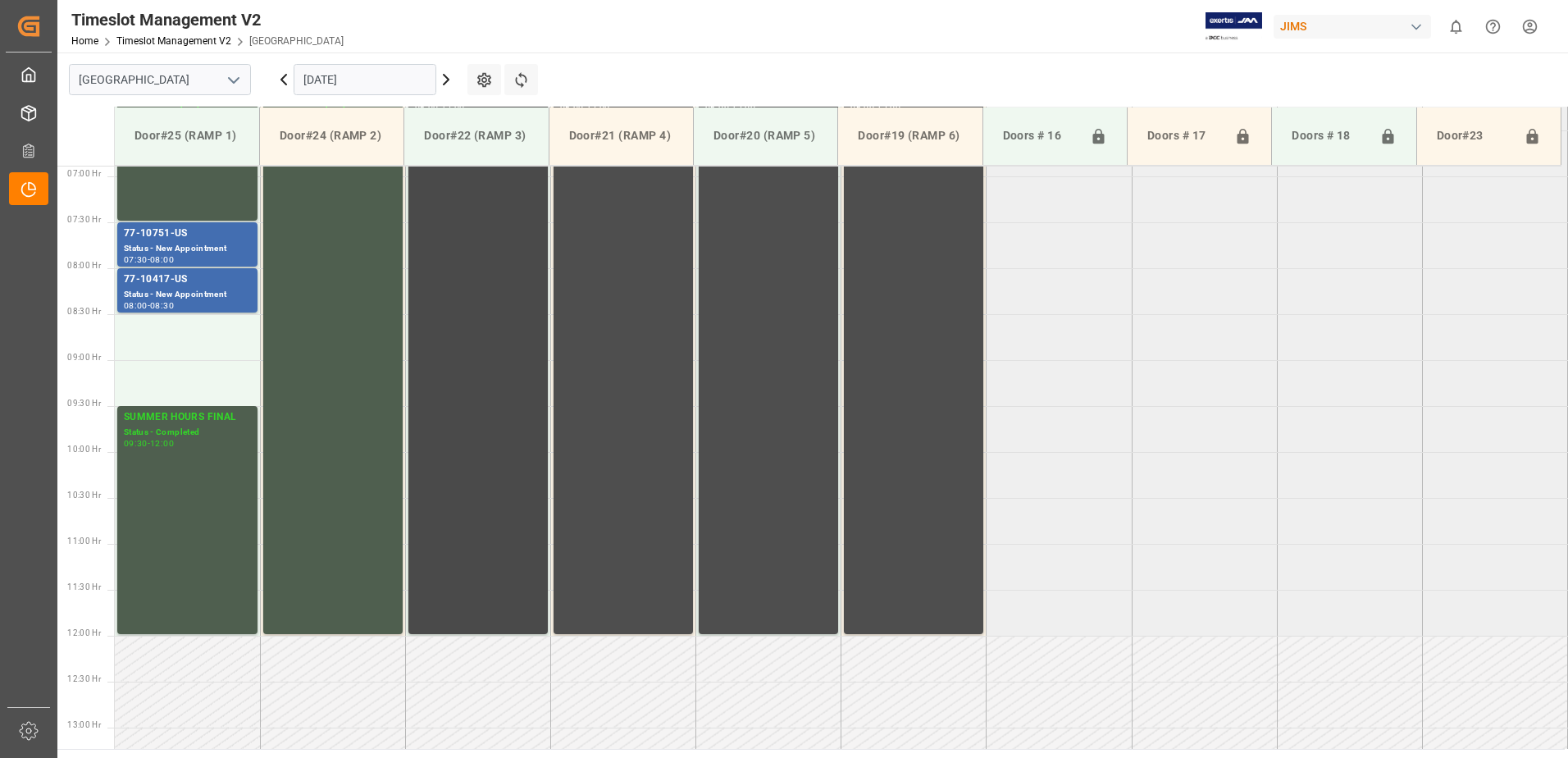
scroll to position [633, 0]
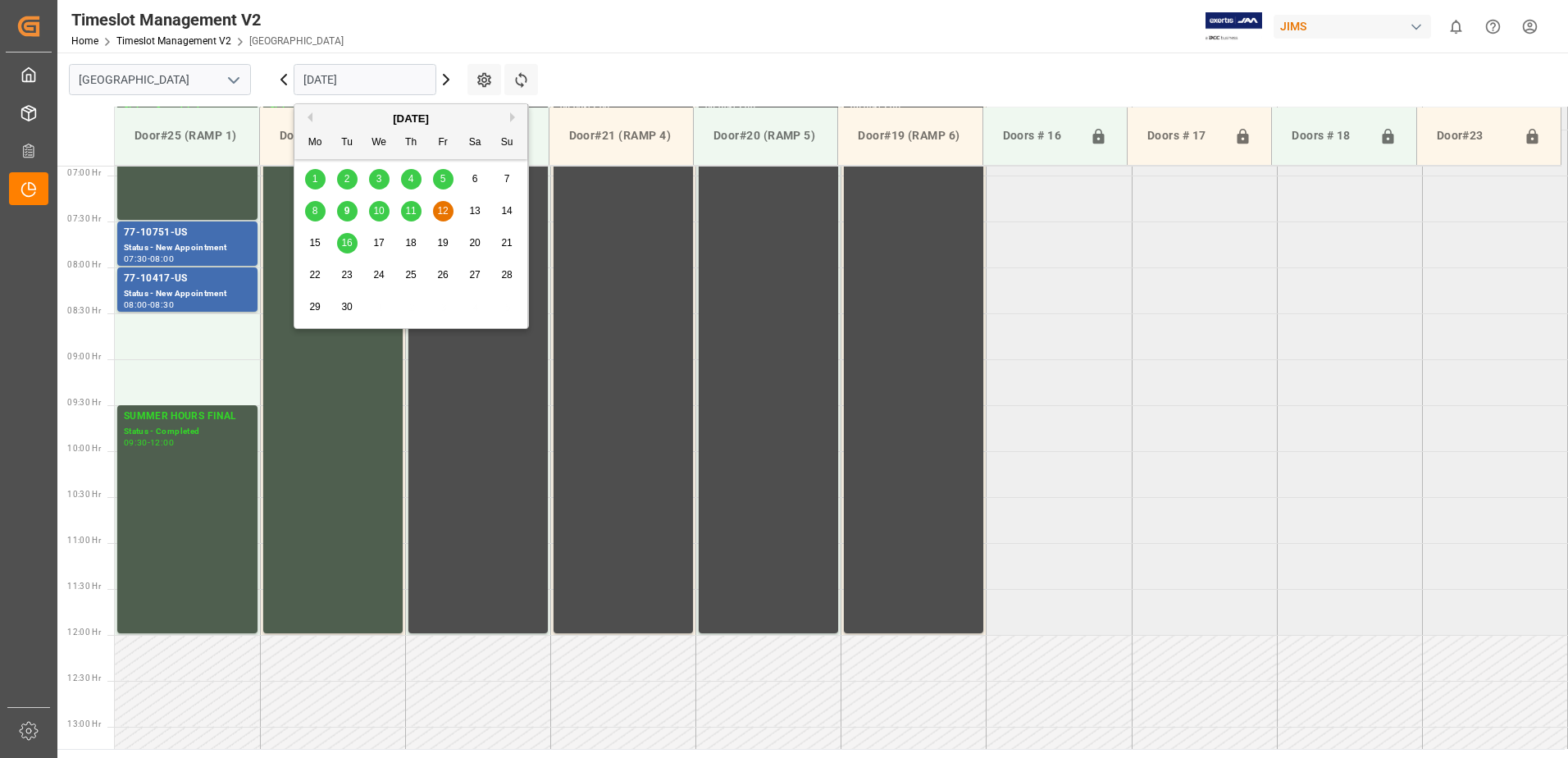
click at [423, 77] on input "[DATE]" at bounding box center [365, 79] width 143 height 31
click at [347, 244] on span "16" at bounding box center [346, 243] width 11 height 12
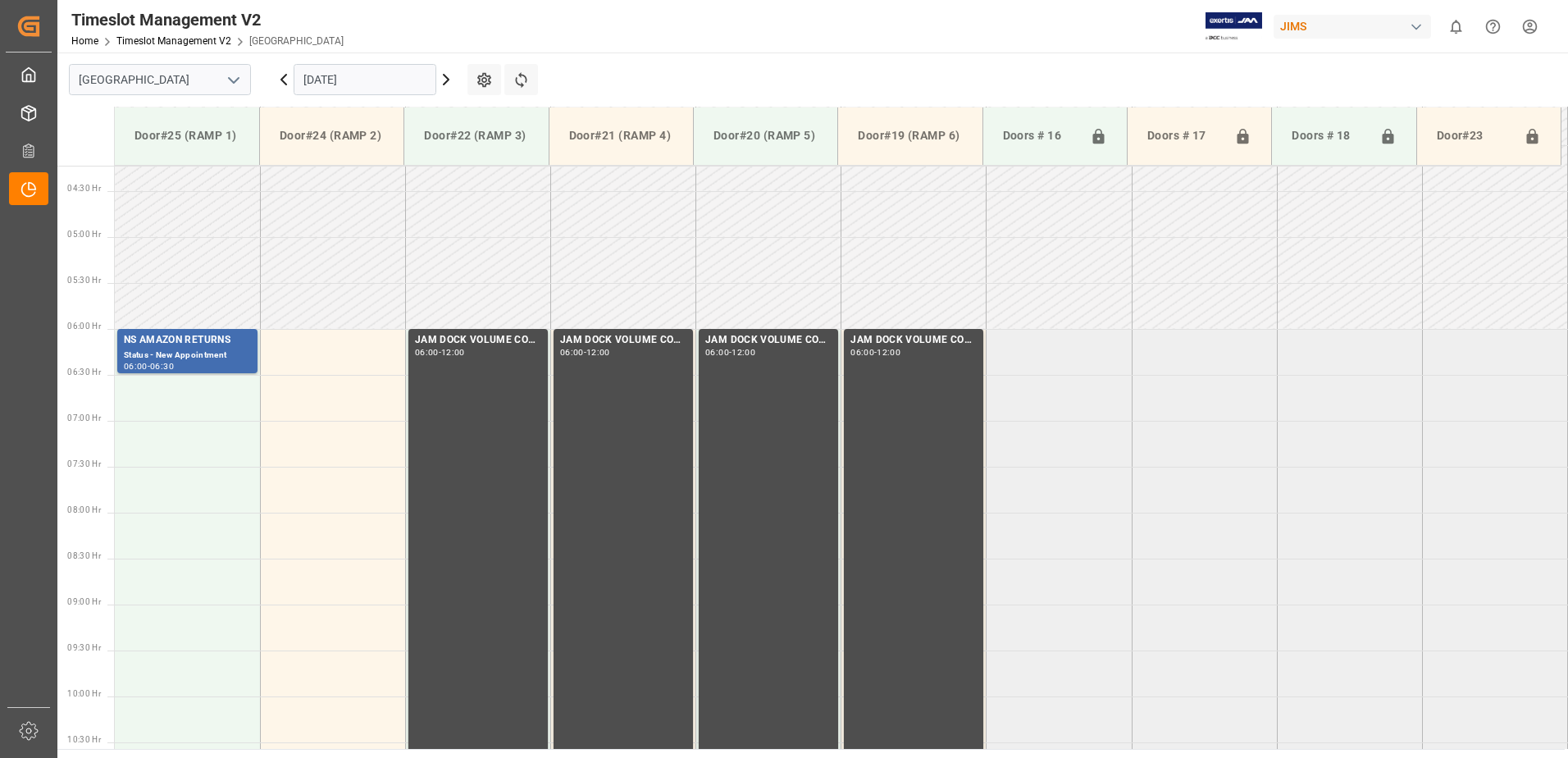
scroll to position [387, 0]
click at [371, 78] on input "[DATE]" at bounding box center [365, 79] width 143 height 31
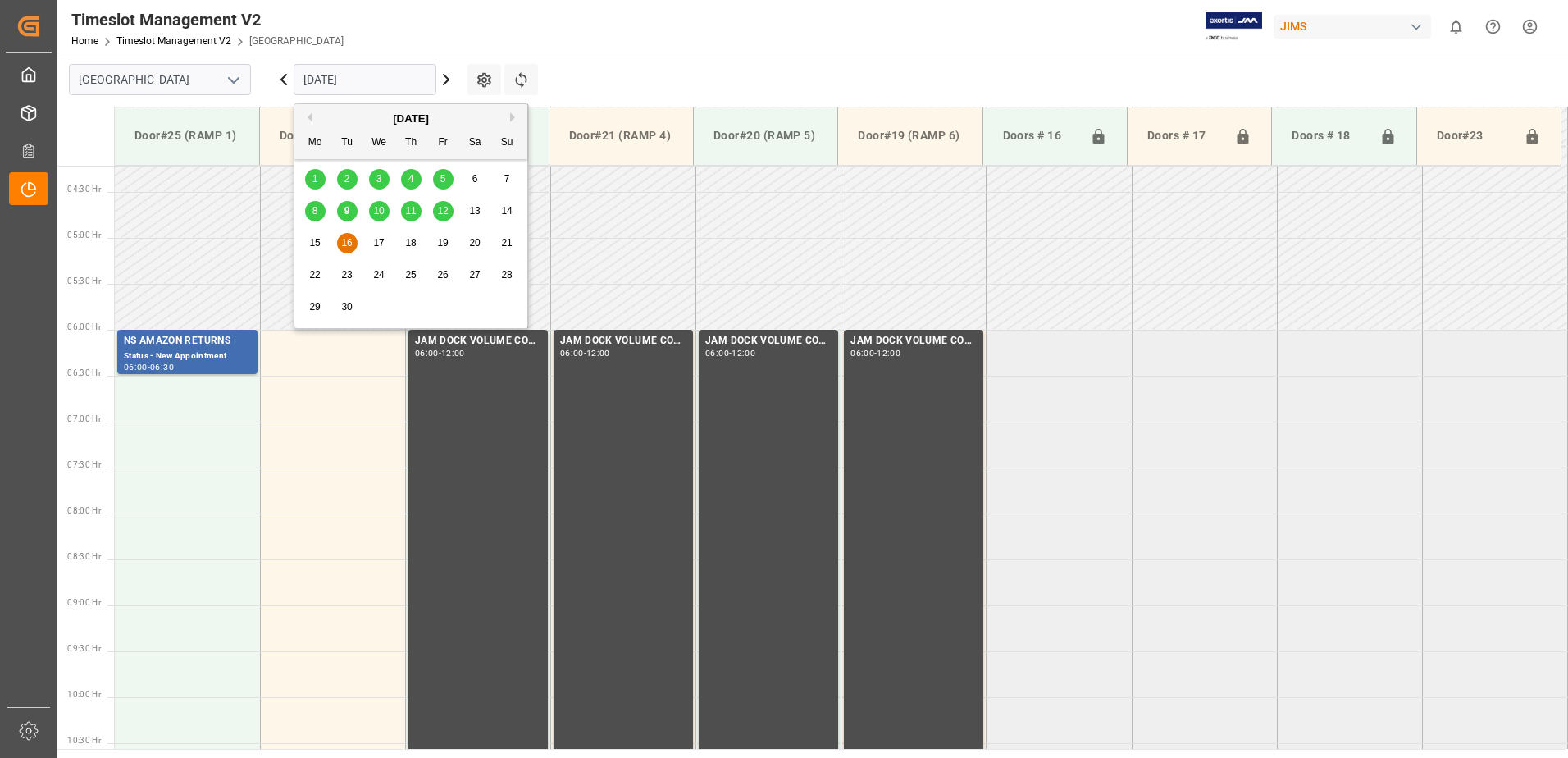
click at [348, 207] on span "9" at bounding box center [347, 211] width 6 height 12
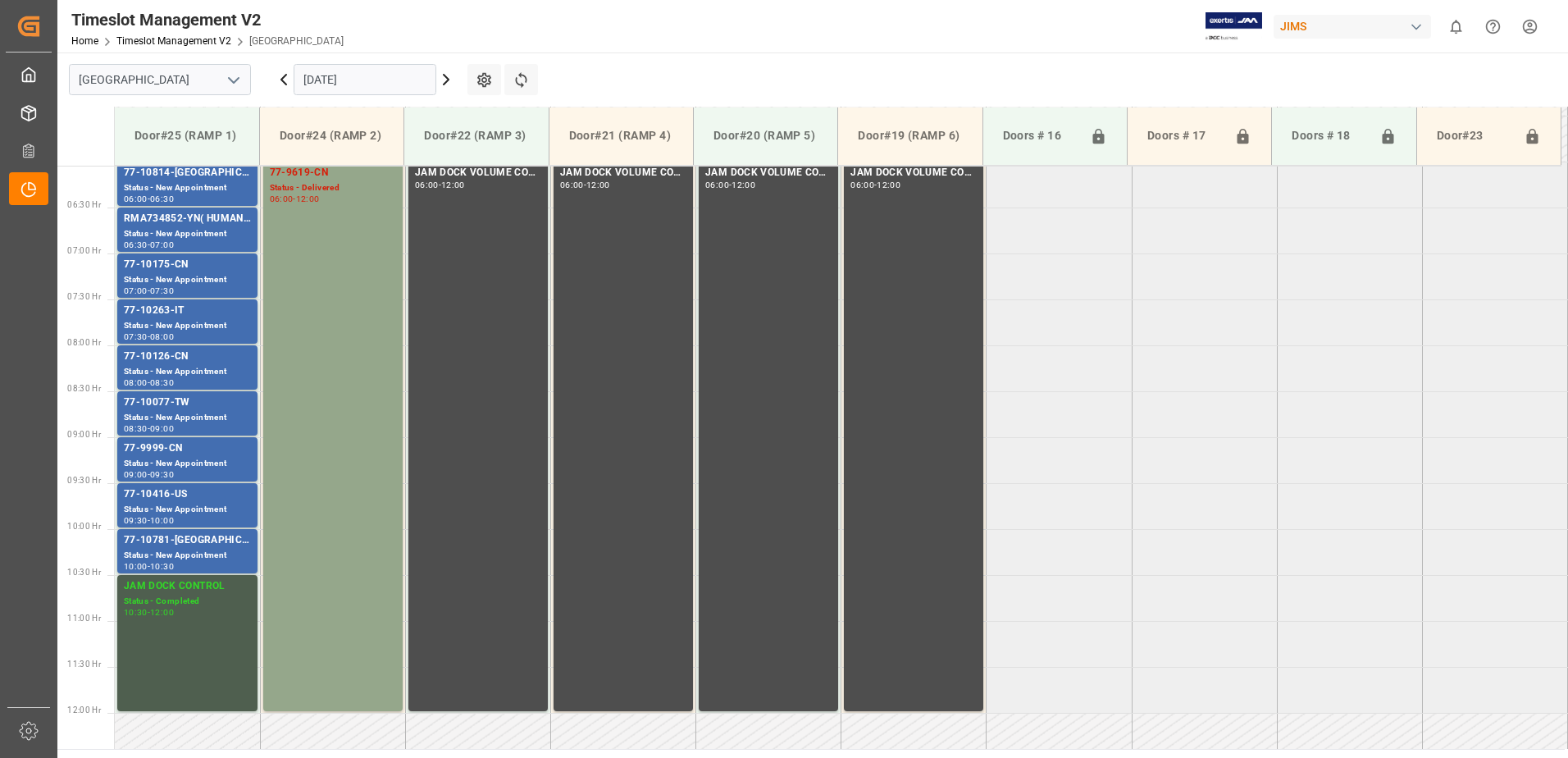
scroll to position [633, 0]
